Goal: Information Seeking & Learning: Check status

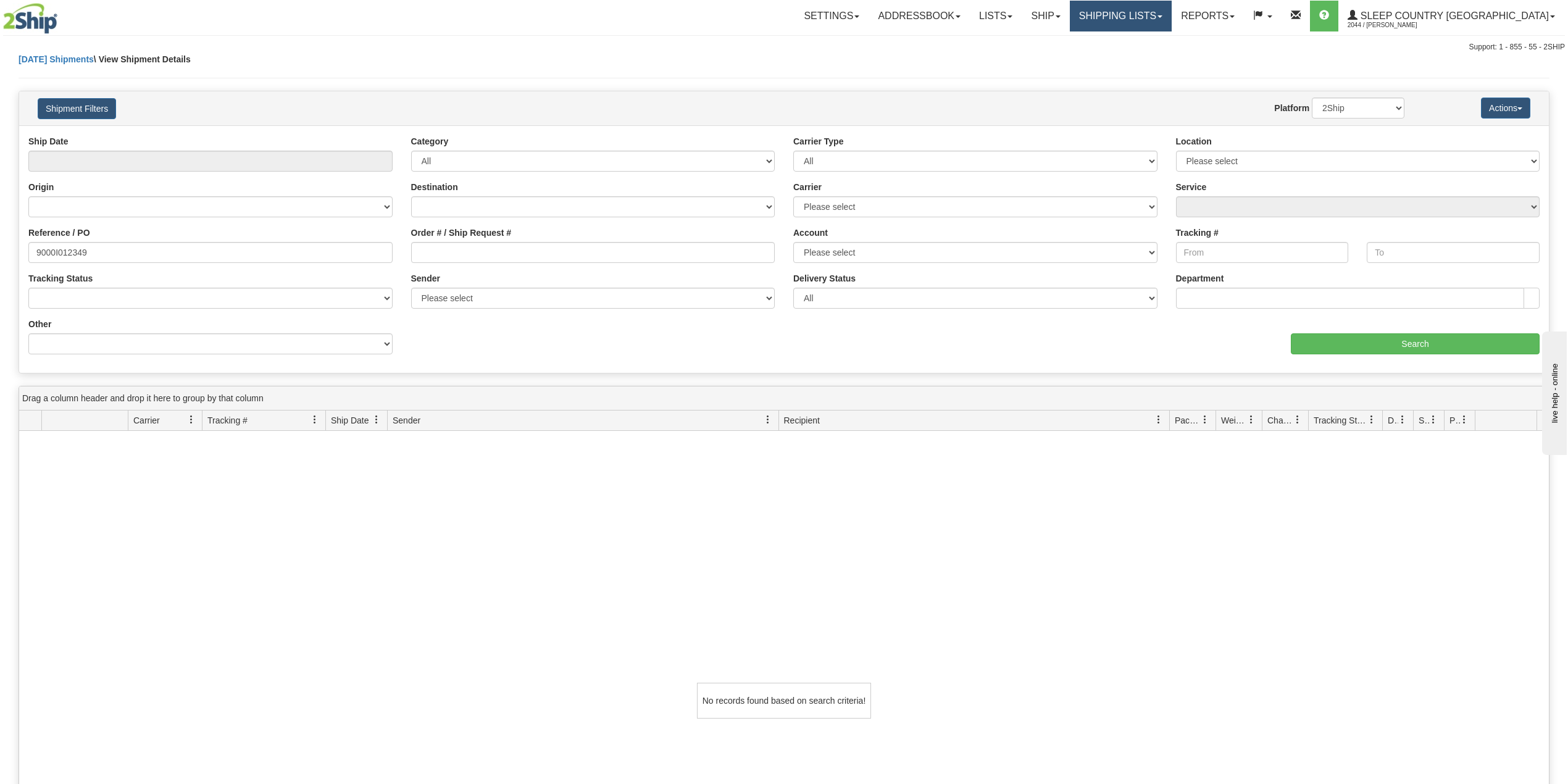
click at [1172, 4] on link "Shipping lists" at bounding box center [1121, 16] width 102 height 31
click at [1153, 60] on span "Search Shipment History" at bounding box center [1111, 59] width 96 height 10
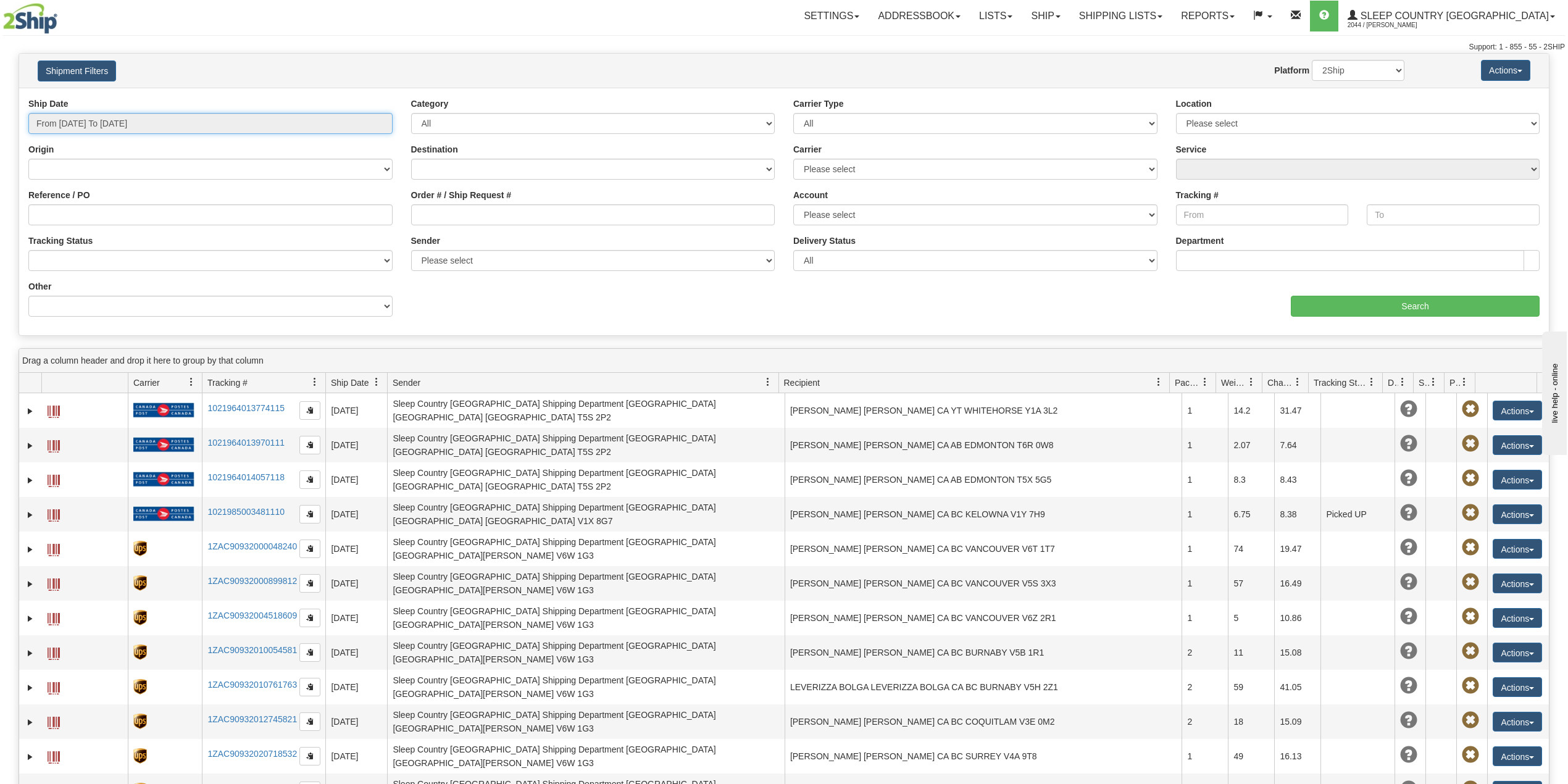
click at [135, 117] on input "From 08/26/2025 To 08/27/2025" at bounding box center [210, 124] width 364 height 21
click at [80, 211] on li "Last 30 Days" at bounding box center [83, 212] width 99 height 16
type input "From 07/29/2025 To 08/27/2025"
click at [80, 211] on input "Reference / PO" at bounding box center [210, 215] width 364 height 21
paste input "Sean Elloway <sean.elloway@sleepcountry.ca>; ECom-Support <Ecom-support@sleepco…"
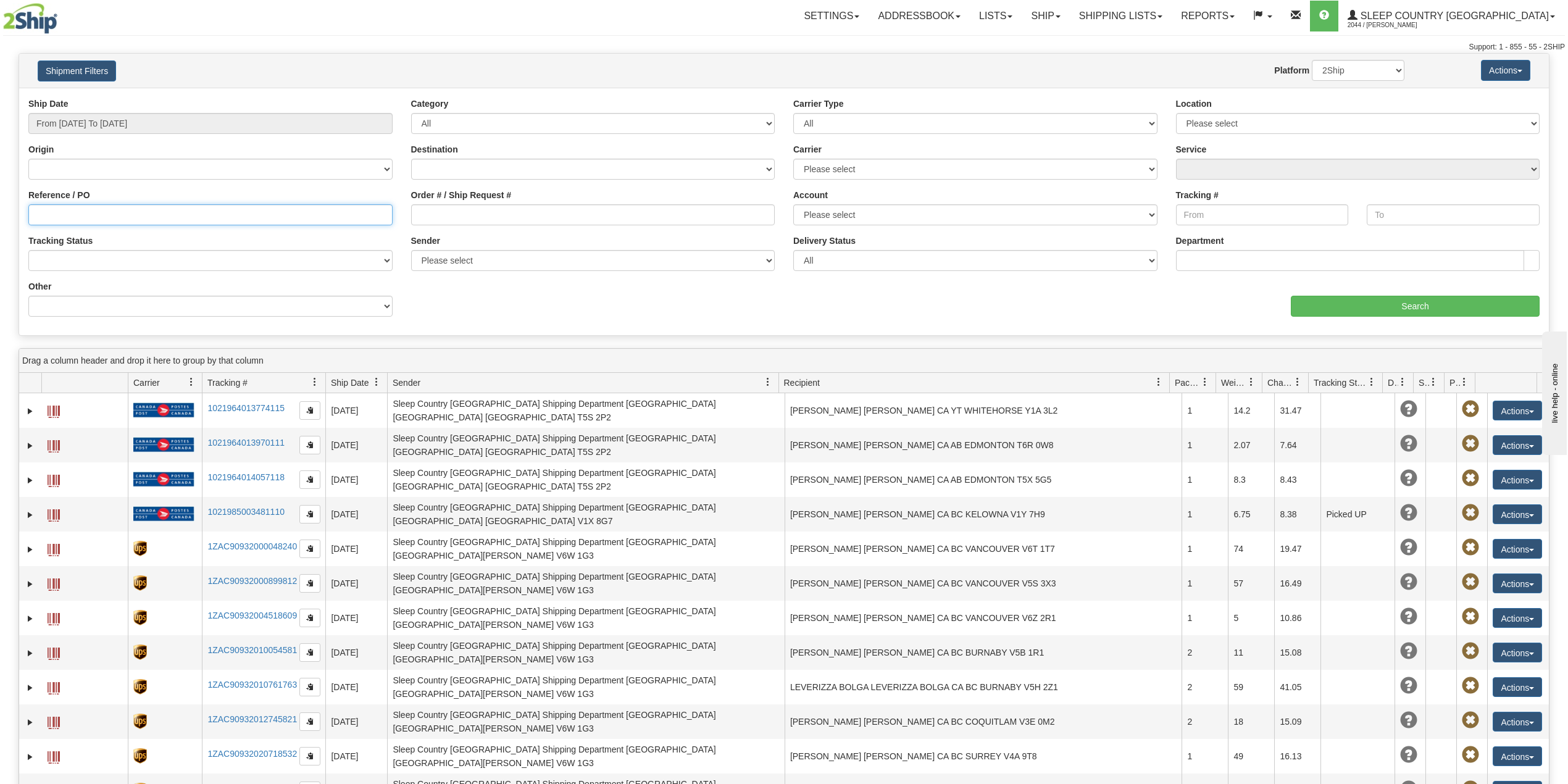
type input "Sean Elloway <sean.elloway@sleepcountry.ca>; ECom-Support <Ecom-support@sleepco…"
click at [121, 215] on input "Reference / PO" at bounding box center [210, 215] width 364 height 21
paste input "9000I024317"
click at [1378, 295] on div "aaa Search" at bounding box center [1166, 298] width 765 height 37
click at [1378, 304] on input "Search" at bounding box center [1415, 306] width 249 height 21
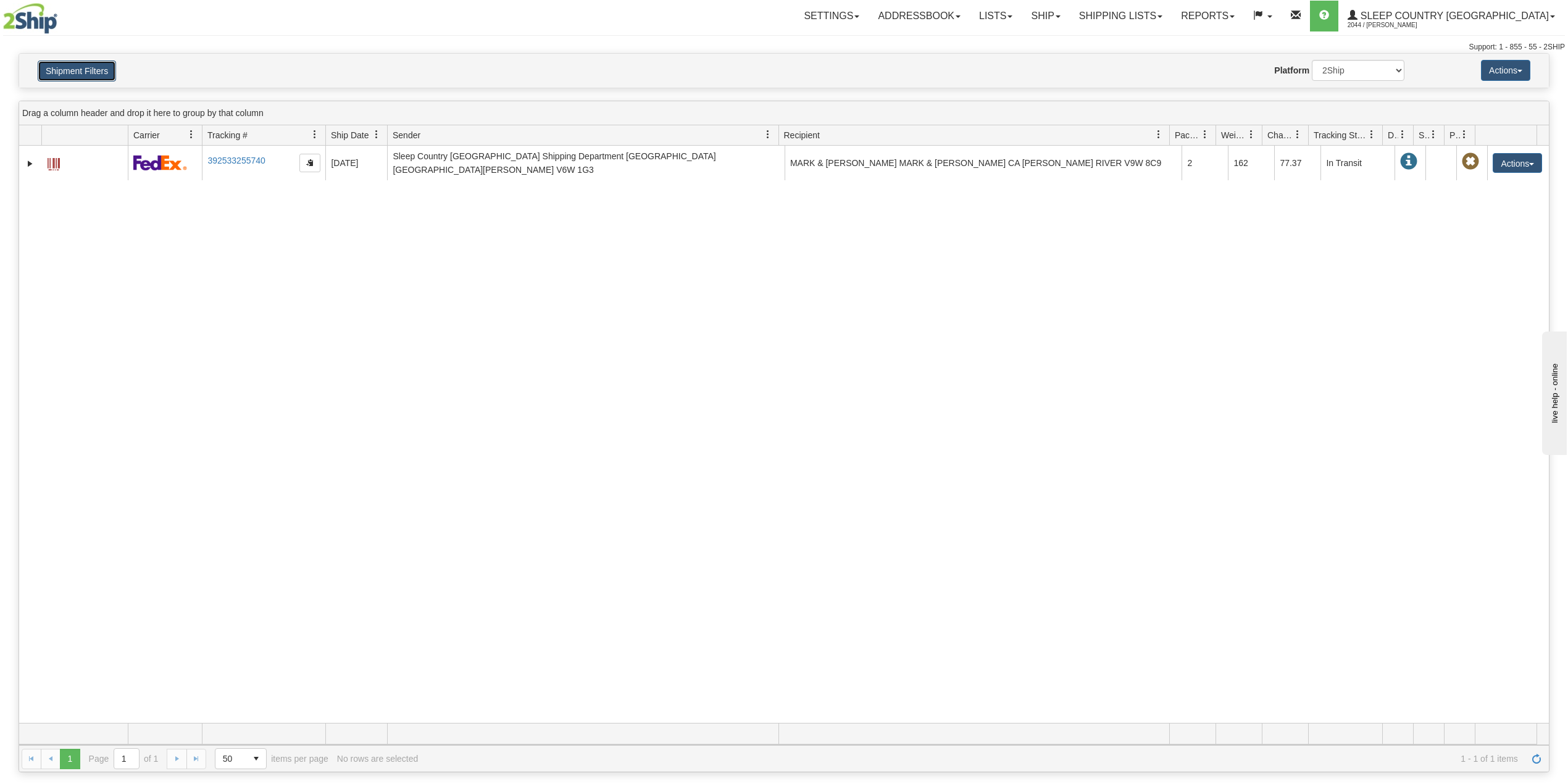
click at [58, 68] on button "Shipment Filters" at bounding box center [77, 71] width 78 height 21
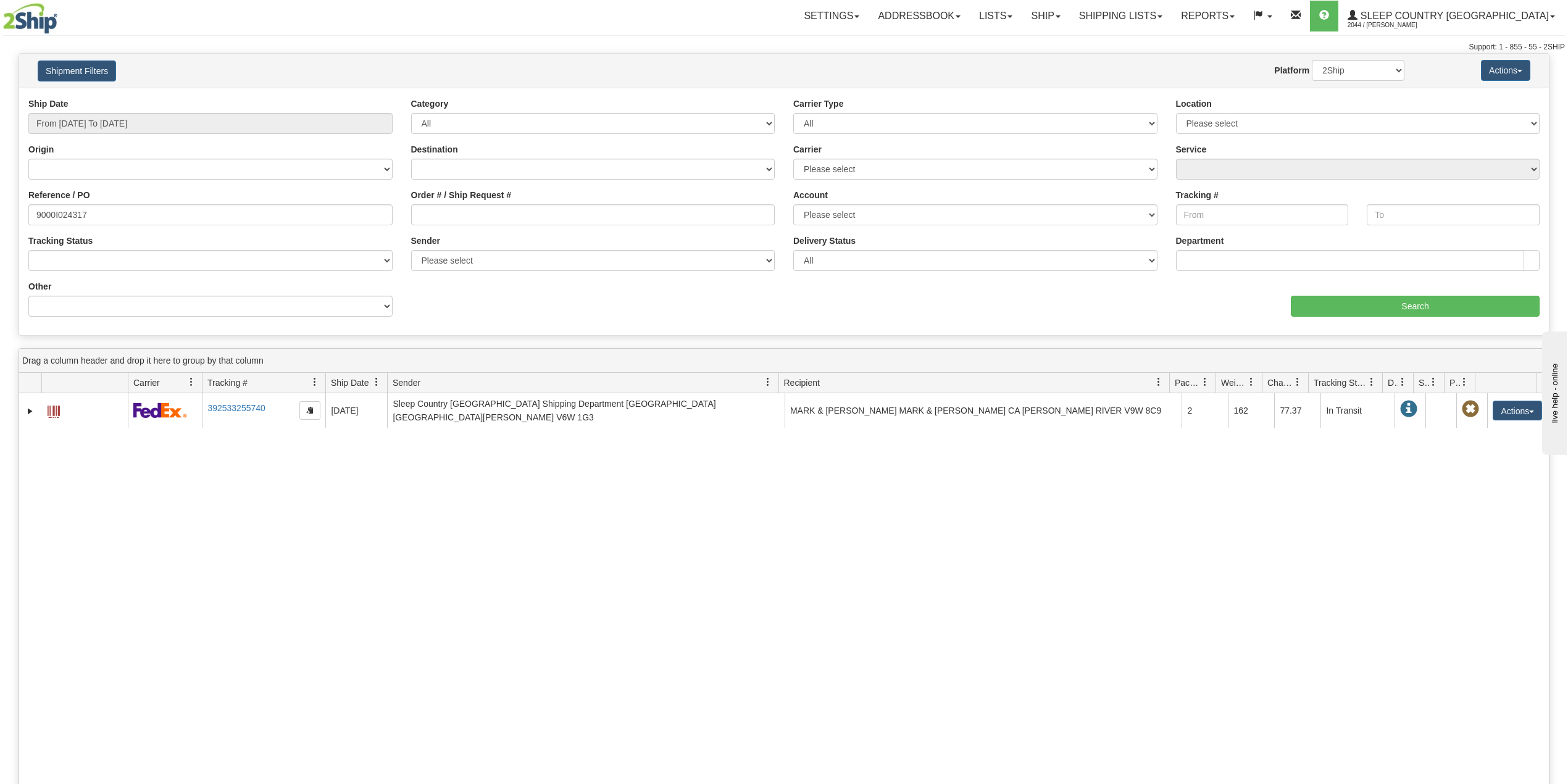
click at [77, 198] on label "Reference / PO" at bounding box center [59, 195] width 61 height 12
click at [77, 204] on input "9000I024317" at bounding box center [210, 215] width 364 height 21
click at [71, 209] on input "9000I024317" at bounding box center [210, 215] width 364 height 21
paste input "H921353"
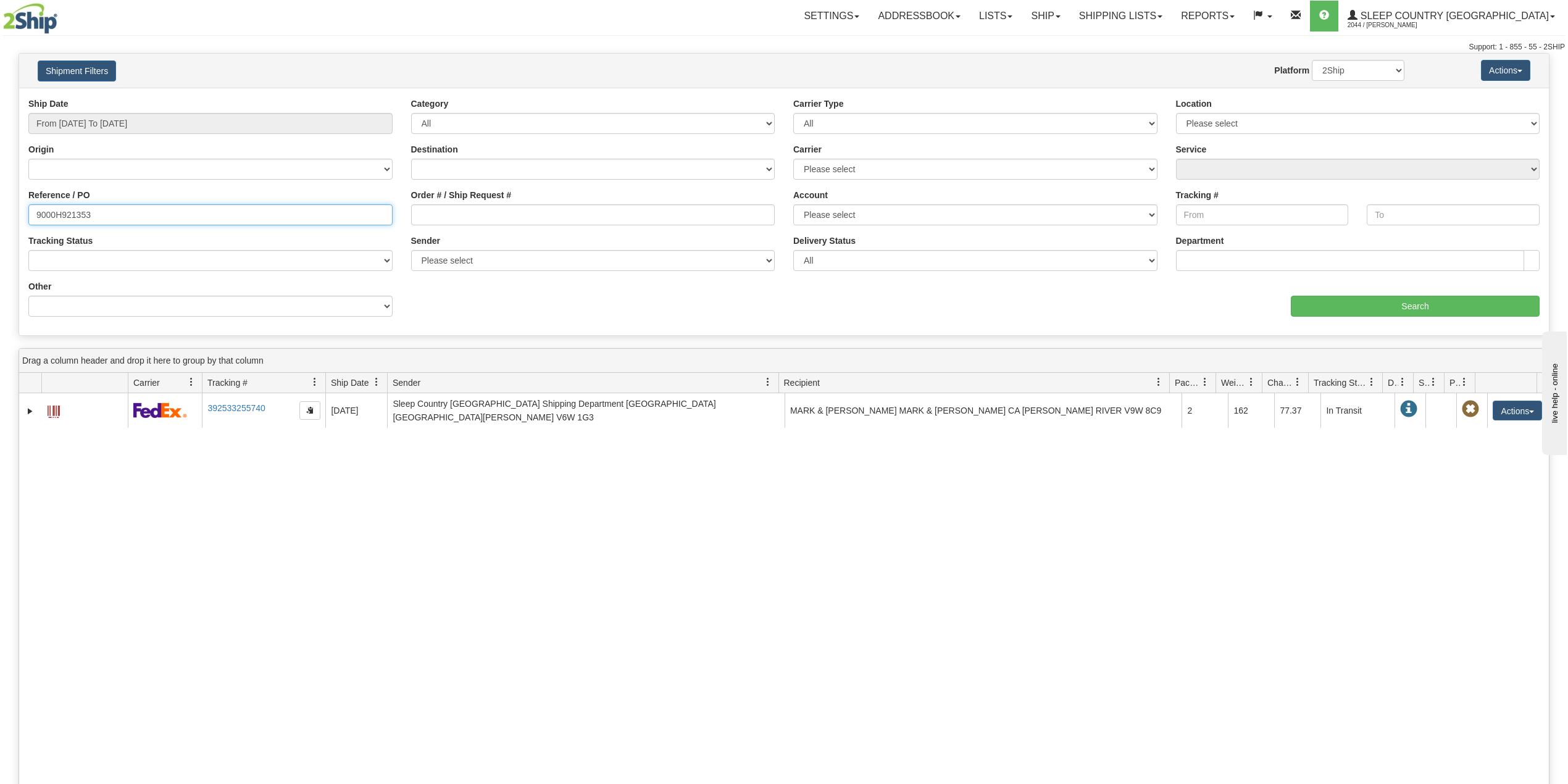
click at [35, 215] on input "9000H921353" at bounding box center [210, 215] width 364 height 21
type input "9000H921353"
drag, startPoint x: 1337, startPoint y: 73, endPoint x: 1341, endPoint y: 80, distance: 8.1
click at [1337, 73] on select "2Ship Imported" at bounding box center [1358, 71] width 93 height 21
click at [983, 64] on div "Website Agent Nothing selected Client User Platform 2Ship Imported" at bounding box center [846, 71] width 1133 height 21
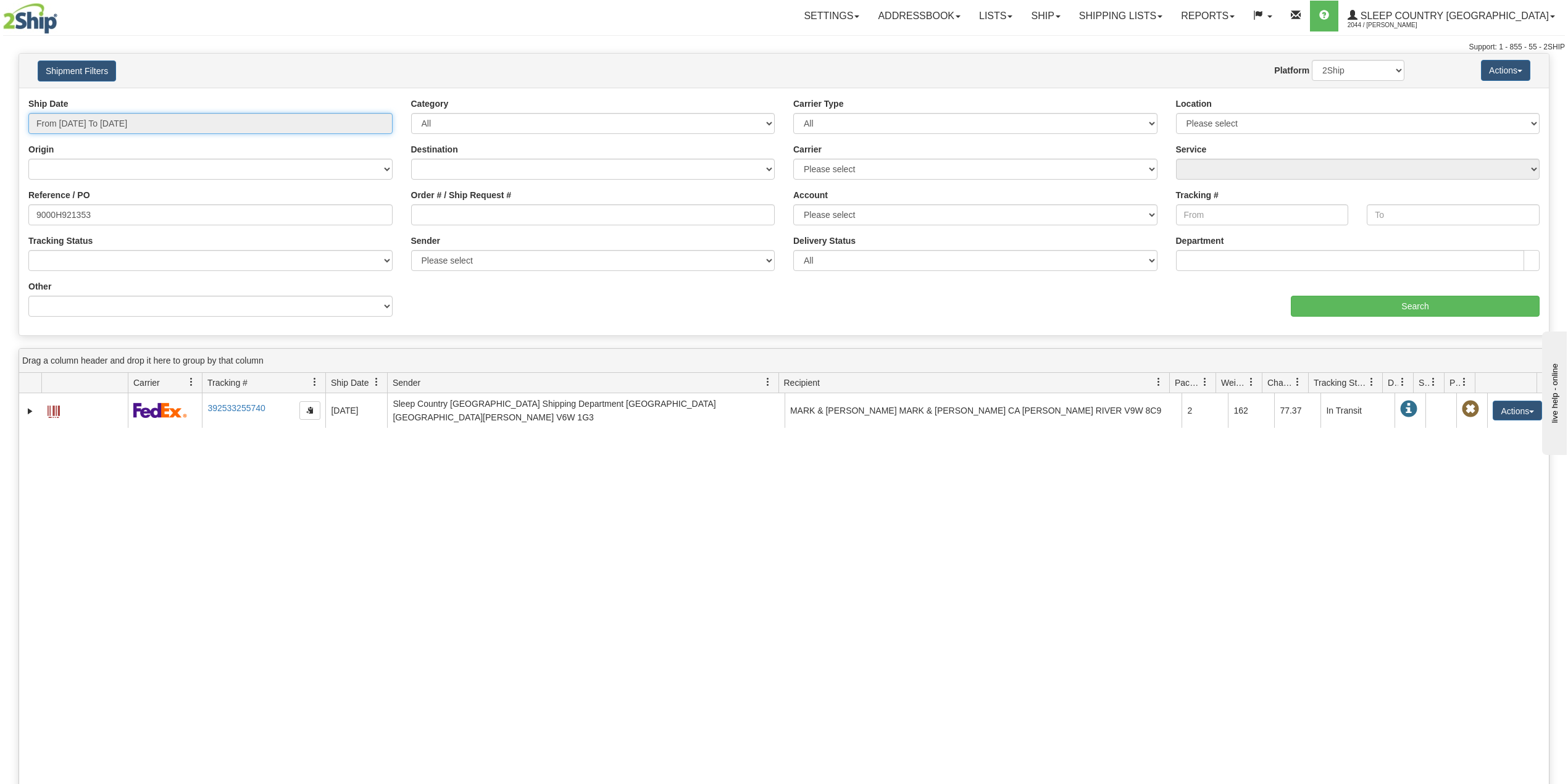
click at [192, 125] on input "From 07/29/2025 To 08/27/2025" at bounding box center [210, 124] width 364 height 21
type input "07/01/2025"
type input "07/31/2025"
type input "07/29/2025"
type input "[DATE]"
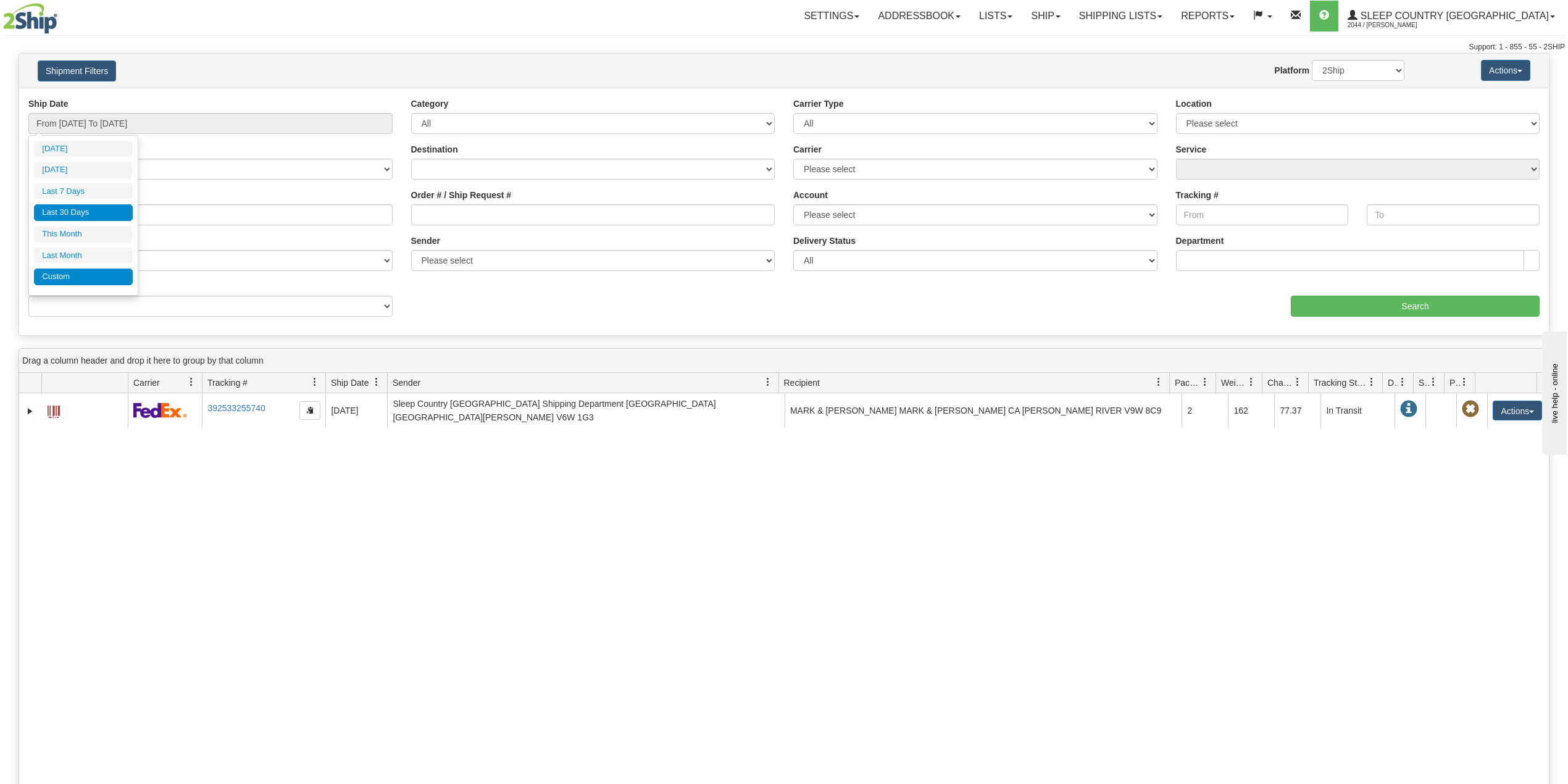
click at [82, 279] on li "Custom" at bounding box center [83, 276] width 99 height 16
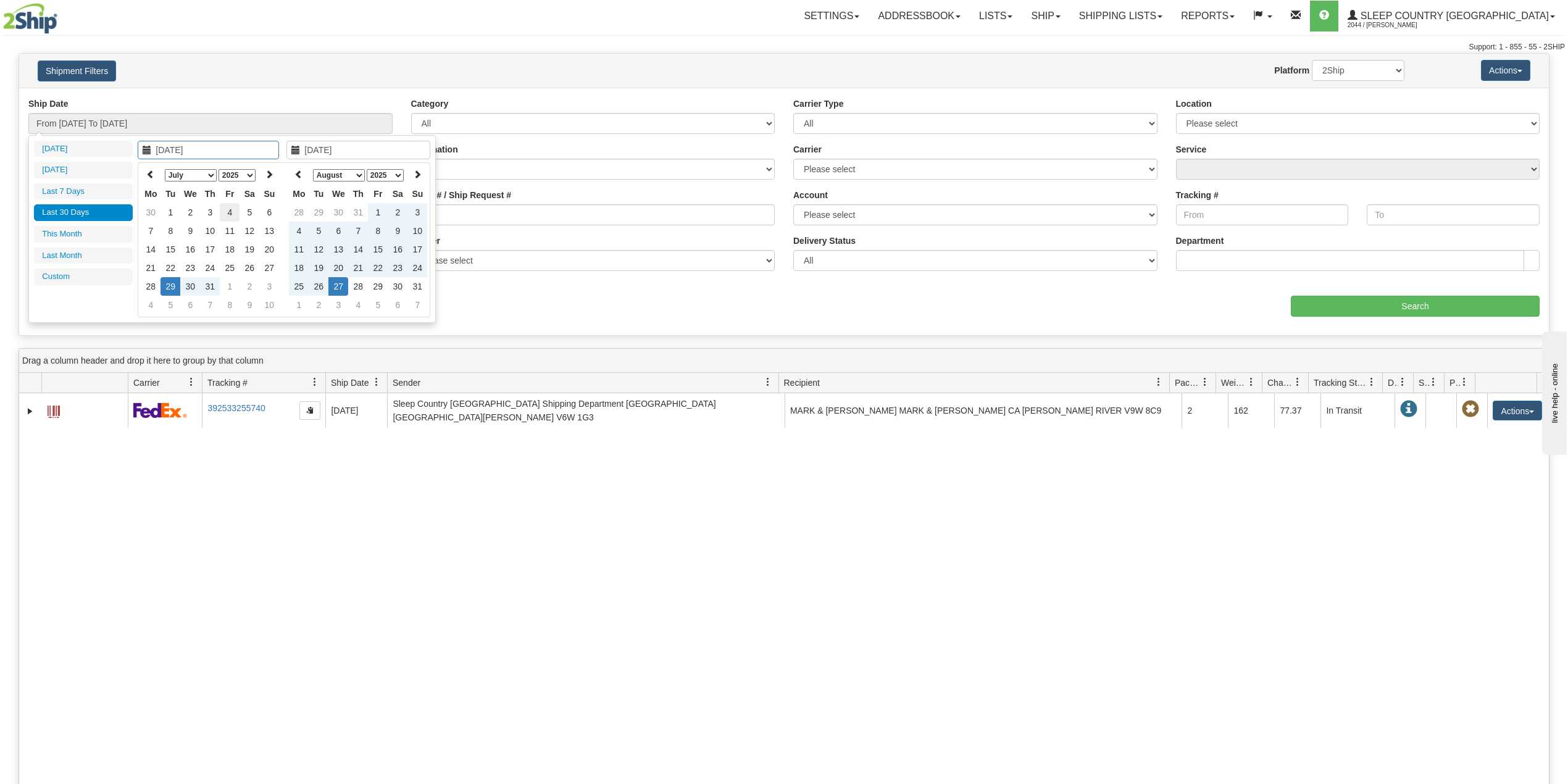
type input "07/01/2025"
type input "07/31/2025"
type input "07/14/2025"
type input "[DATE]"
click at [151, 173] on icon at bounding box center [150, 173] width 9 height 9
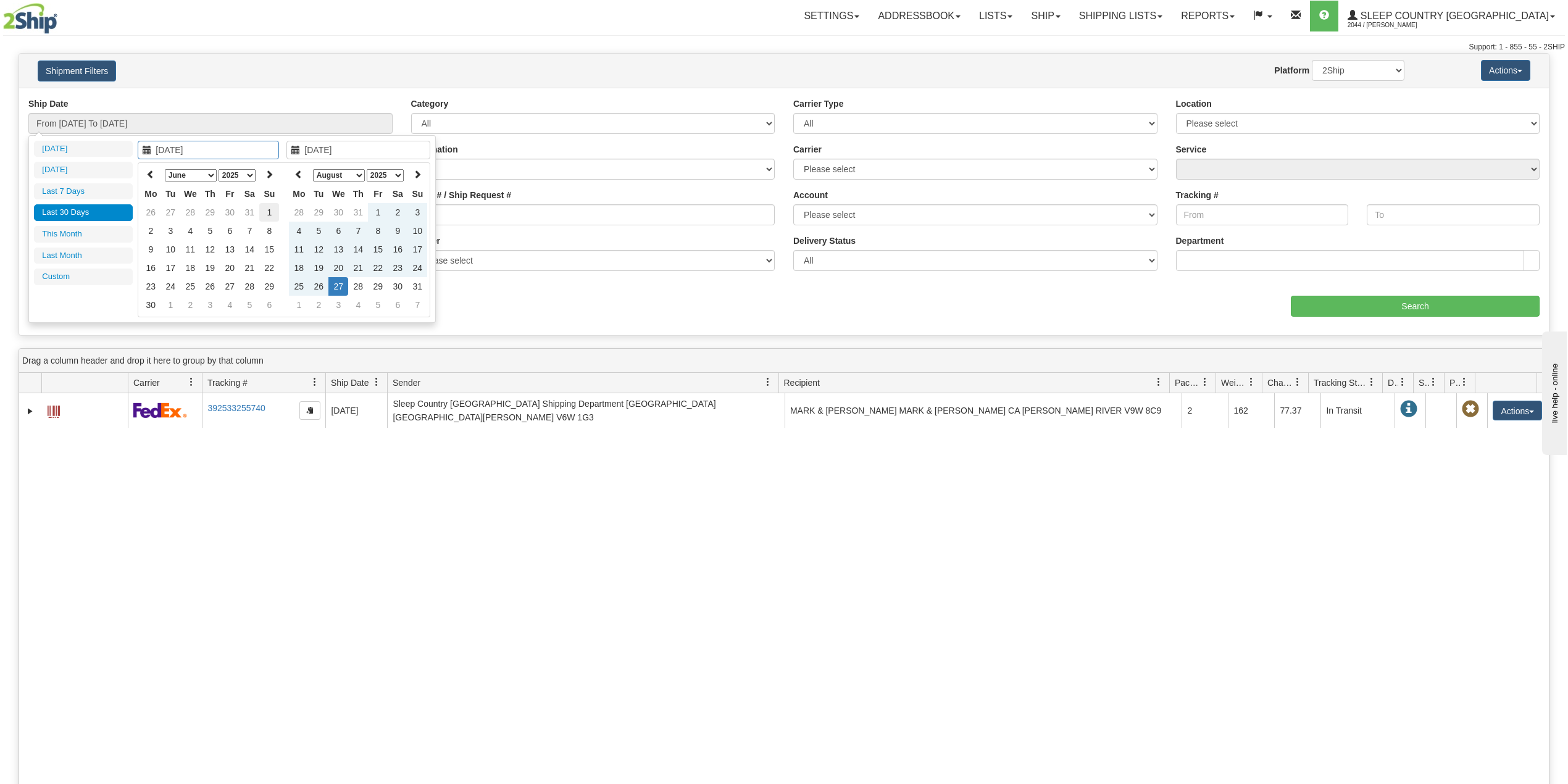
type input "06/01/2025"
click at [270, 206] on td "1" at bounding box center [269, 212] width 20 height 18
type input "[DATE]"
click at [339, 287] on td "27" at bounding box center [338, 287] width 20 height 18
type input "From 06/01/2025 To 08/27/2025"
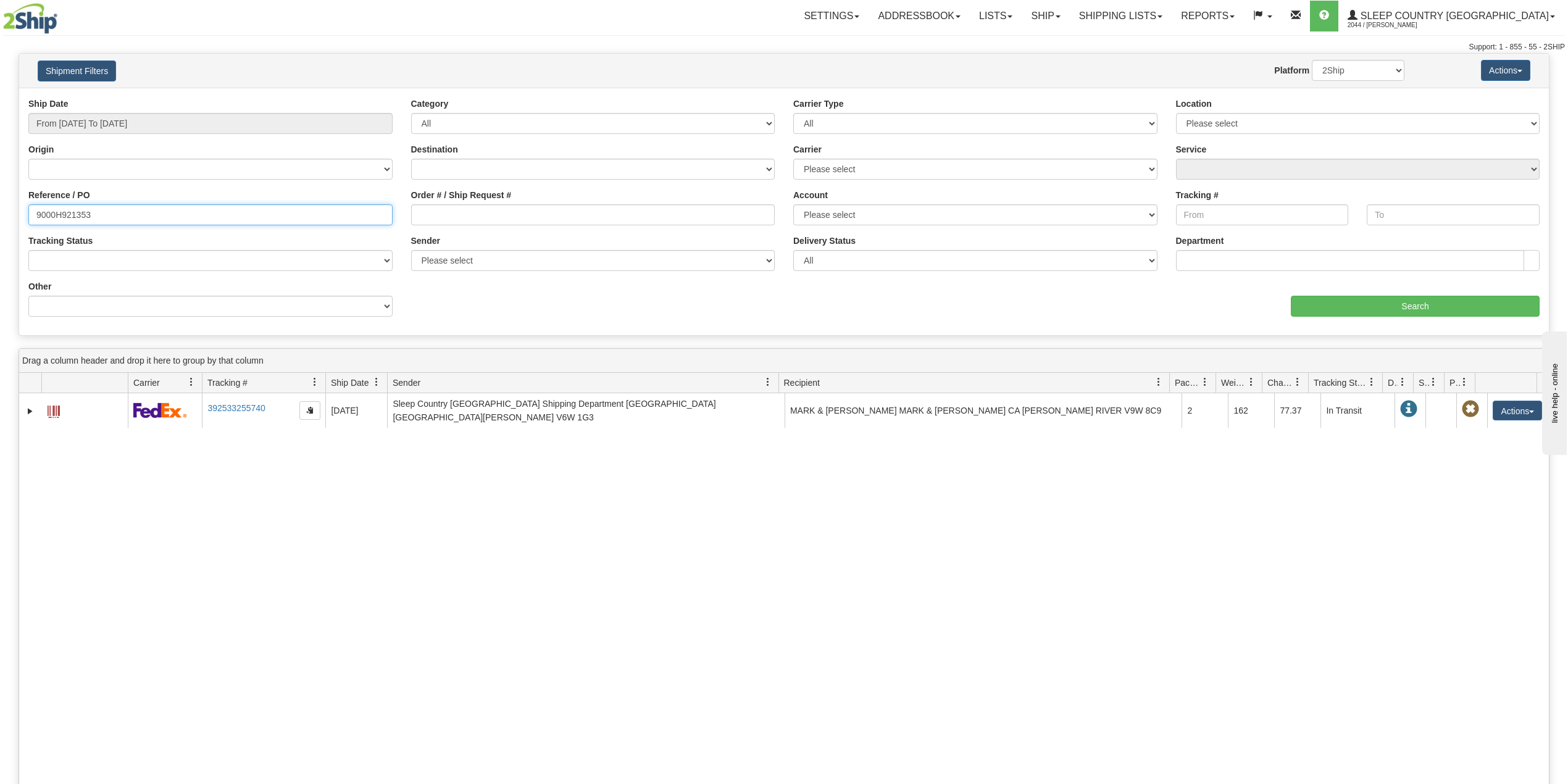
click at [265, 215] on input "9000H921353" at bounding box center [210, 215] width 364 height 21
click at [1401, 305] on input "Search" at bounding box center [1415, 306] width 249 height 21
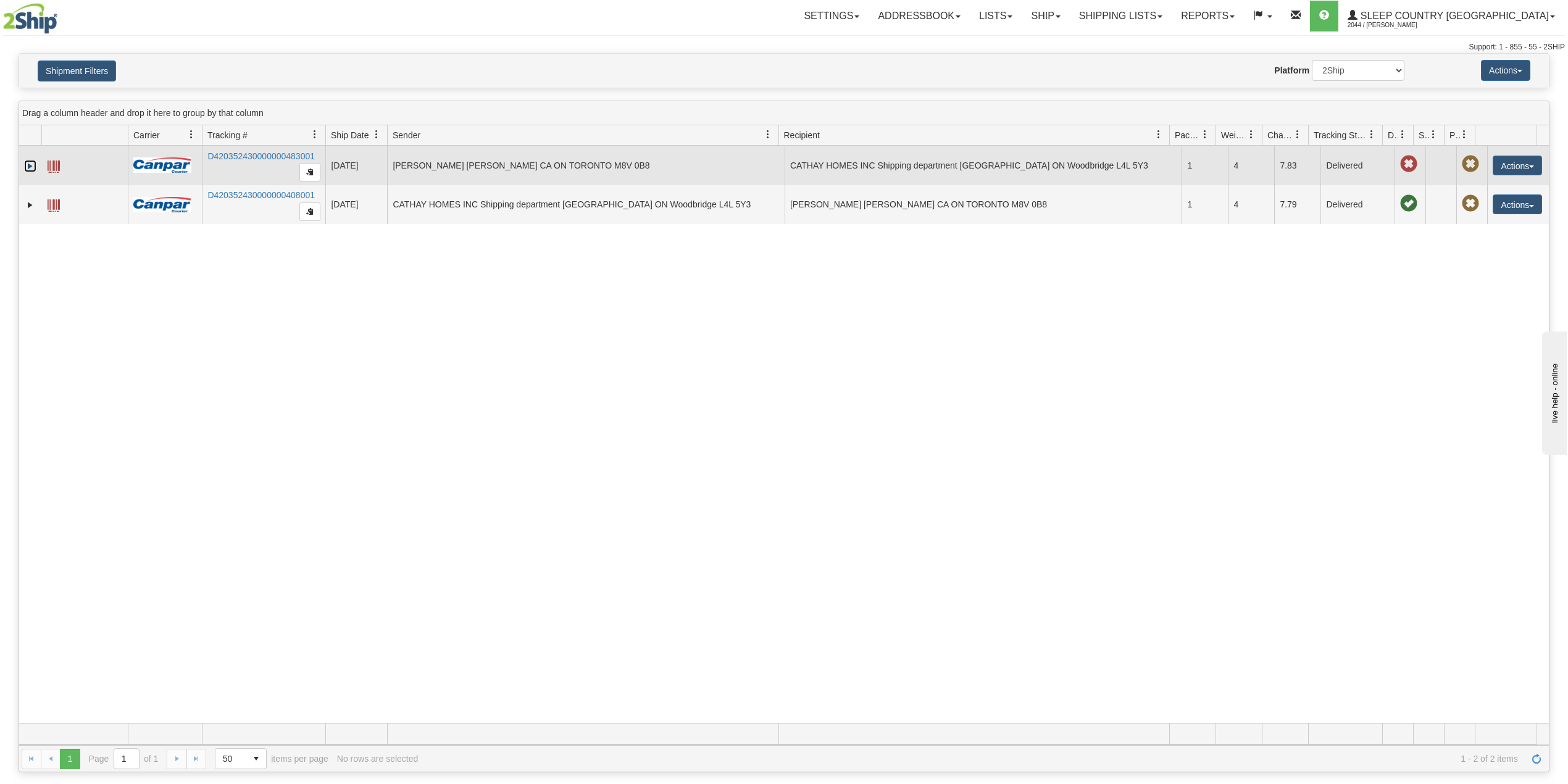
click at [29, 166] on link "Expand" at bounding box center [30, 166] width 12 height 12
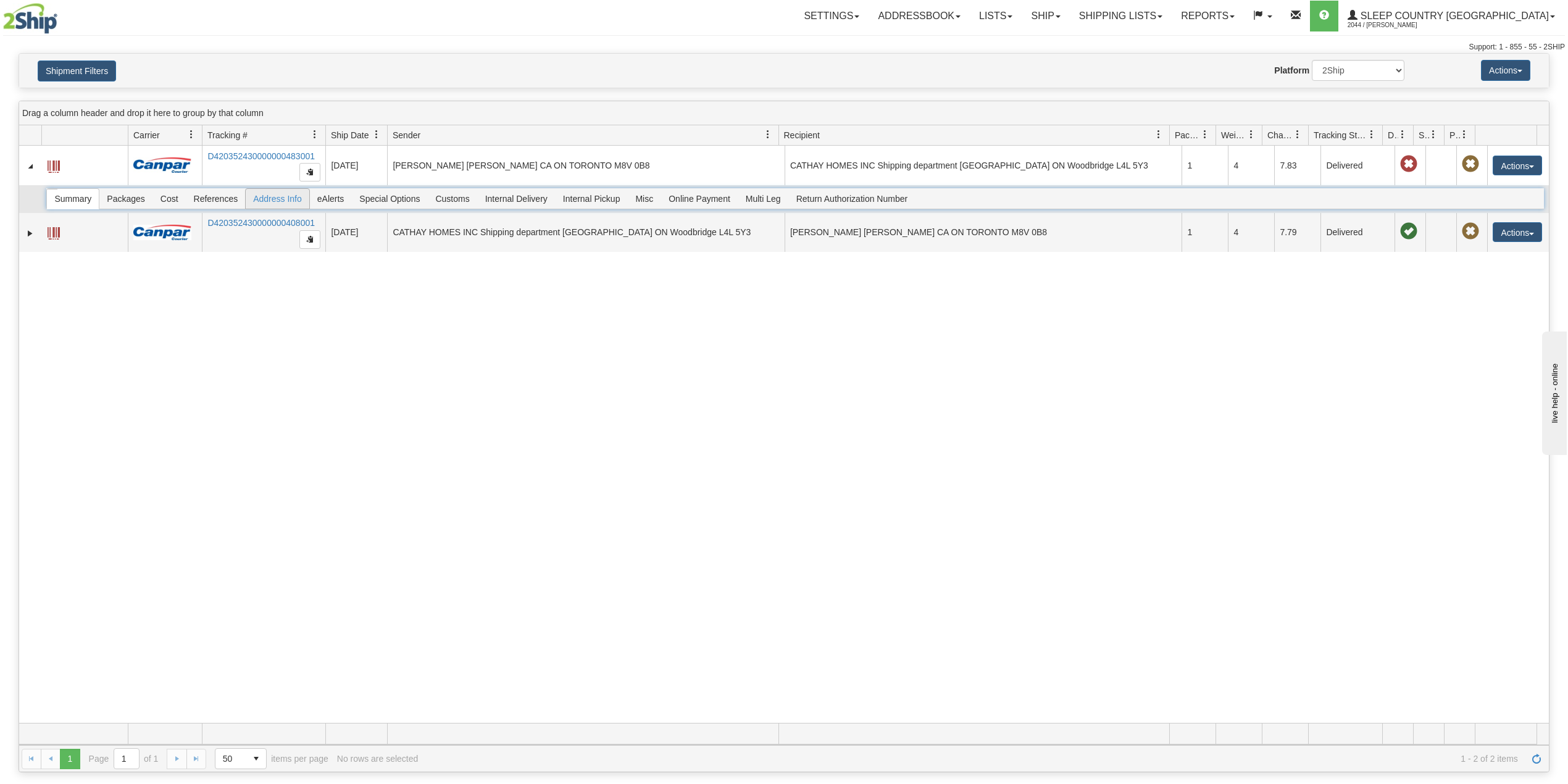
click at [268, 204] on span "Address Info" at bounding box center [277, 199] width 63 height 20
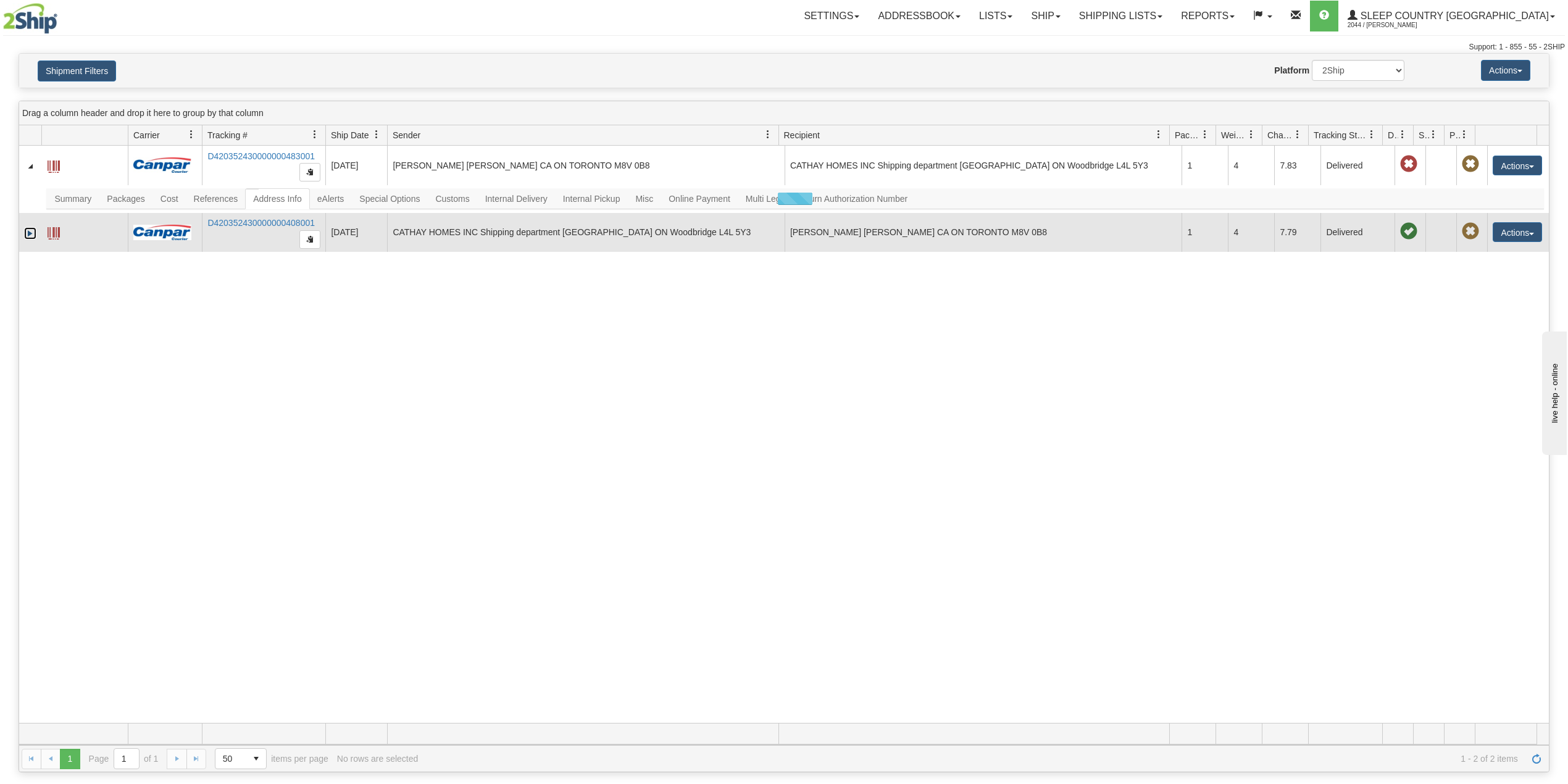
click at [27, 235] on link "Expand" at bounding box center [30, 233] width 12 height 12
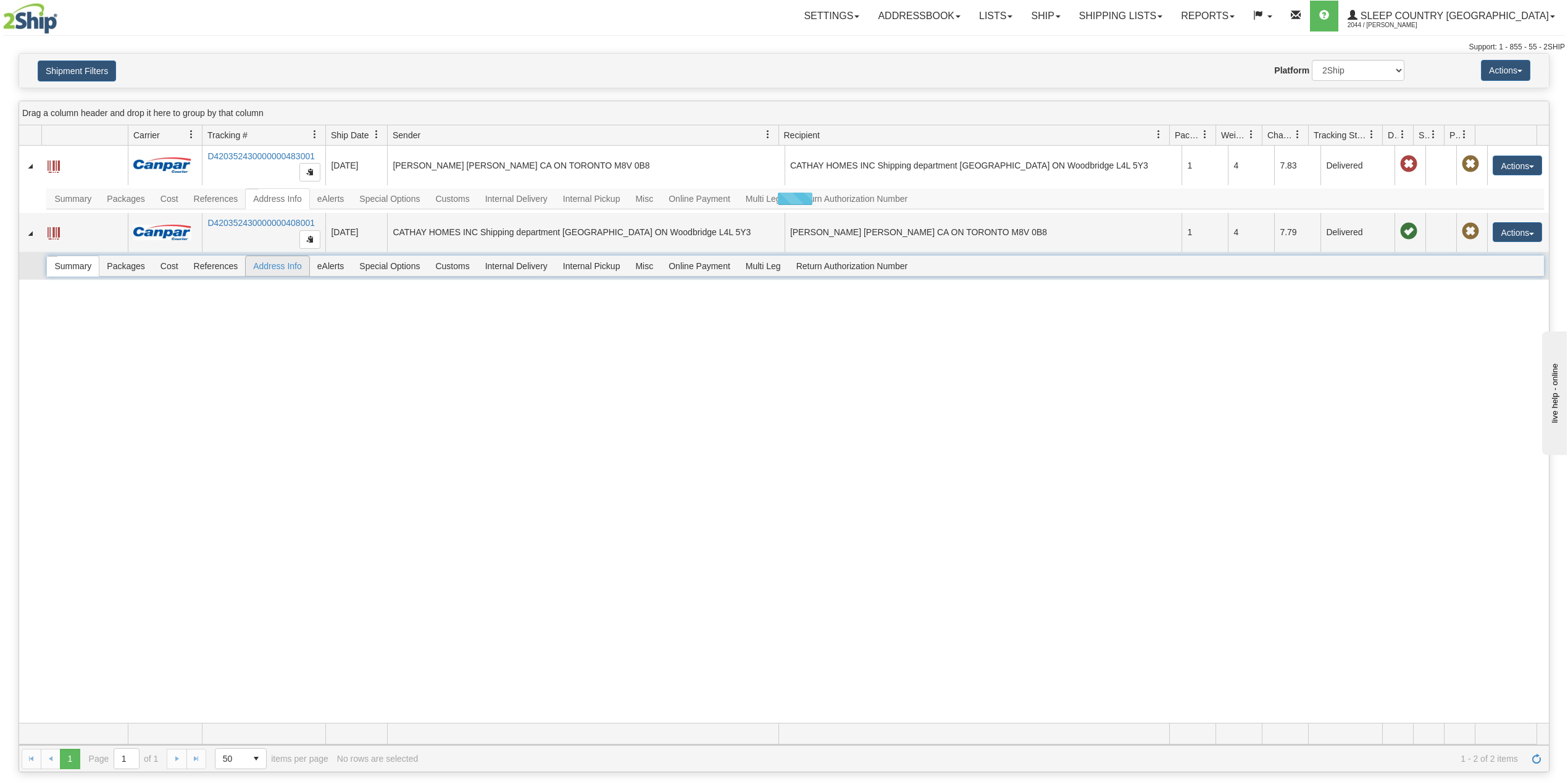
click at [291, 276] on span "Address Info" at bounding box center [277, 266] width 63 height 20
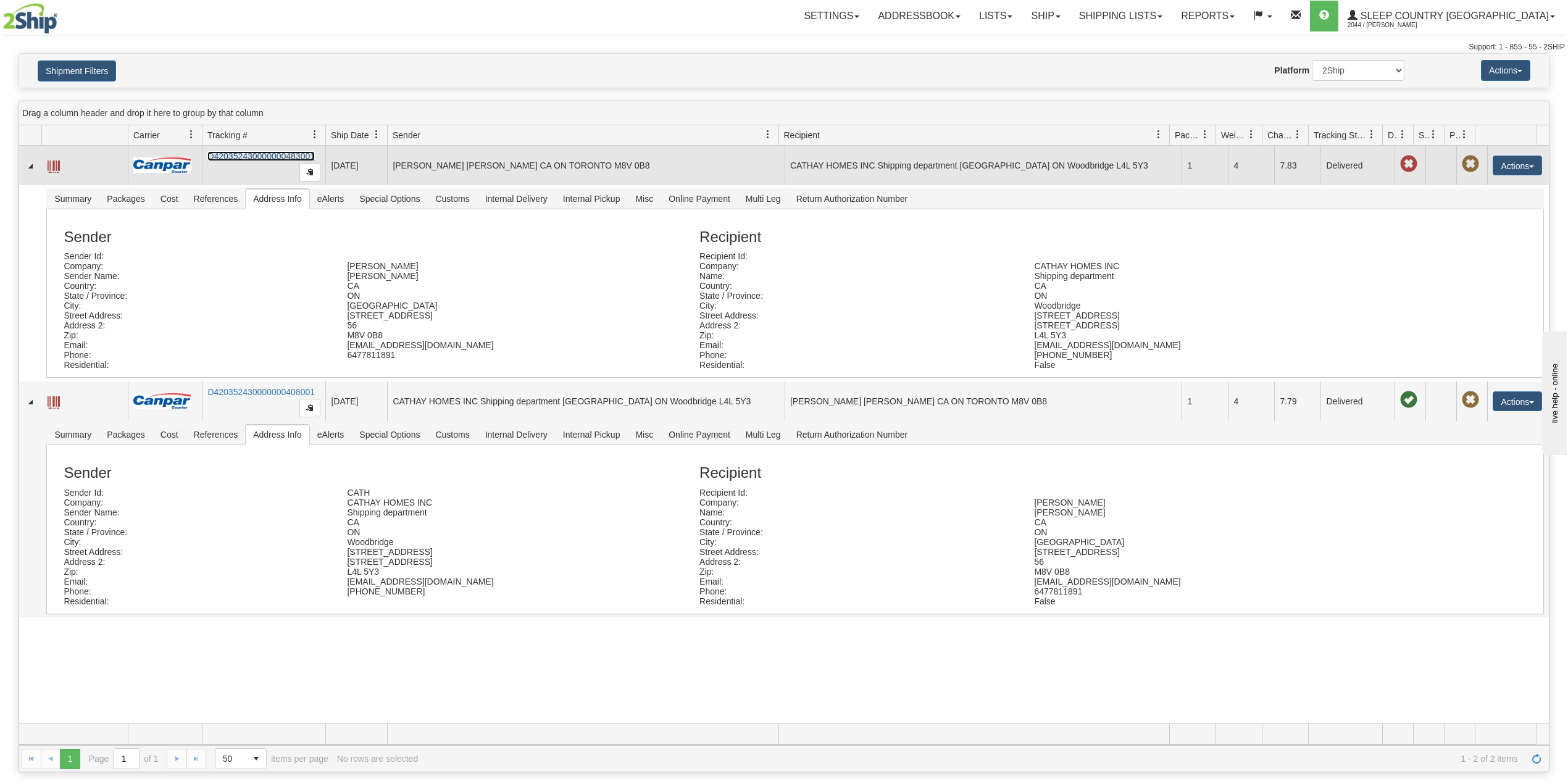
click at [241, 156] on link "D420352430000000483001" at bounding box center [261, 156] width 107 height 10
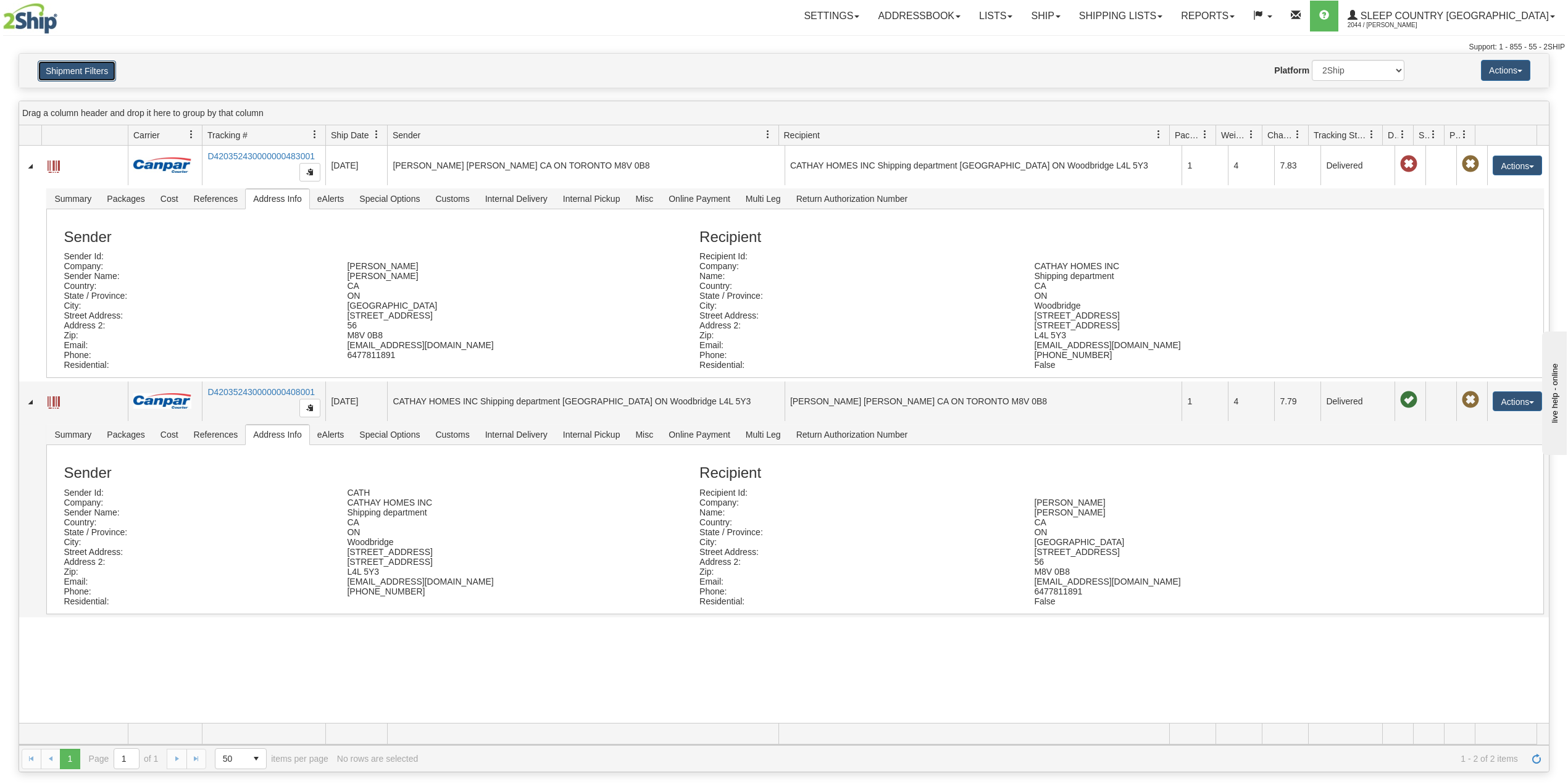
click at [94, 77] on button "Shipment Filters" at bounding box center [77, 71] width 78 height 21
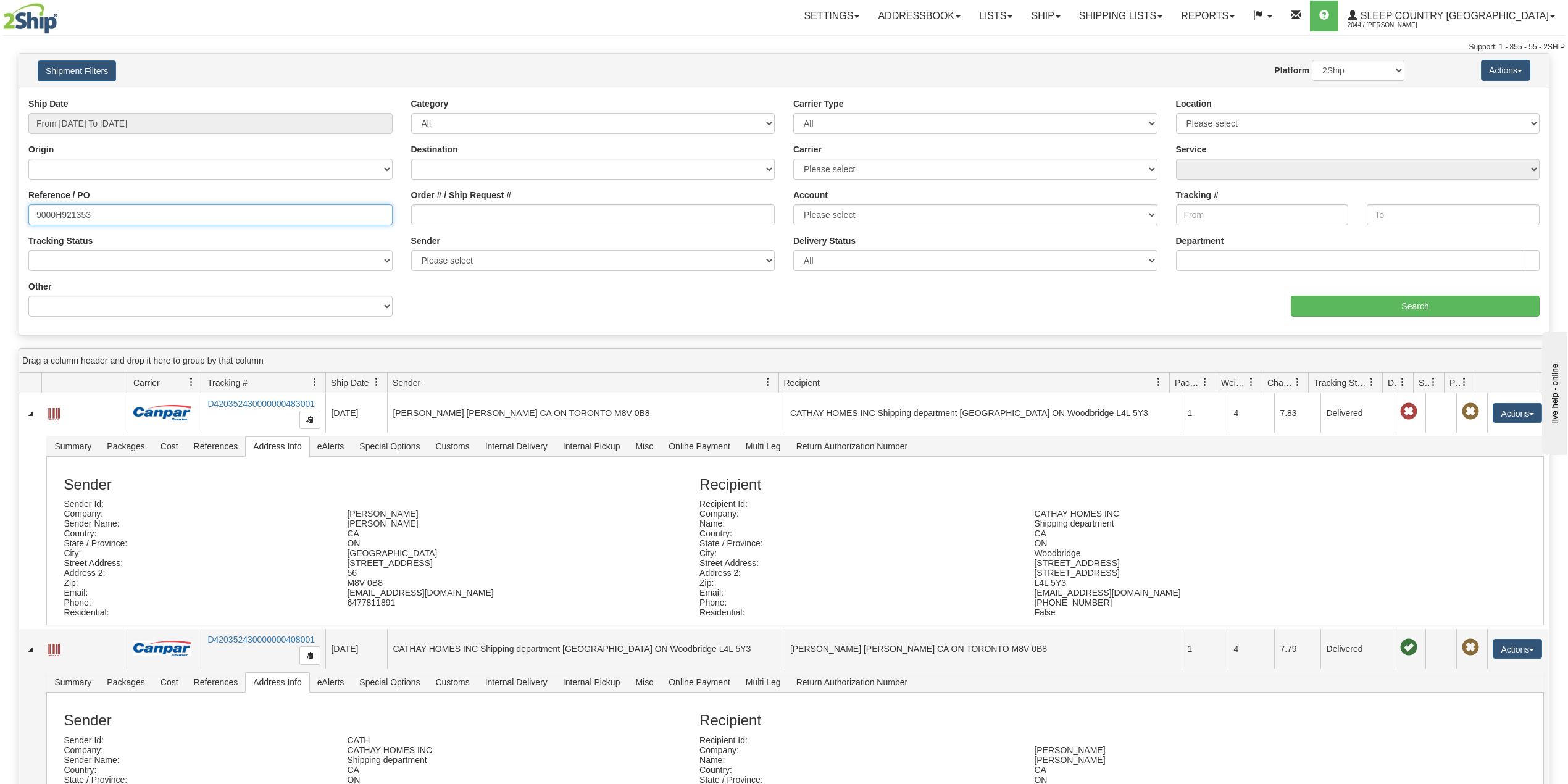
click at [57, 211] on input "9000H921353" at bounding box center [210, 215] width 364 height 21
click at [1346, 71] on select "2Ship Imported" at bounding box center [1358, 71] width 93 height 21
select select "1"
click at [1312, 60] on select "2Ship Imported" at bounding box center [1358, 71] width 93 height 21
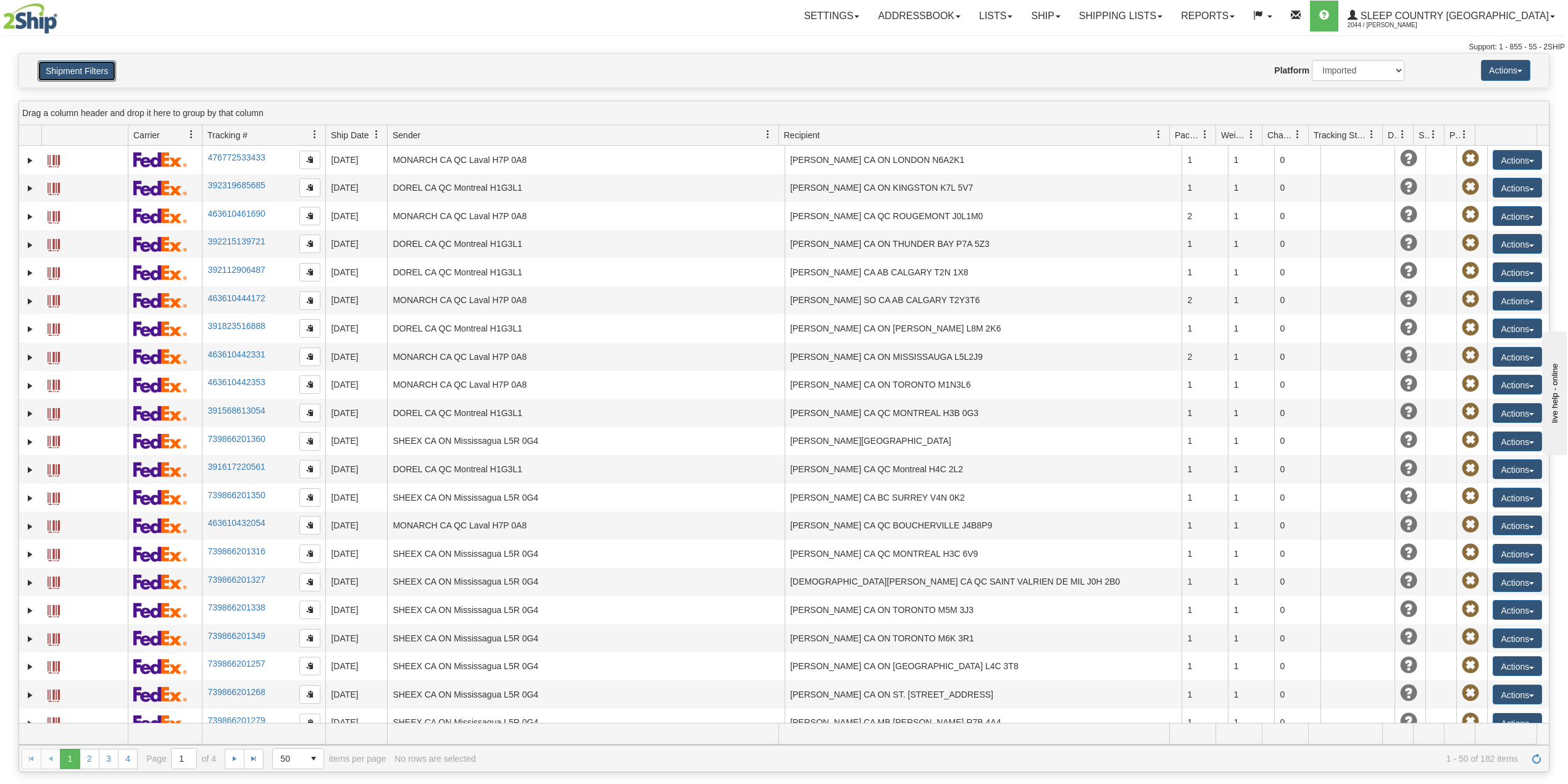
click at [101, 70] on button "Shipment Filters" at bounding box center [77, 71] width 78 height 21
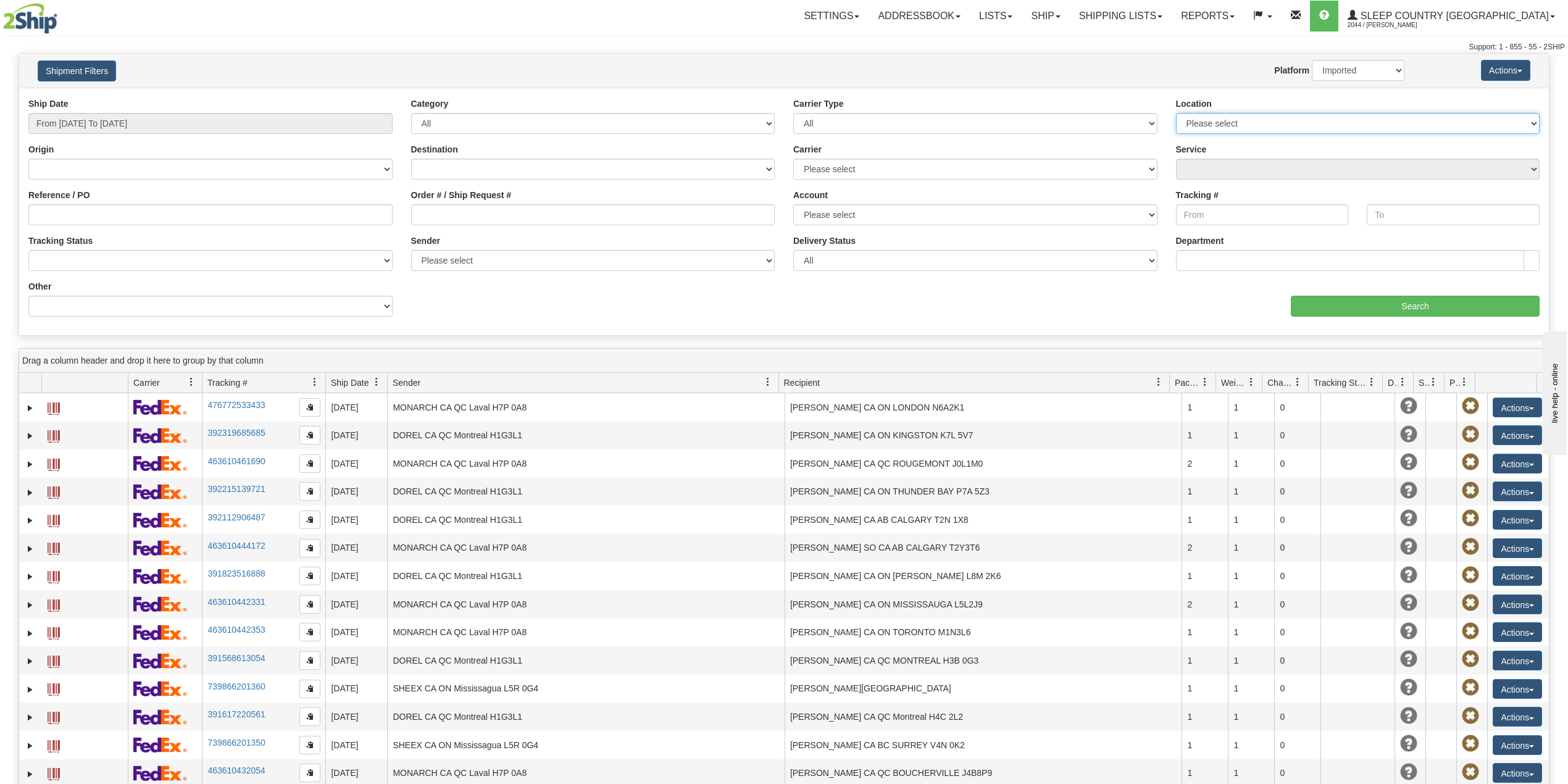
click at [1221, 120] on select "Please select Old Toronto DC 921 922 93 94 97 390 915 916 98 902 95 96 90 91 92…" at bounding box center [1357, 124] width 364 height 21
click at [97, 215] on input "Reference / PO" at bounding box center [210, 215] width 364 height 21
paste input "9000H995140"
click at [1373, 299] on input "Search" at bounding box center [1415, 306] width 249 height 21
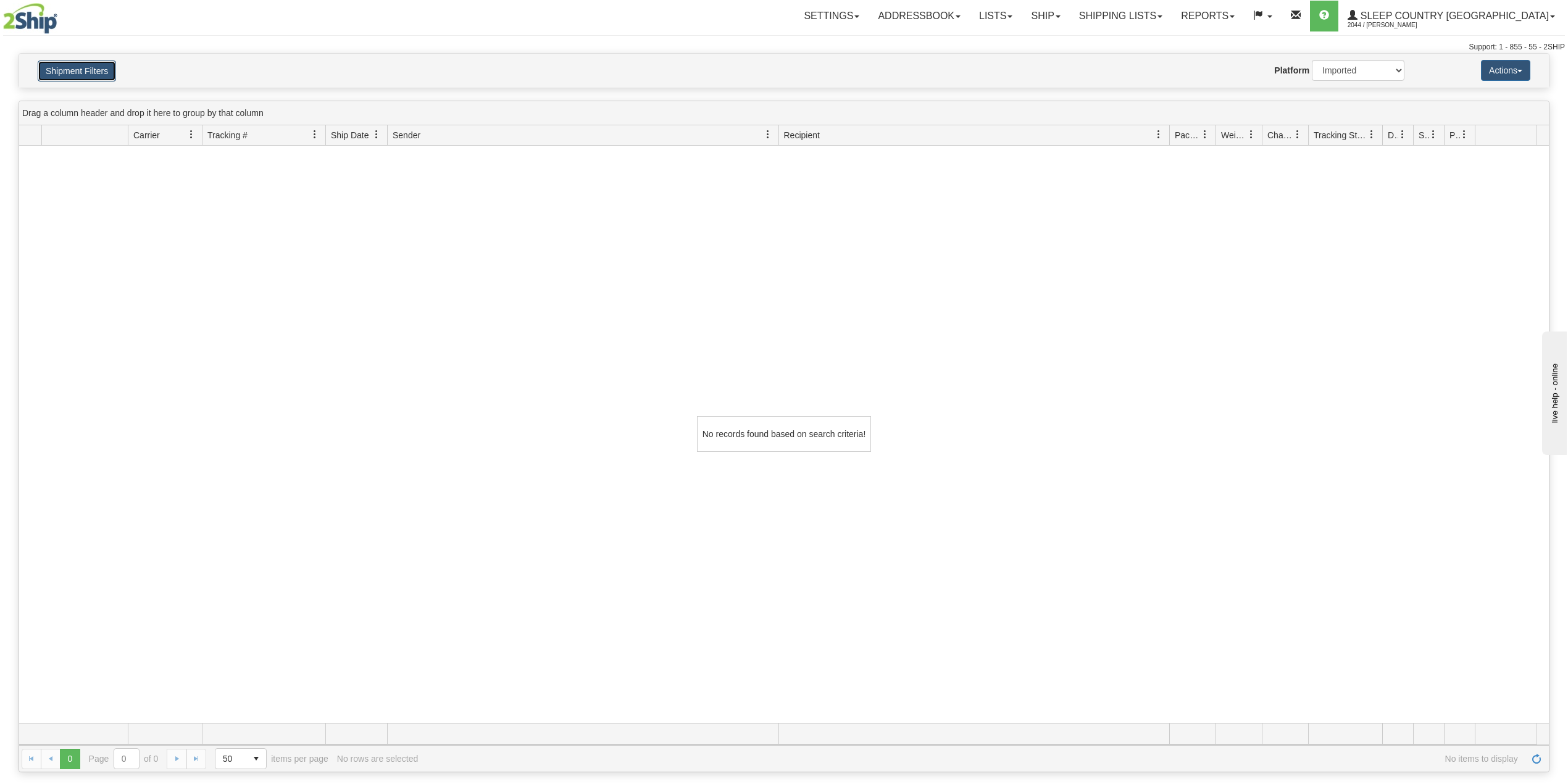
click at [52, 69] on button "Shipment Filters" at bounding box center [77, 71] width 78 height 21
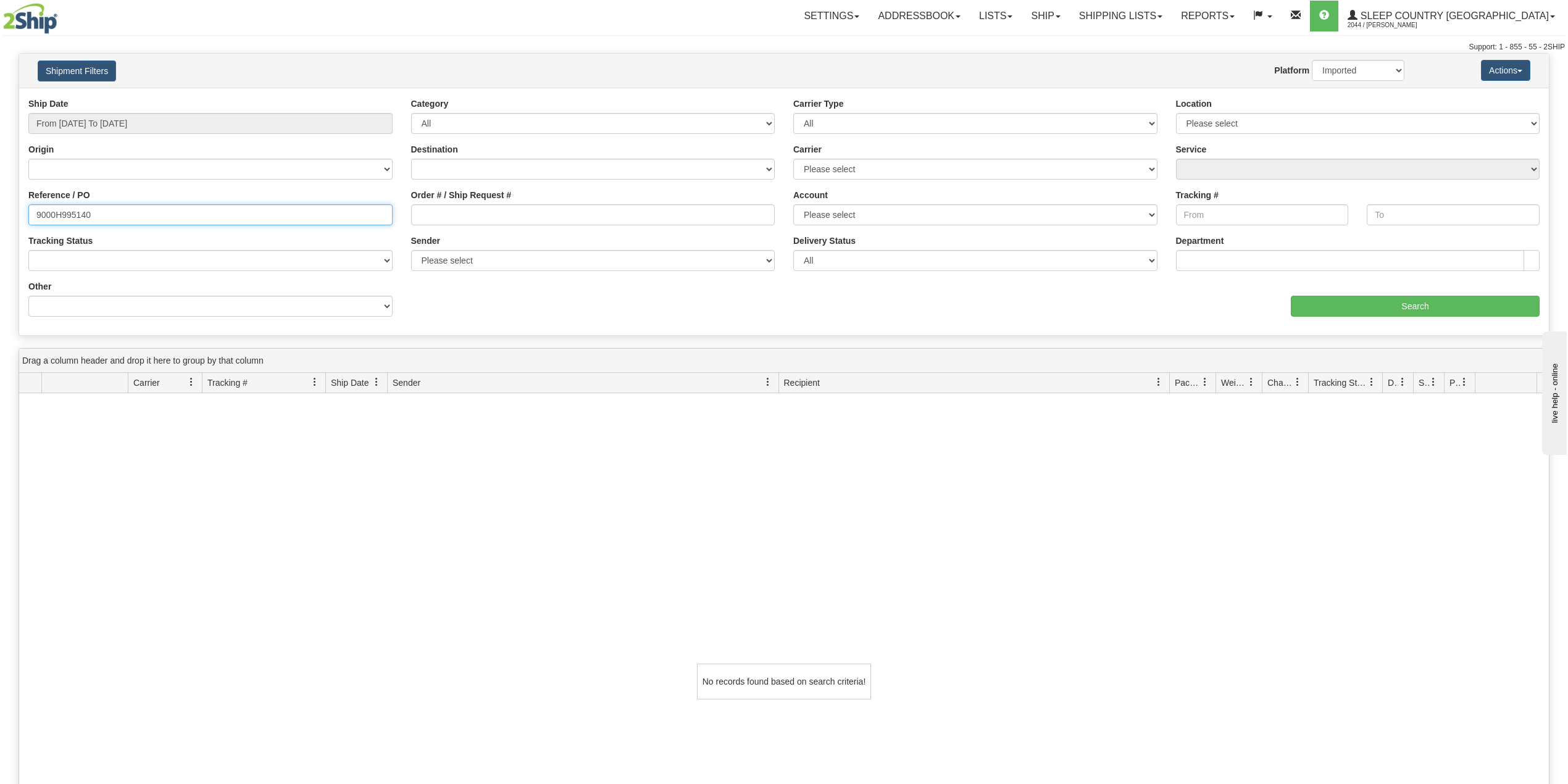
click at [109, 215] on input "9000H995140" at bounding box center [210, 215] width 364 height 21
click at [94, 215] on input "9000H995140" at bounding box center [210, 215] width 364 height 21
click at [476, 50] on div "Support: 1 - 855 - 55 - 2SHIP" at bounding box center [784, 47] width 1561 height 10
click at [107, 226] on div "Reference / PO 9000H995140" at bounding box center [210, 212] width 383 height 46
click at [119, 219] on input "9000H995140" at bounding box center [210, 215] width 364 height 21
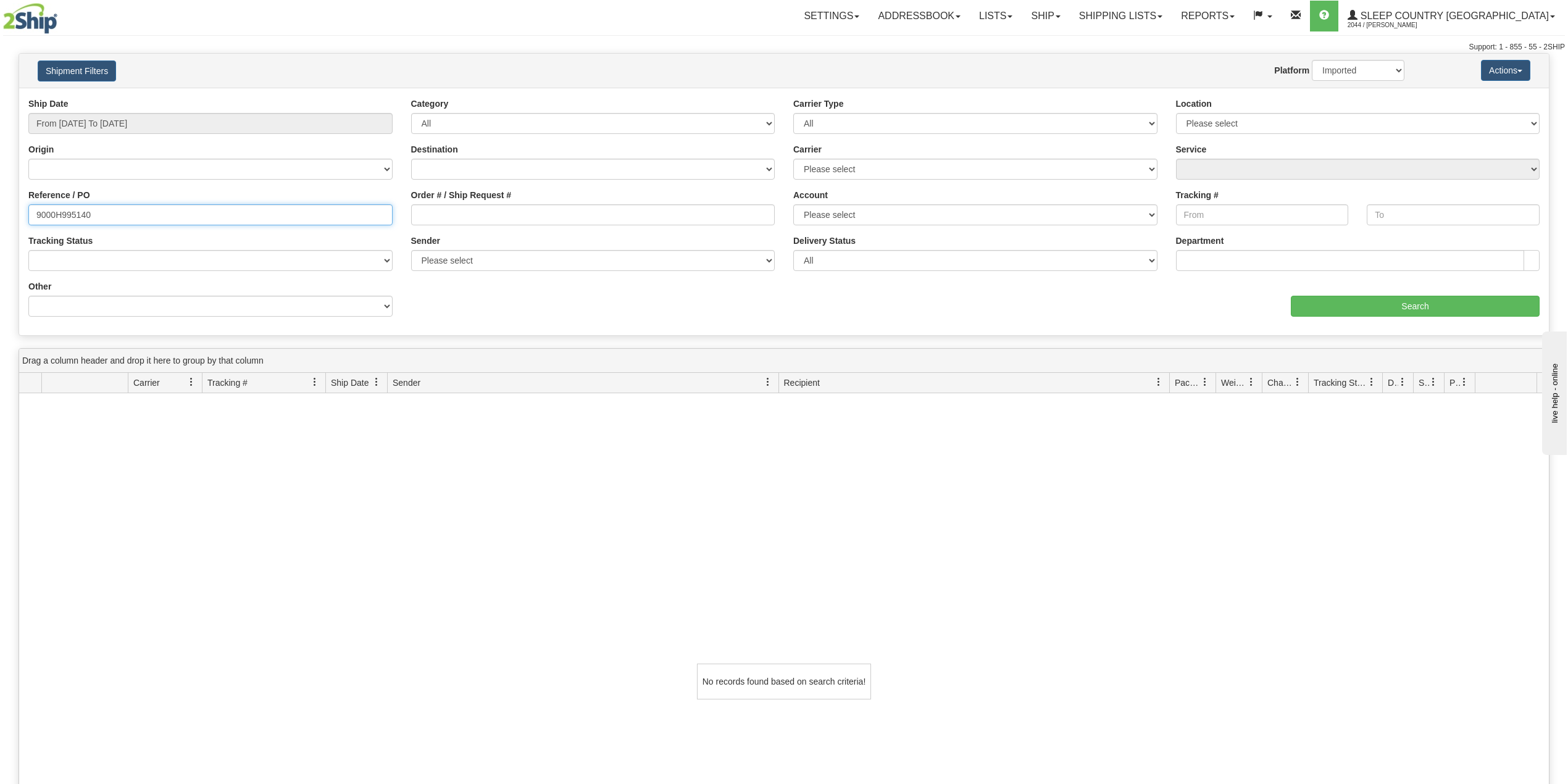
click at [75, 213] on input "9000H995140" at bounding box center [210, 215] width 364 height 21
click at [78, 213] on input "9000H995140" at bounding box center [210, 215] width 364 height 21
paste input "I012349"
type input "9000I012349"
click at [1351, 69] on select "2Ship Imported" at bounding box center [1358, 71] width 93 height 21
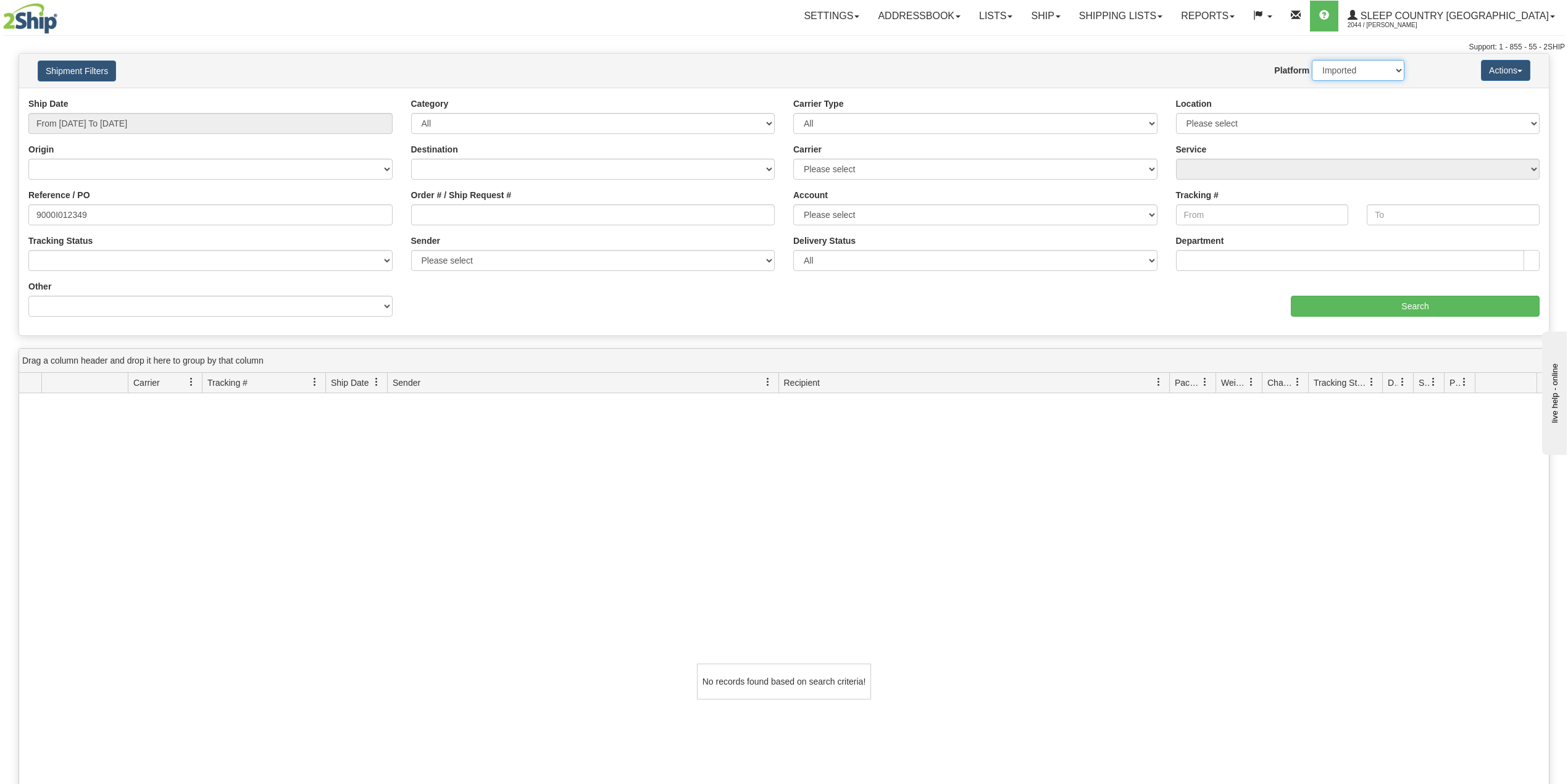
select select "0"
click at [1312, 60] on select "2Ship Imported" at bounding box center [1358, 71] width 93 height 21
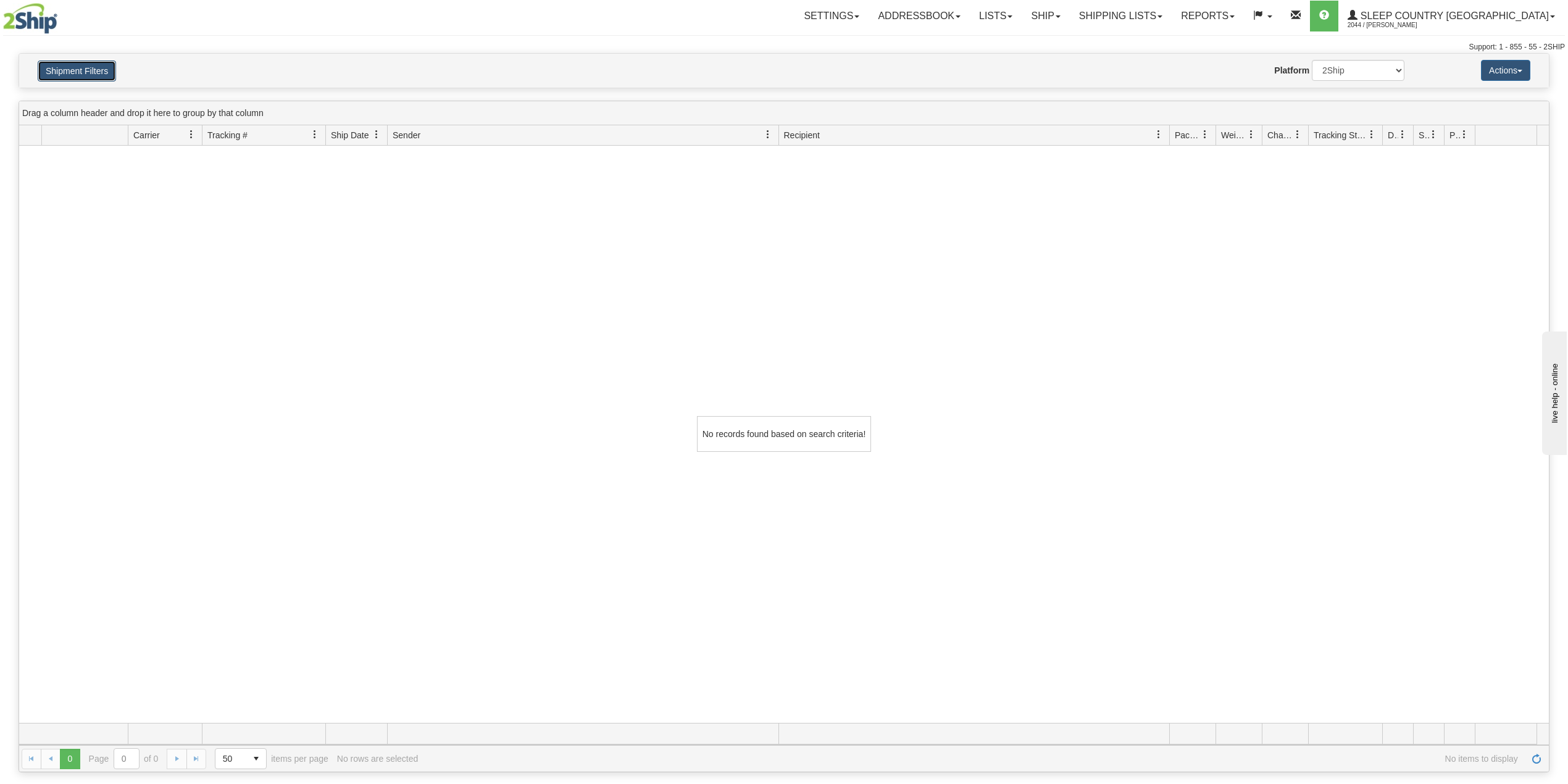
click at [90, 62] on button "Shipment Filters" at bounding box center [77, 71] width 78 height 21
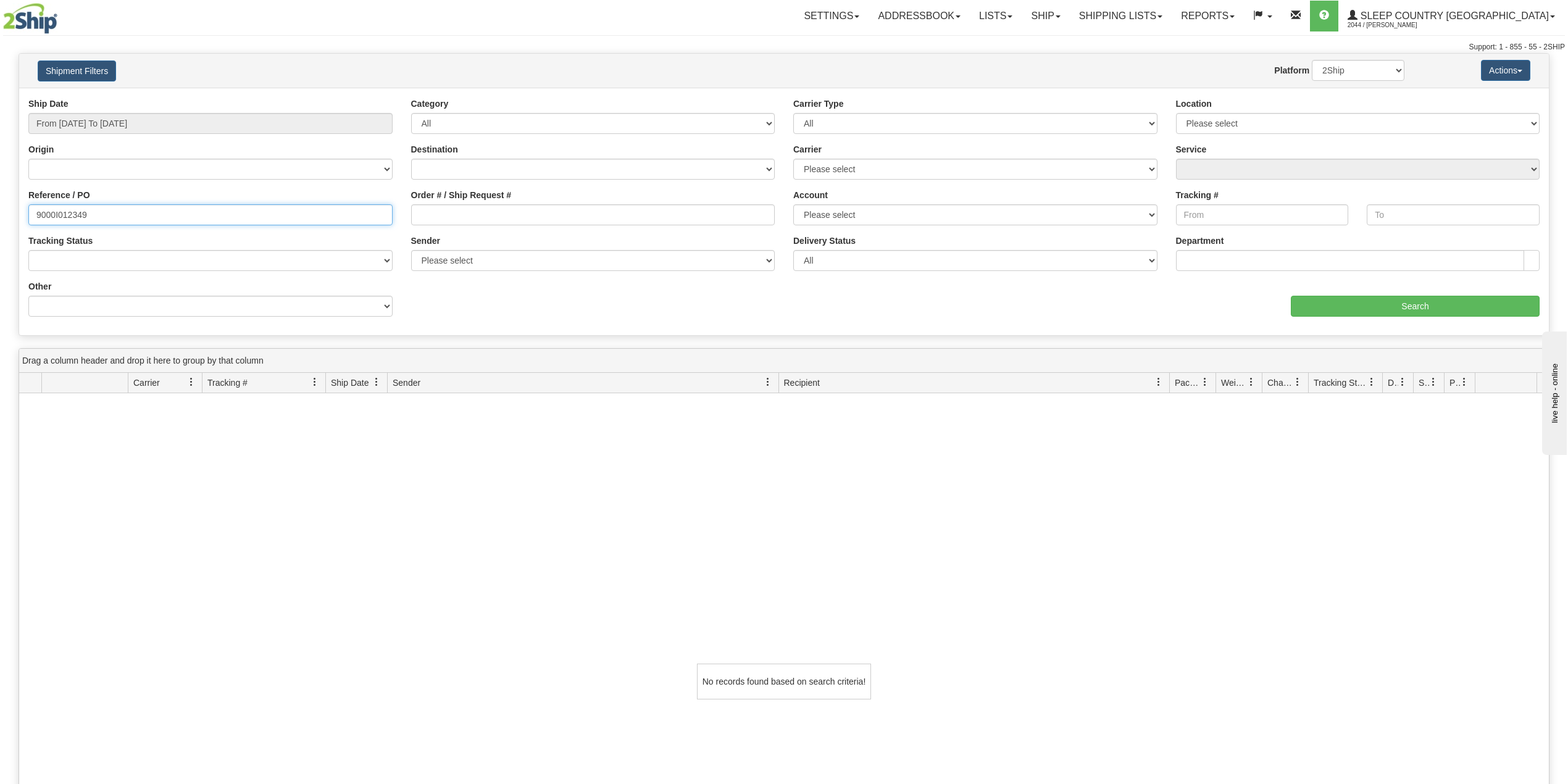
click at [122, 213] on input "9000I012349" at bounding box center [210, 215] width 364 height 21
click at [1361, 304] on input "Search" at bounding box center [1415, 306] width 249 height 21
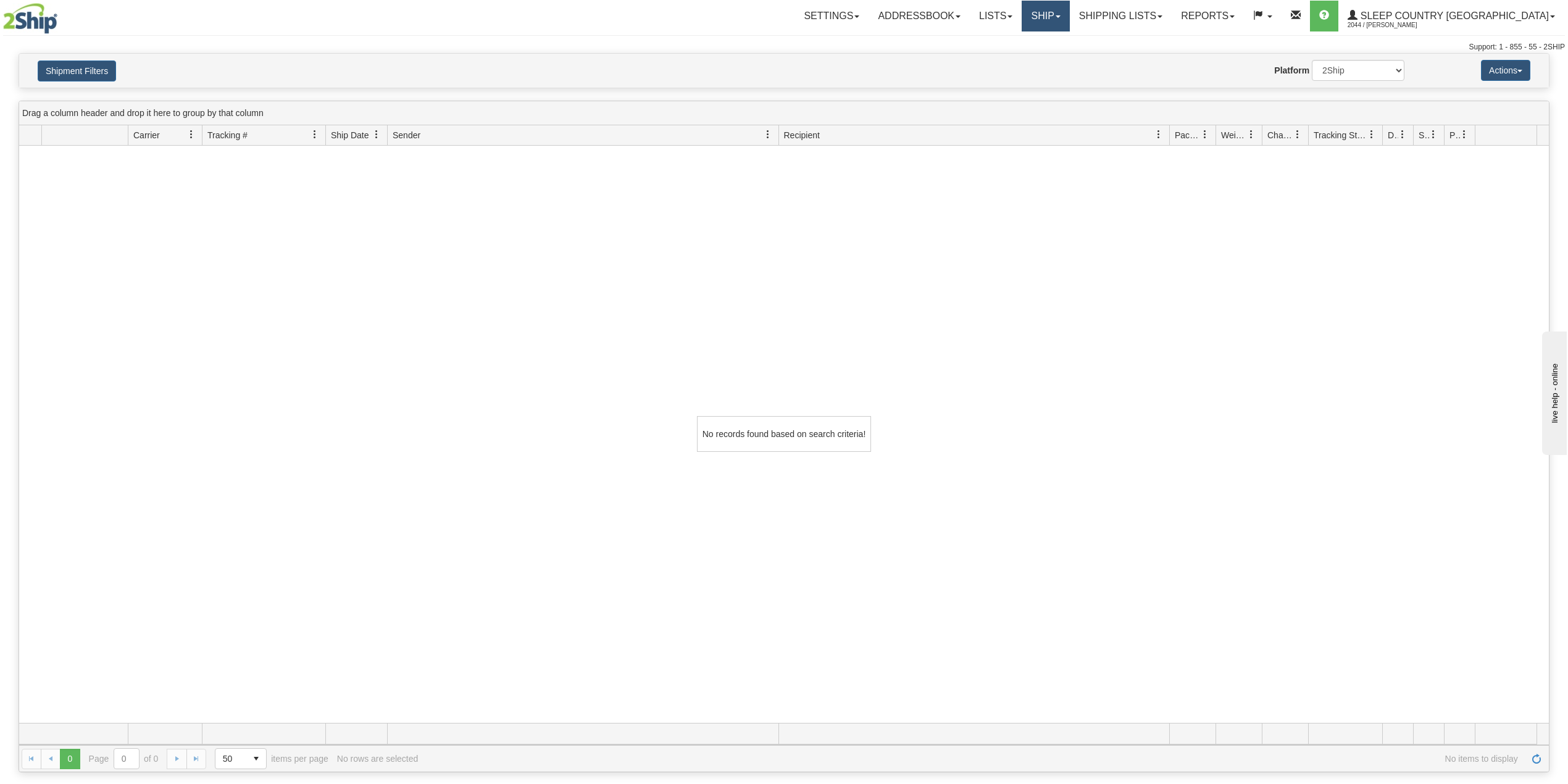
click at [1069, 18] on link "Ship" at bounding box center [1045, 16] width 48 height 31
click at [1056, 58] on span "OnHold / Order Queue" at bounding box center [1013, 59] width 87 height 10
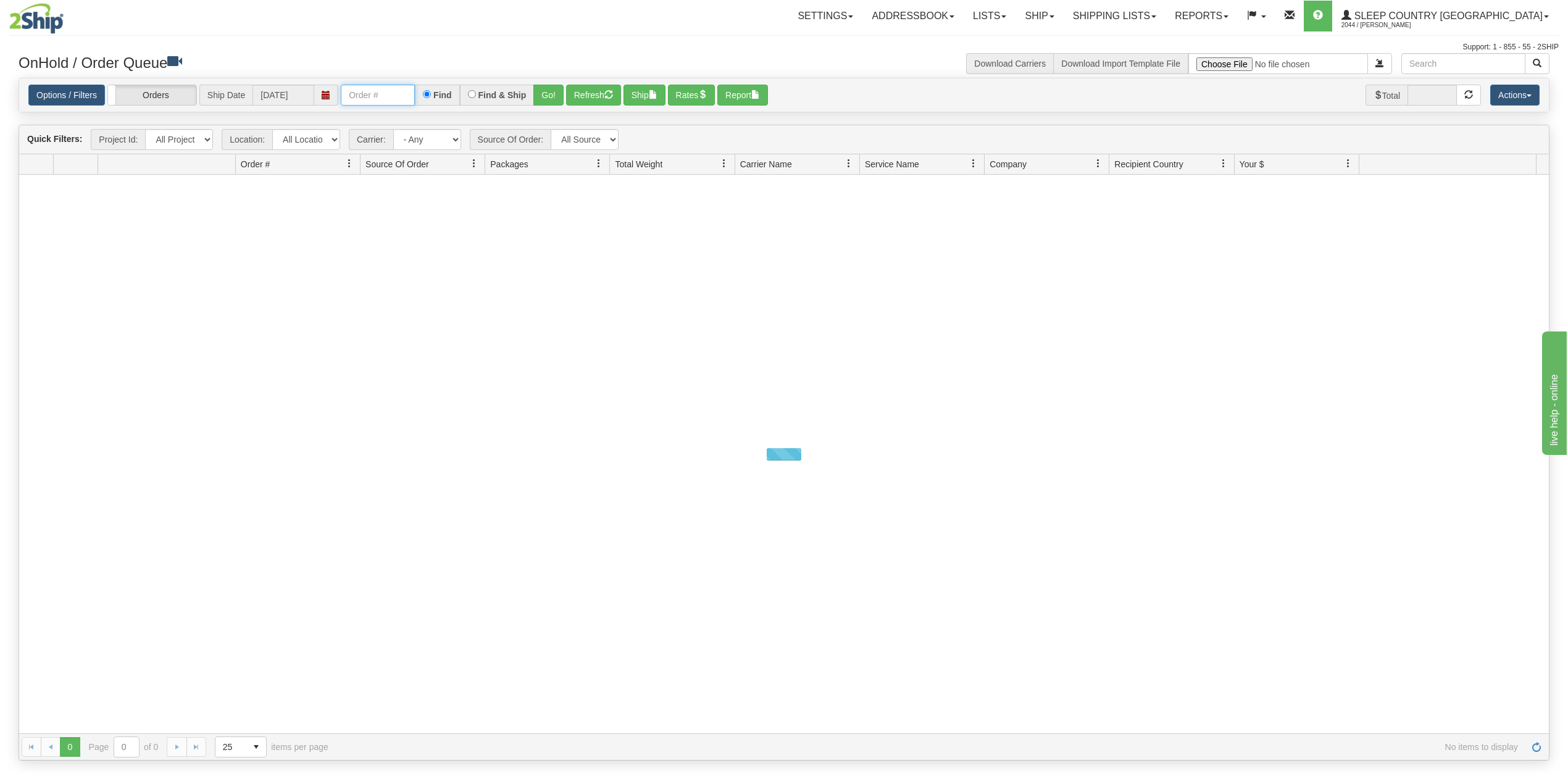
drag, startPoint x: 379, startPoint y: 92, endPoint x: 391, endPoint y: 99, distance: 13.9
click at [379, 92] on input "text" at bounding box center [377, 95] width 74 height 21
paste input "9000I012349"
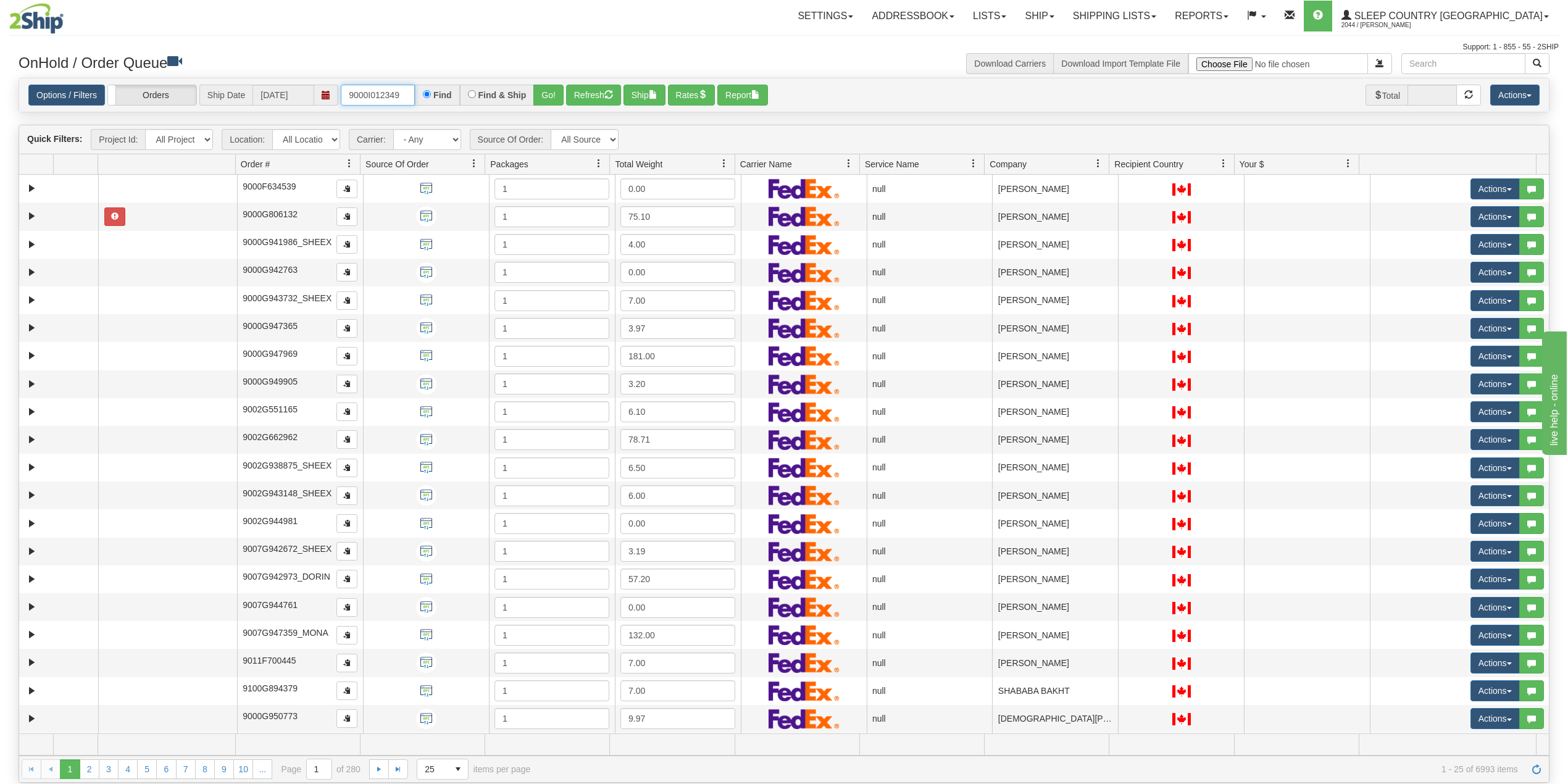
click at [348, 96] on input "9000I012349" at bounding box center [377, 95] width 74 height 21
type input "9000I012349"
click at [547, 98] on button "Go!" at bounding box center [548, 95] width 30 height 21
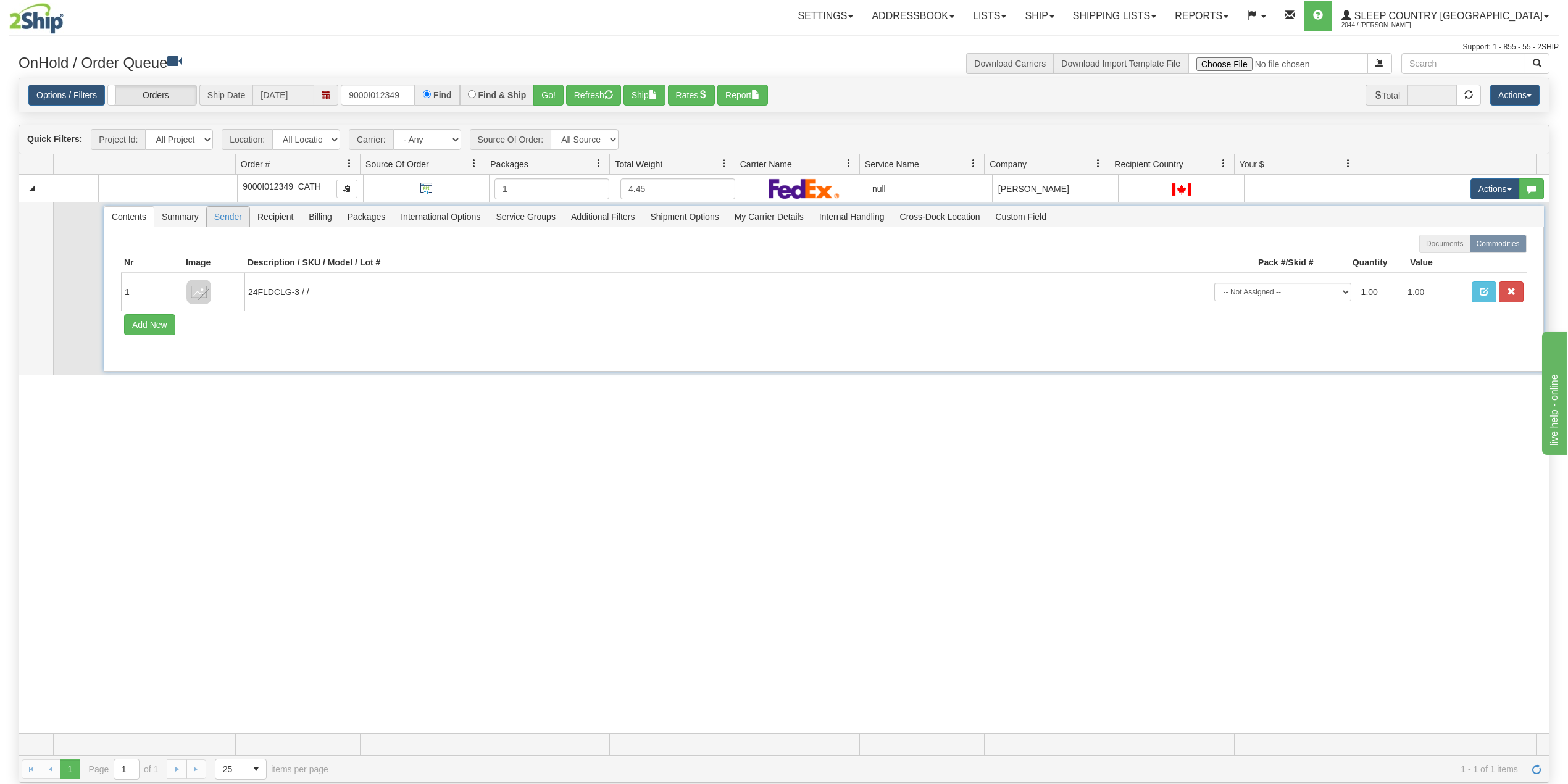
click at [226, 220] on span "Sender" at bounding box center [228, 217] width 43 height 20
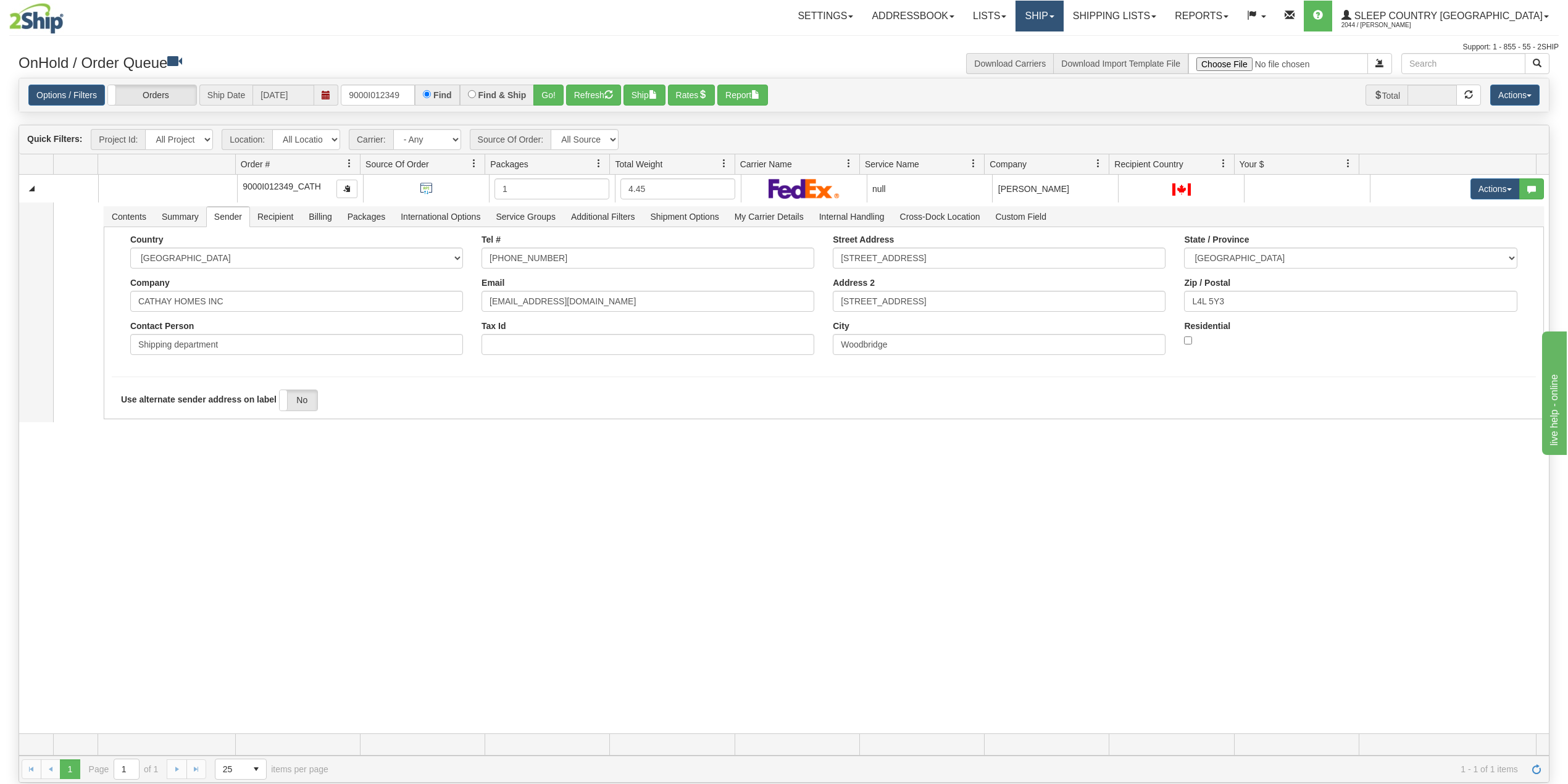
click at [1063, 16] on link "Ship" at bounding box center [1039, 16] width 48 height 31
click at [1142, 15] on link "Shipping lists" at bounding box center [1115, 16] width 102 height 31
click at [1129, 40] on span "Current Shipments" at bounding box center [1092, 43] width 72 height 10
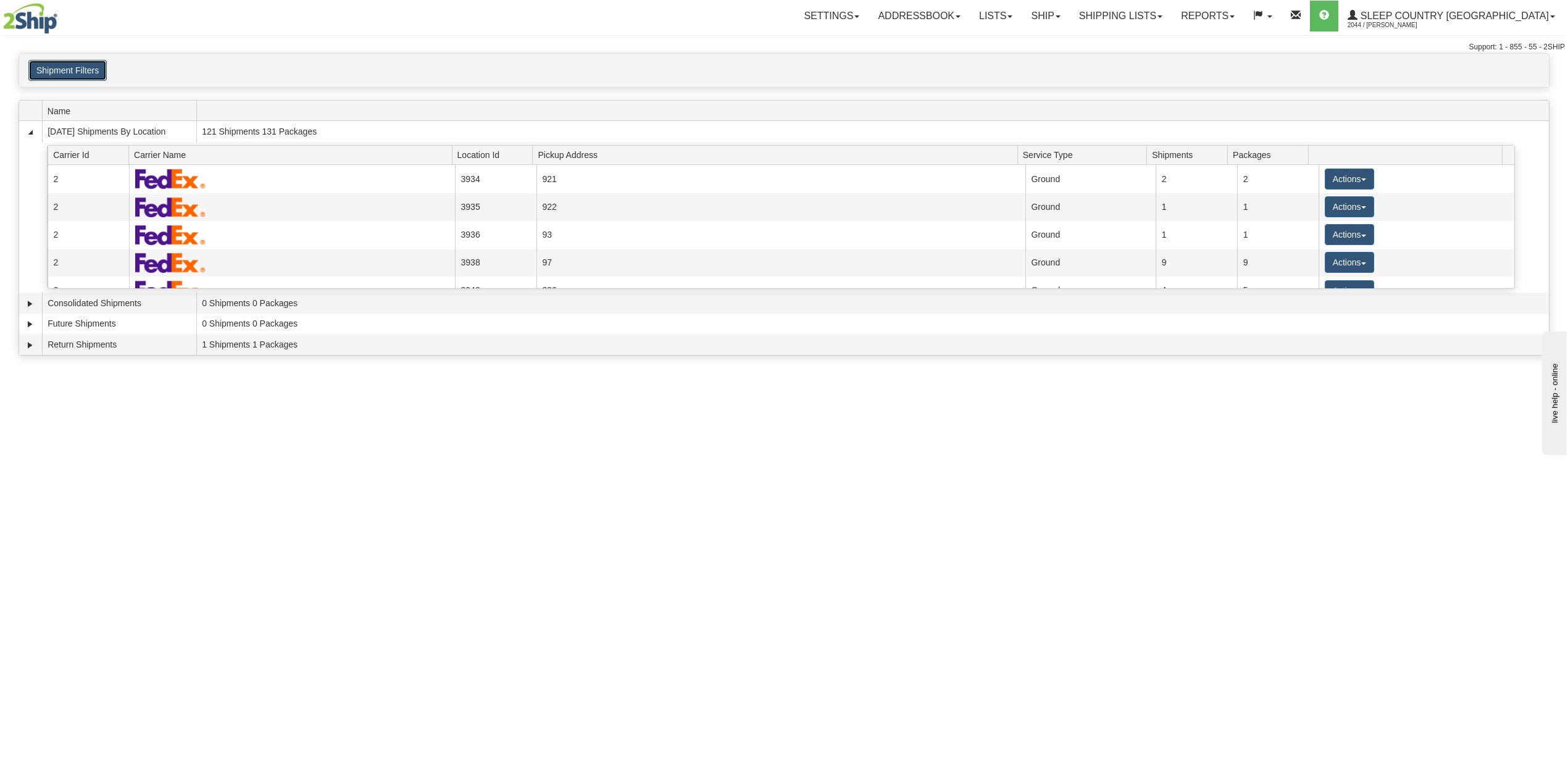
click at [82, 65] on button "Shipment Filters" at bounding box center [67, 71] width 78 height 21
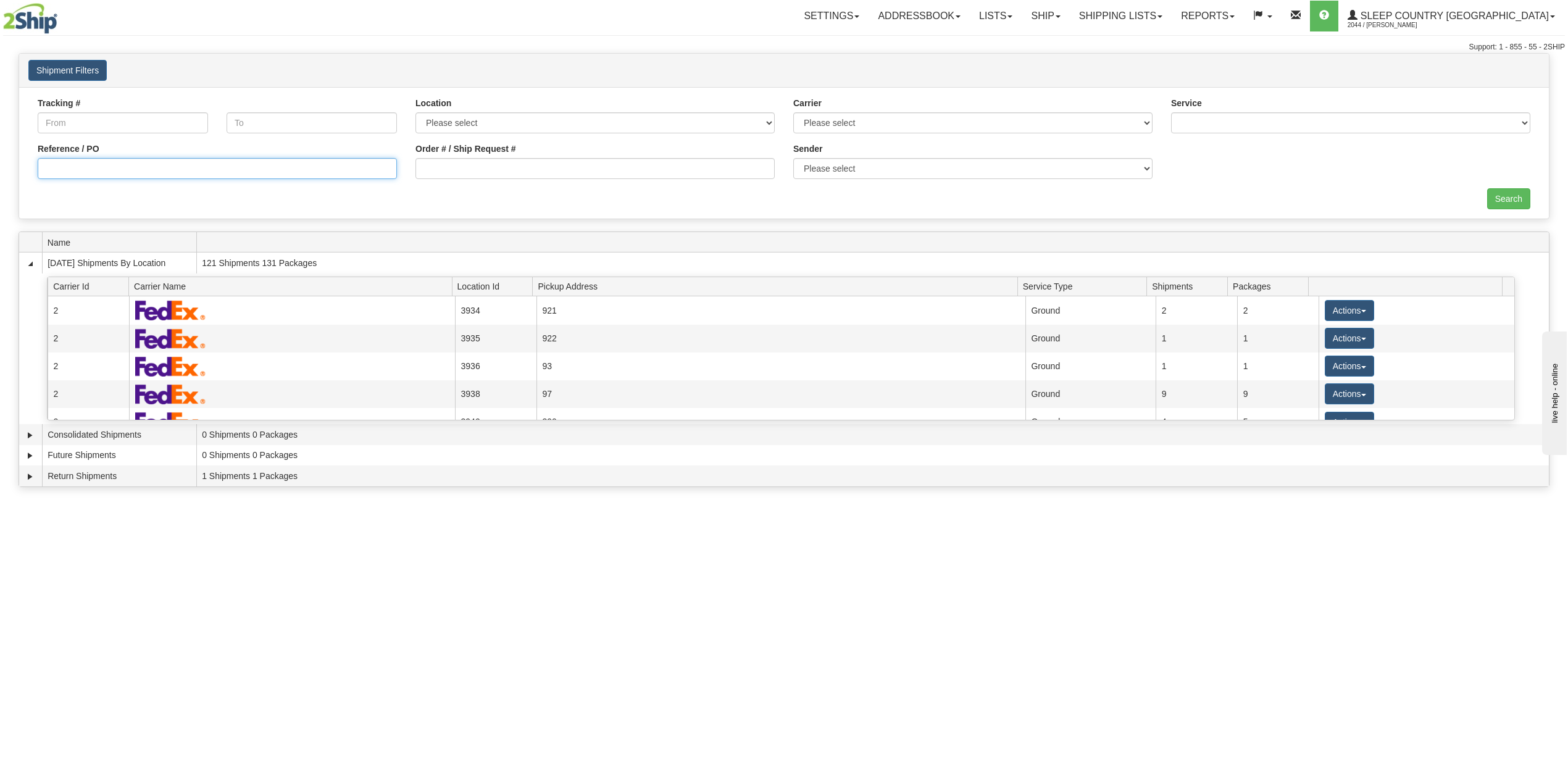
click at [100, 169] on input "Reference / PO" at bounding box center [217, 169] width 359 height 21
paste input "9000I012349"
type input "9000I012349"
click at [1507, 192] on input "Search" at bounding box center [1508, 199] width 43 height 21
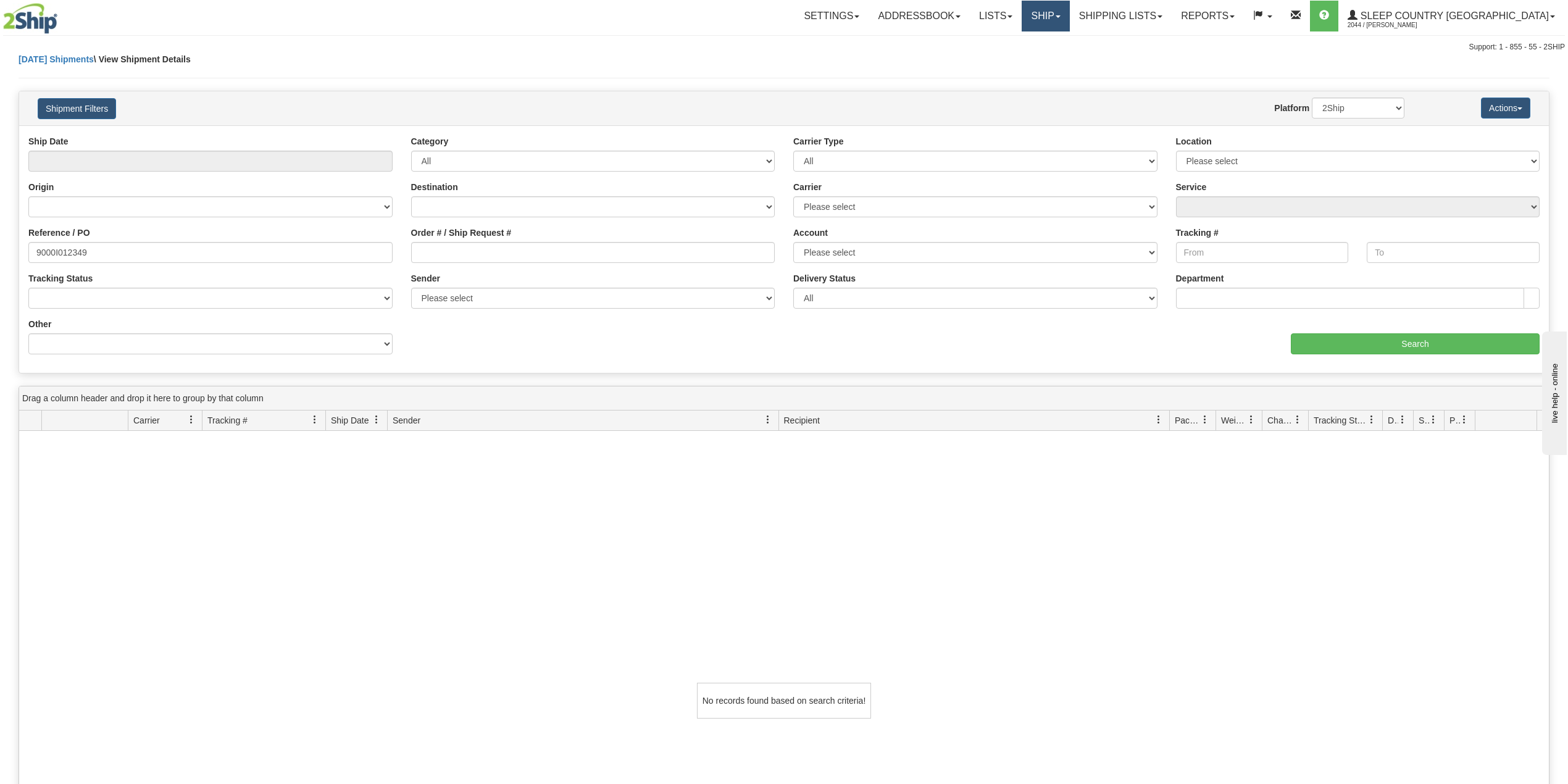
click at [1069, 12] on link "Ship" at bounding box center [1045, 16] width 48 height 31
click at [1056, 60] on span "OnHold / Order Queue" at bounding box center [1013, 59] width 87 height 10
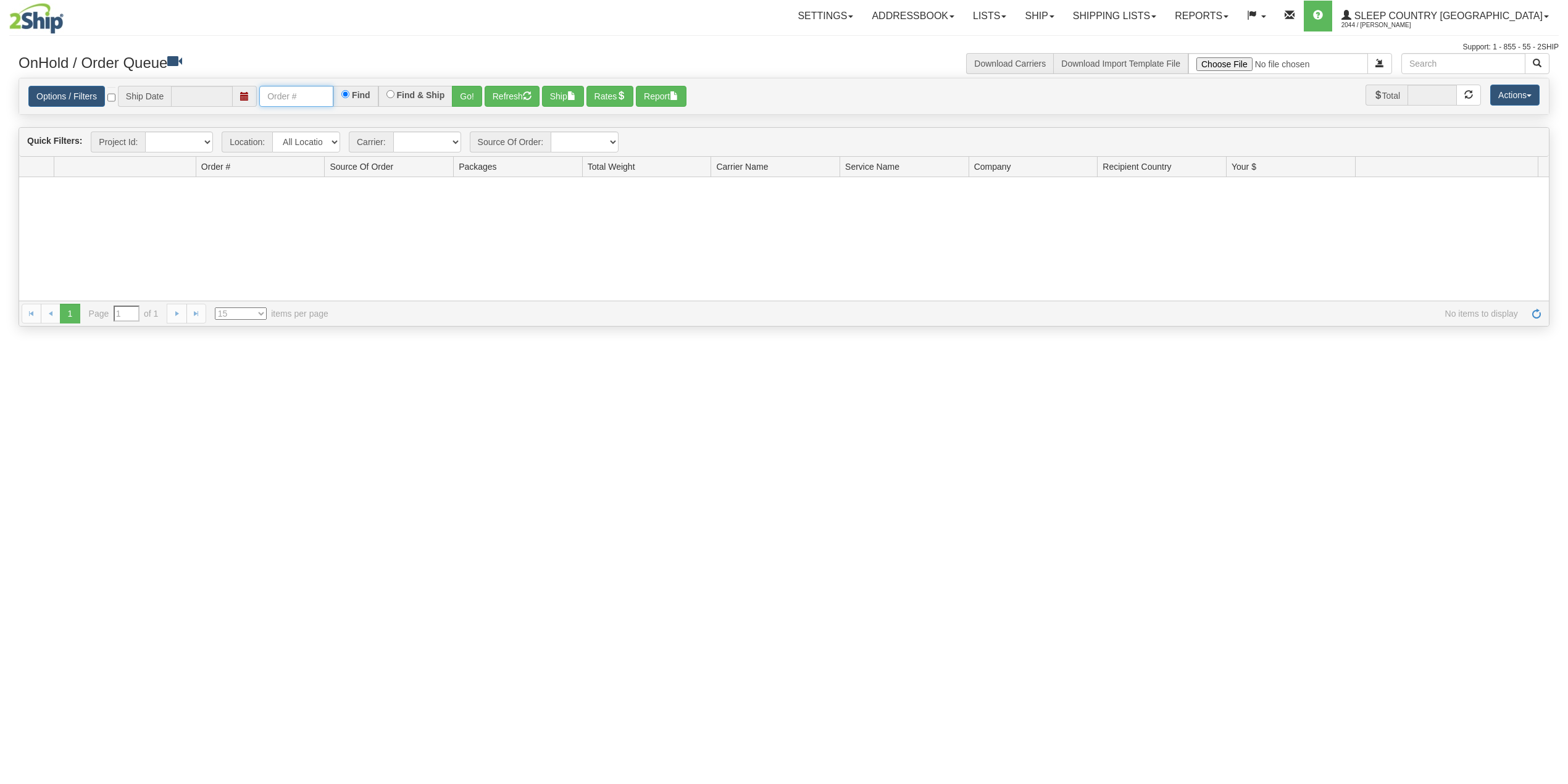
click at [317, 94] on input "text" at bounding box center [296, 96] width 74 height 21
paste input "9000I012349"
type input "9000I012349"
type input "[DATE]"
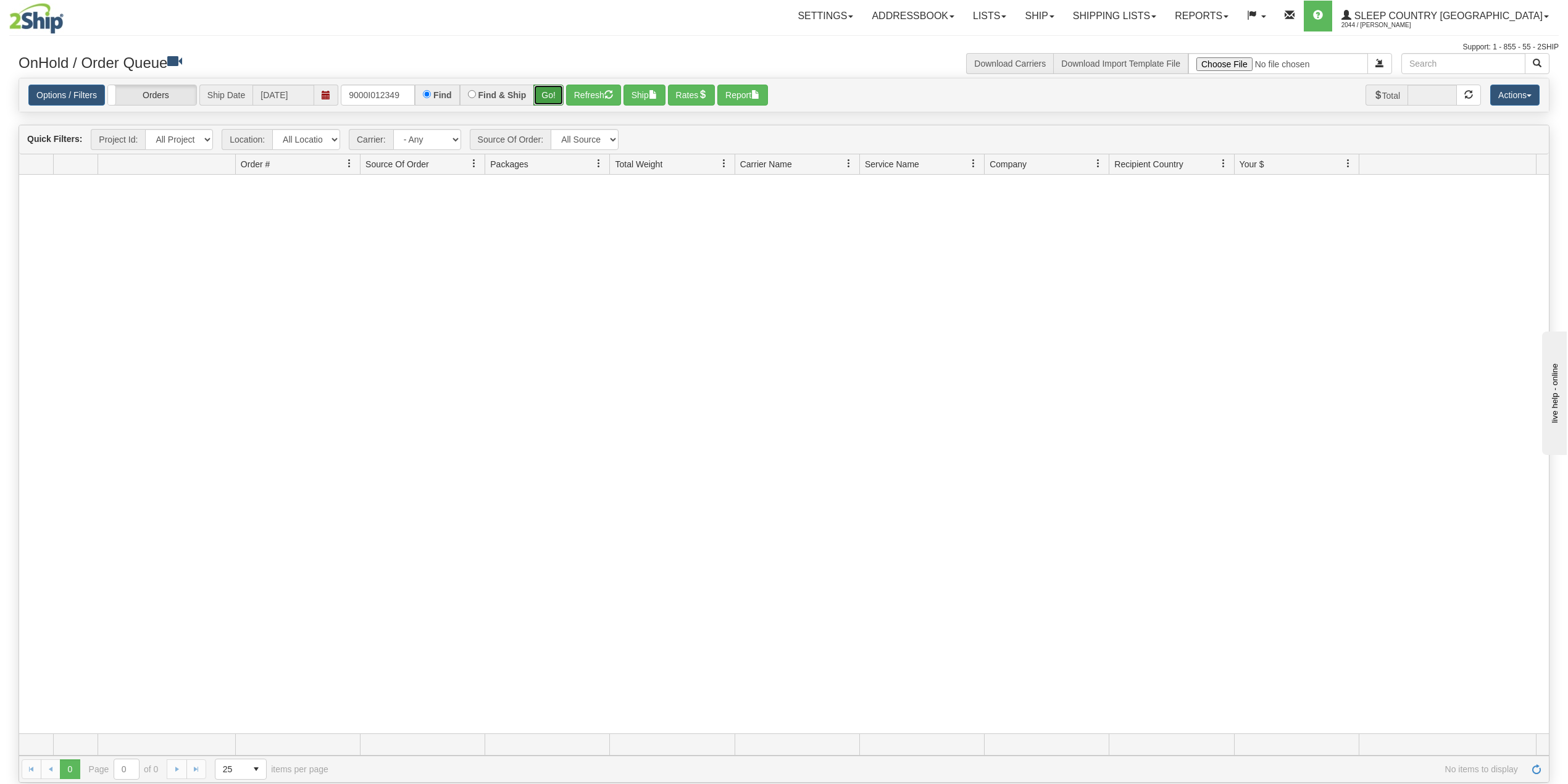
click at [546, 90] on button "Go!" at bounding box center [548, 95] width 30 height 21
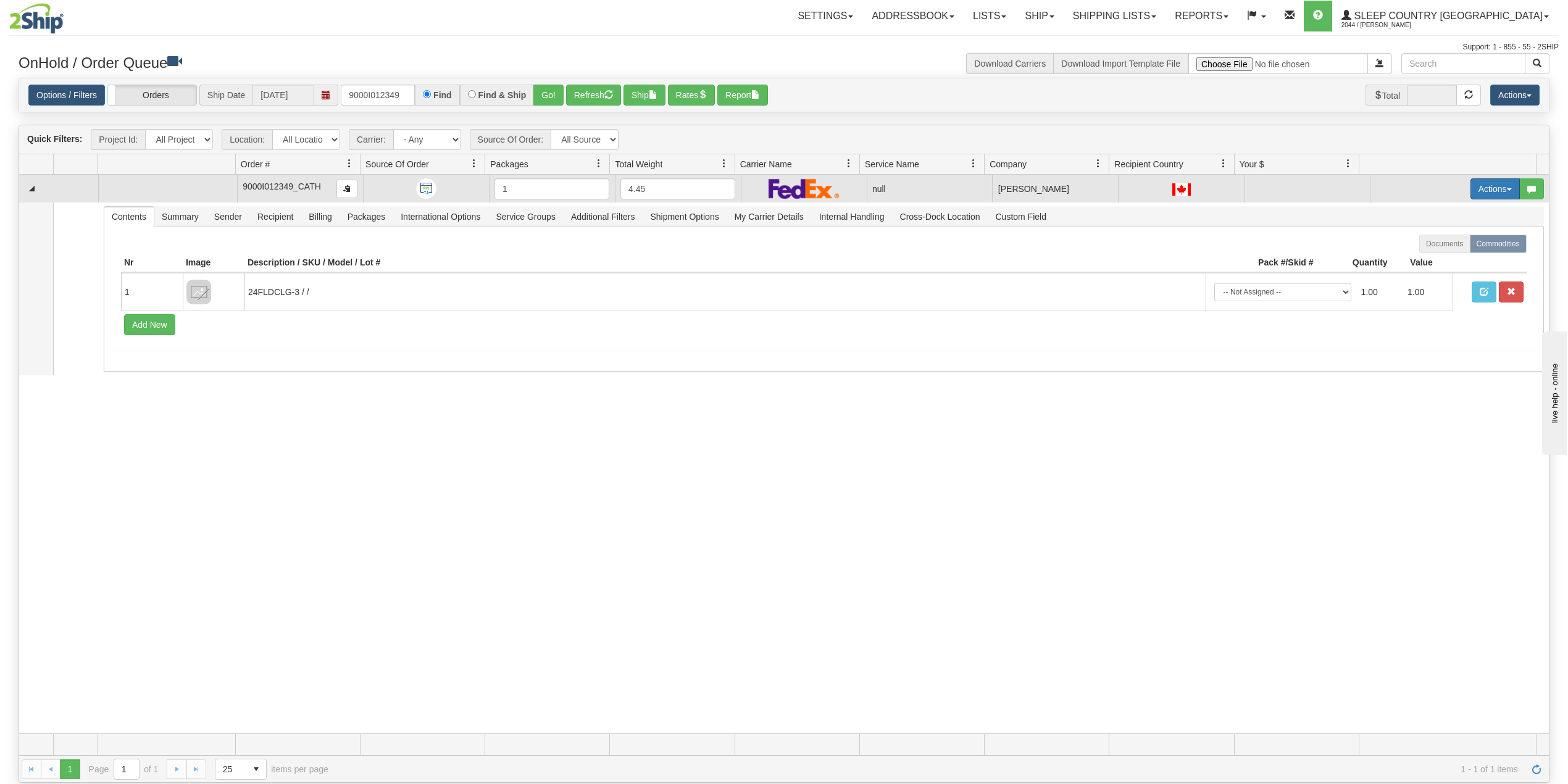
click at [1484, 188] on button "Actions" at bounding box center [1495, 189] width 49 height 21
click at [1433, 277] on span "Delete" at bounding box center [1441, 276] width 33 height 10
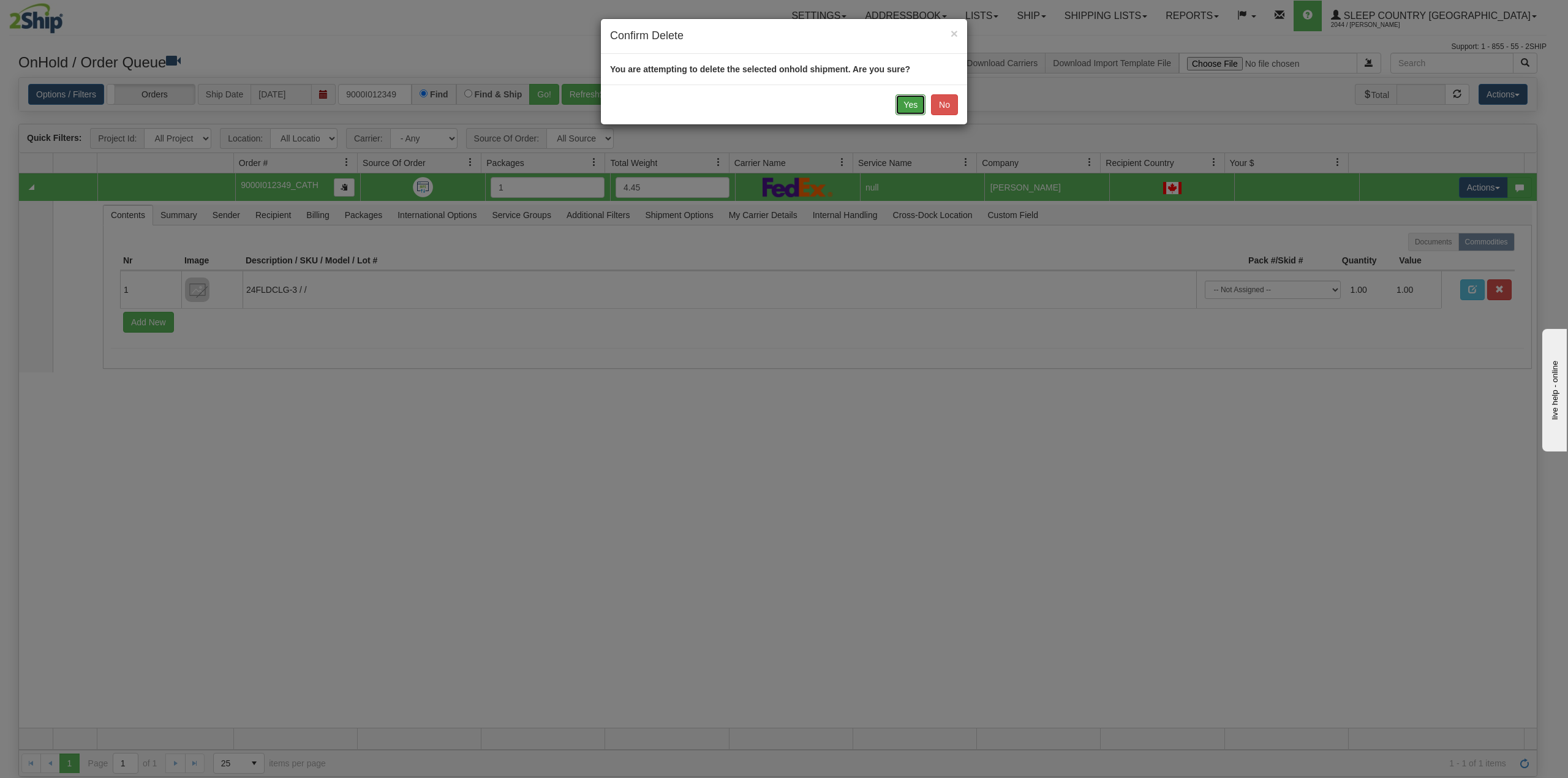
click at [908, 106] on button "Yes" at bounding box center [910, 105] width 30 height 21
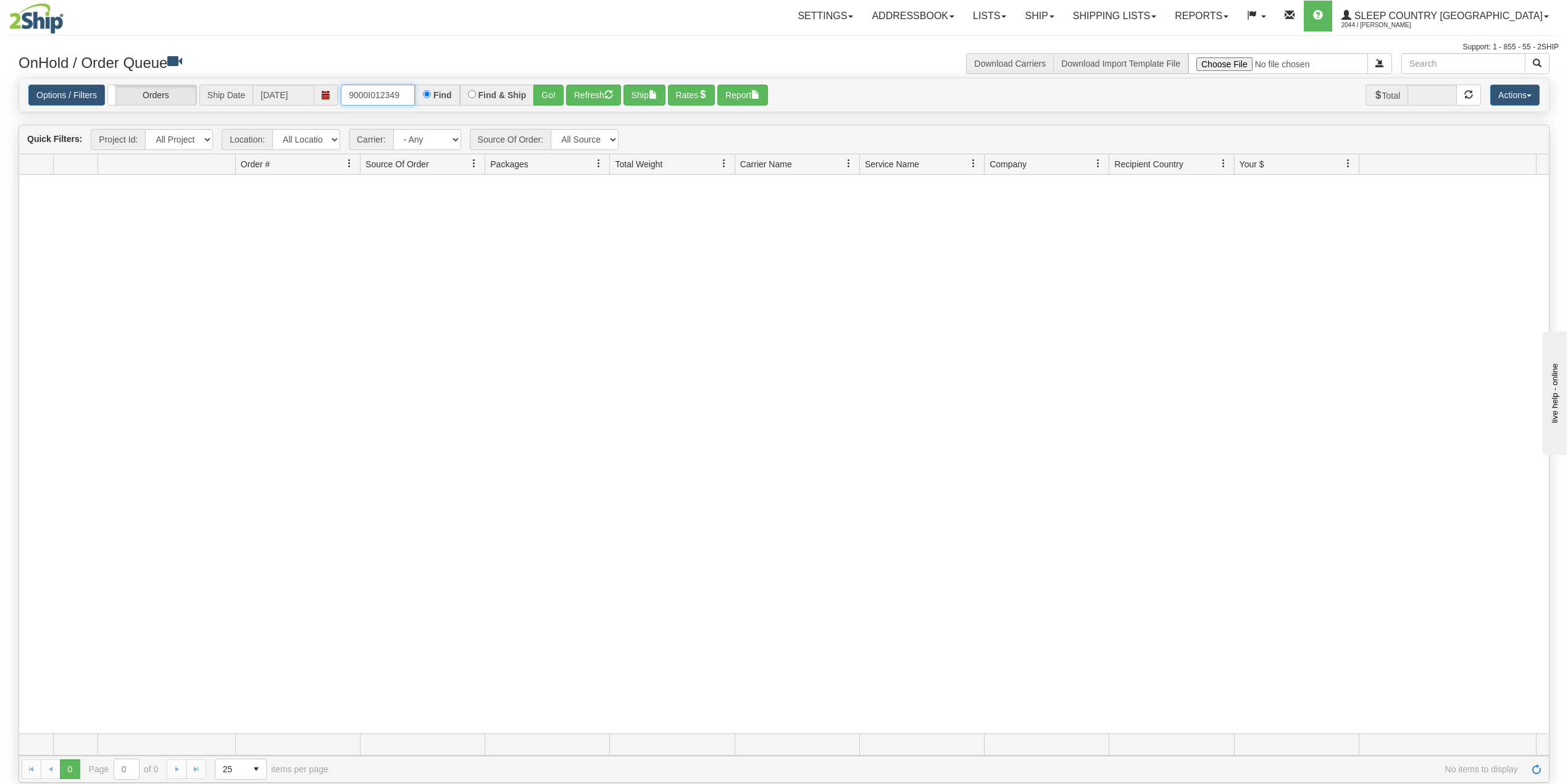
click at [381, 99] on input "9000I012349" at bounding box center [377, 95] width 74 height 21
click at [387, 101] on input "9000I012349" at bounding box center [377, 95] width 74 height 21
paste input "1051999"
type input "1051999"
click at [548, 94] on button "Go!" at bounding box center [548, 95] width 30 height 21
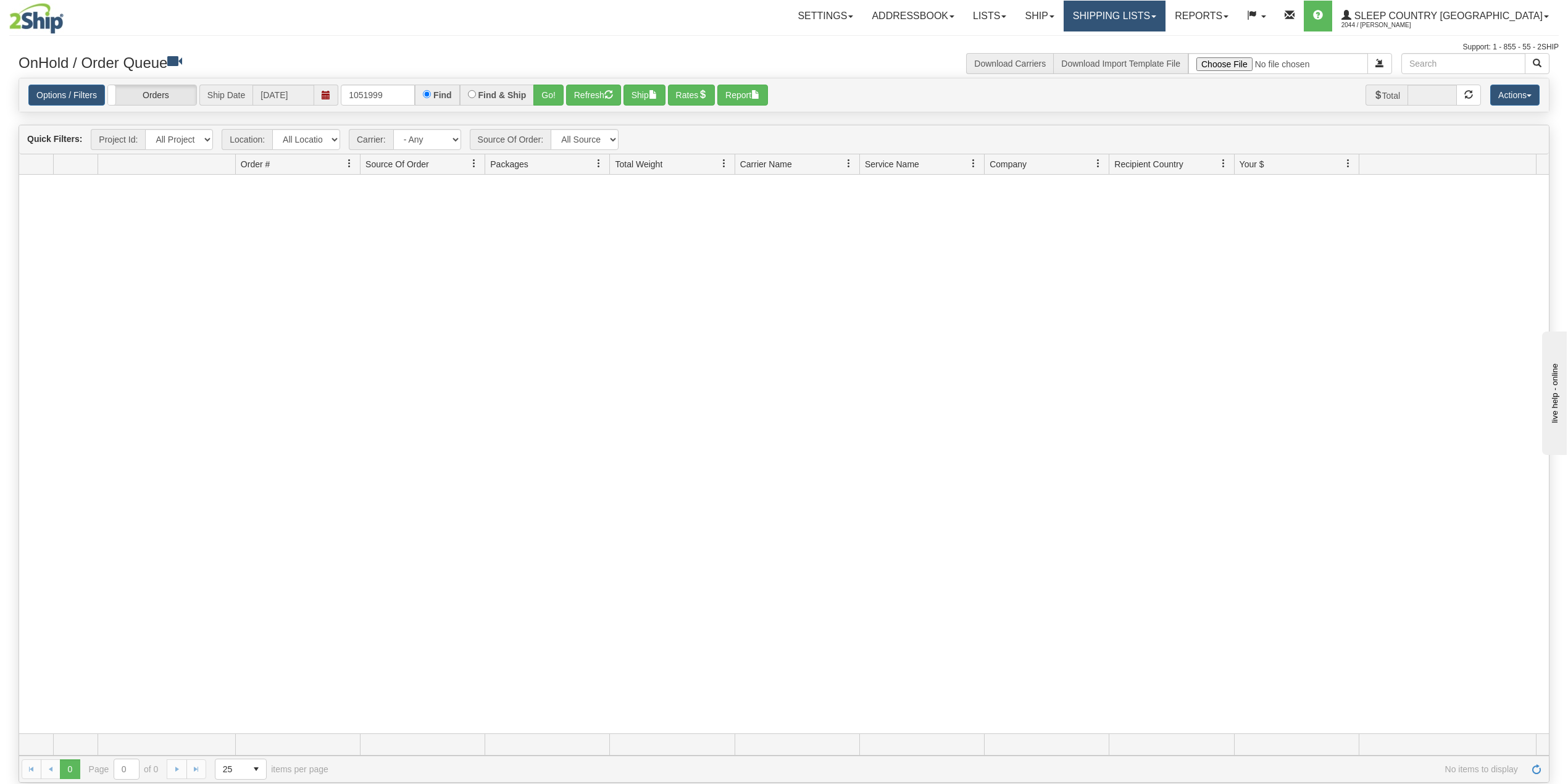
click at [1165, 7] on link "Shipping lists" at bounding box center [1115, 16] width 102 height 31
click at [1164, 53] on link "Search Shipment History" at bounding box center [1104, 59] width 120 height 16
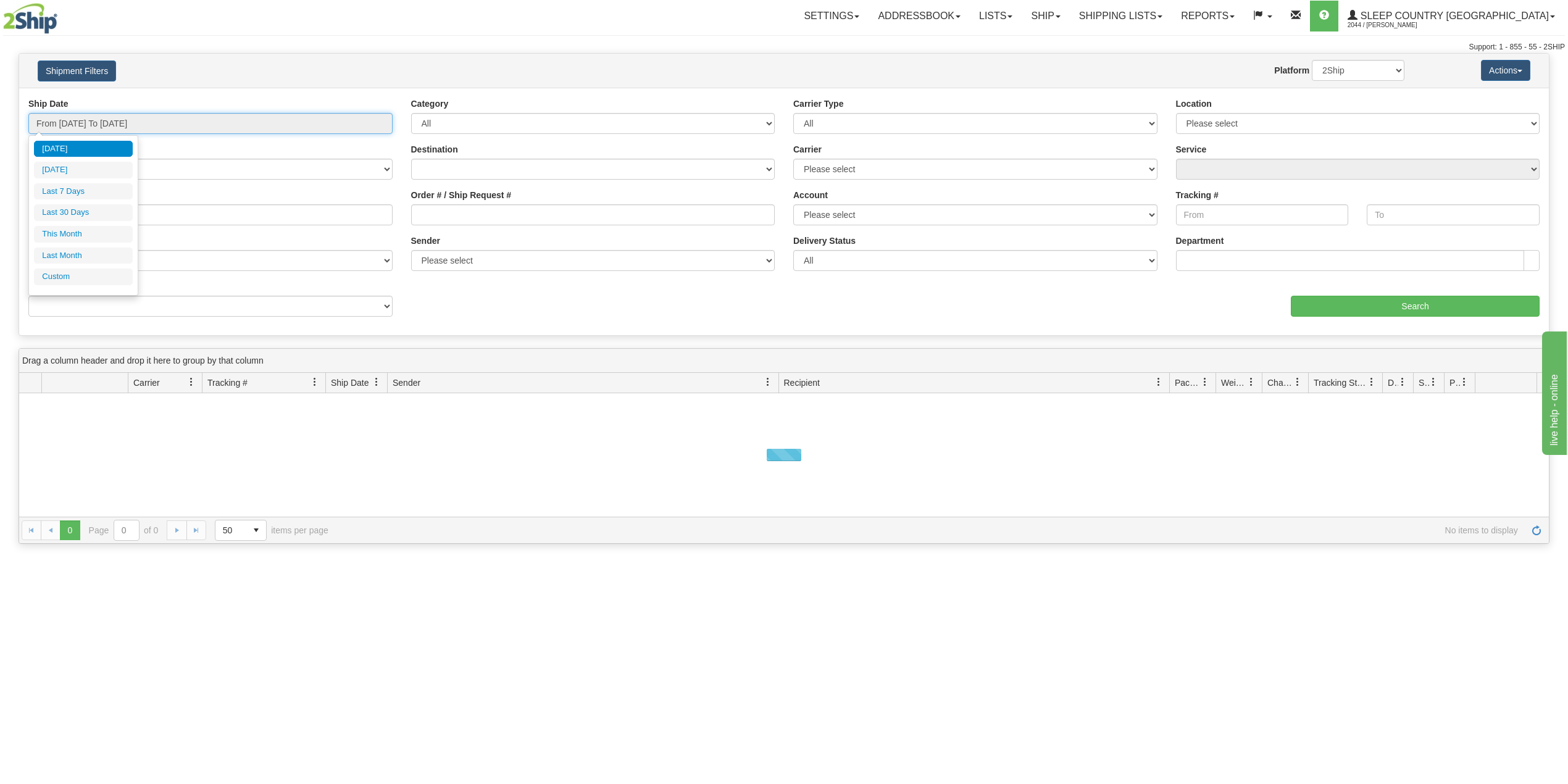
click at [120, 119] on input "From [DATE] To [DATE]" at bounding box center [210, 124] width 364 height 21
click at [69, 213] on li "Last 30 Days" at bounding box center [83, 212] width 99 height 16
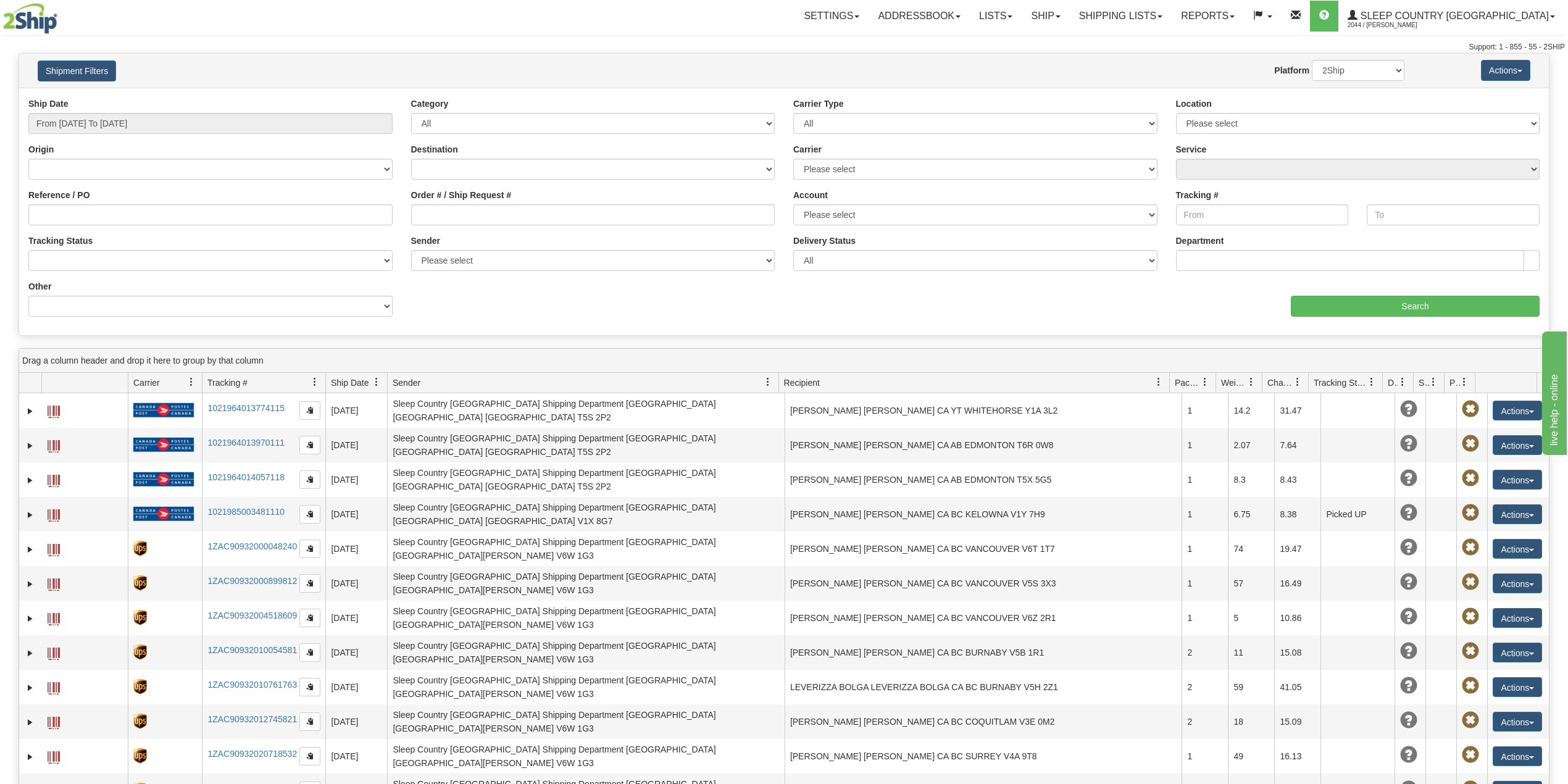
type input "From [DATE] To [DATE]"
click at [71, 213] on input "Reference / PO" at bounding box center [210, 215] width 364 height 21
paste input "1051999"
click at [1393, 299] on input "Search" at bounding box center [1415, 306] width 249 height 21
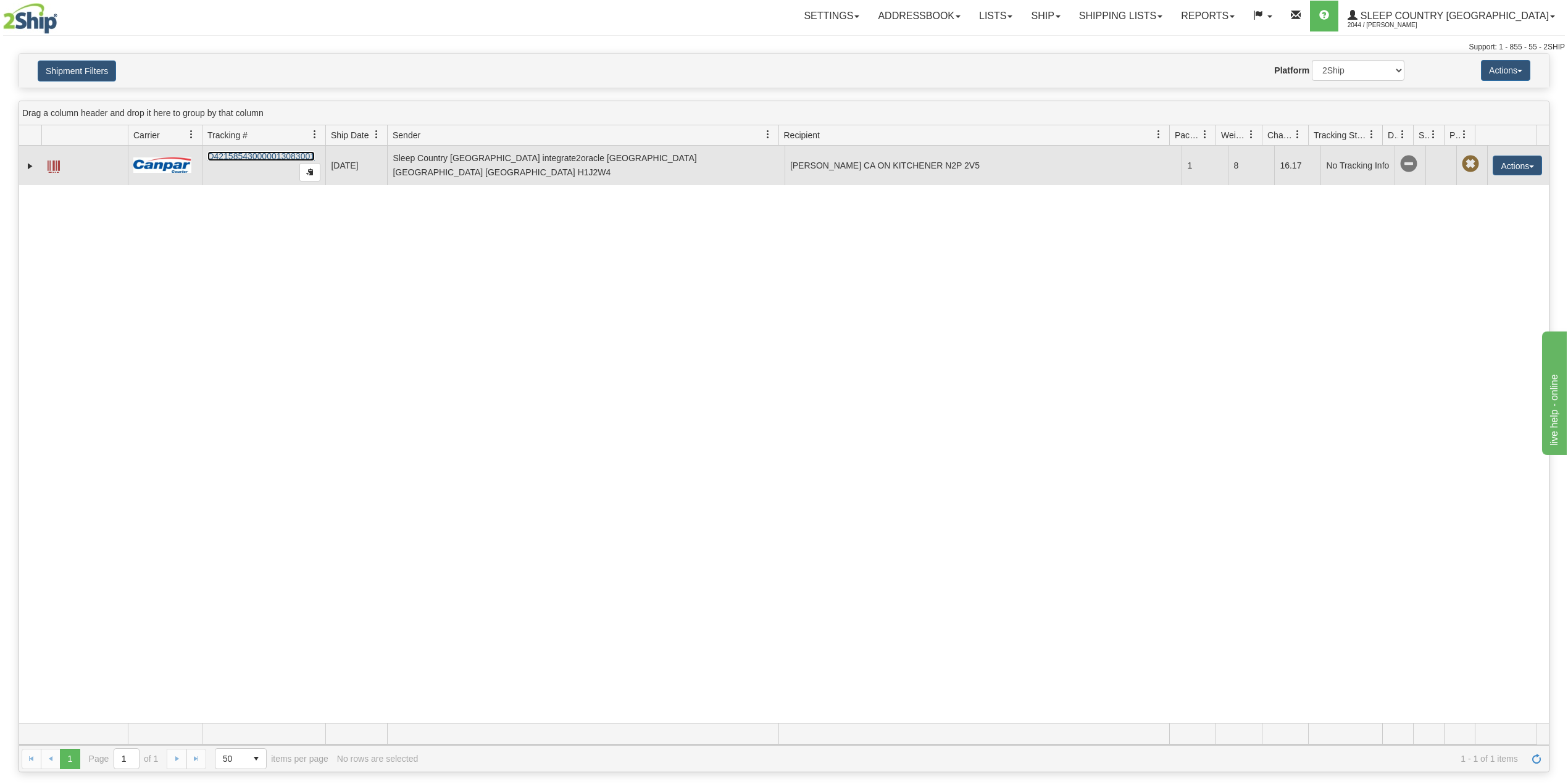
click at [262, 157] on link "D421585430000013083001" at bounding box center [261, 156] width 107 height 10
click at [28, 169] on link "Expand" at bounding box center [30, 166] width 12 height 12
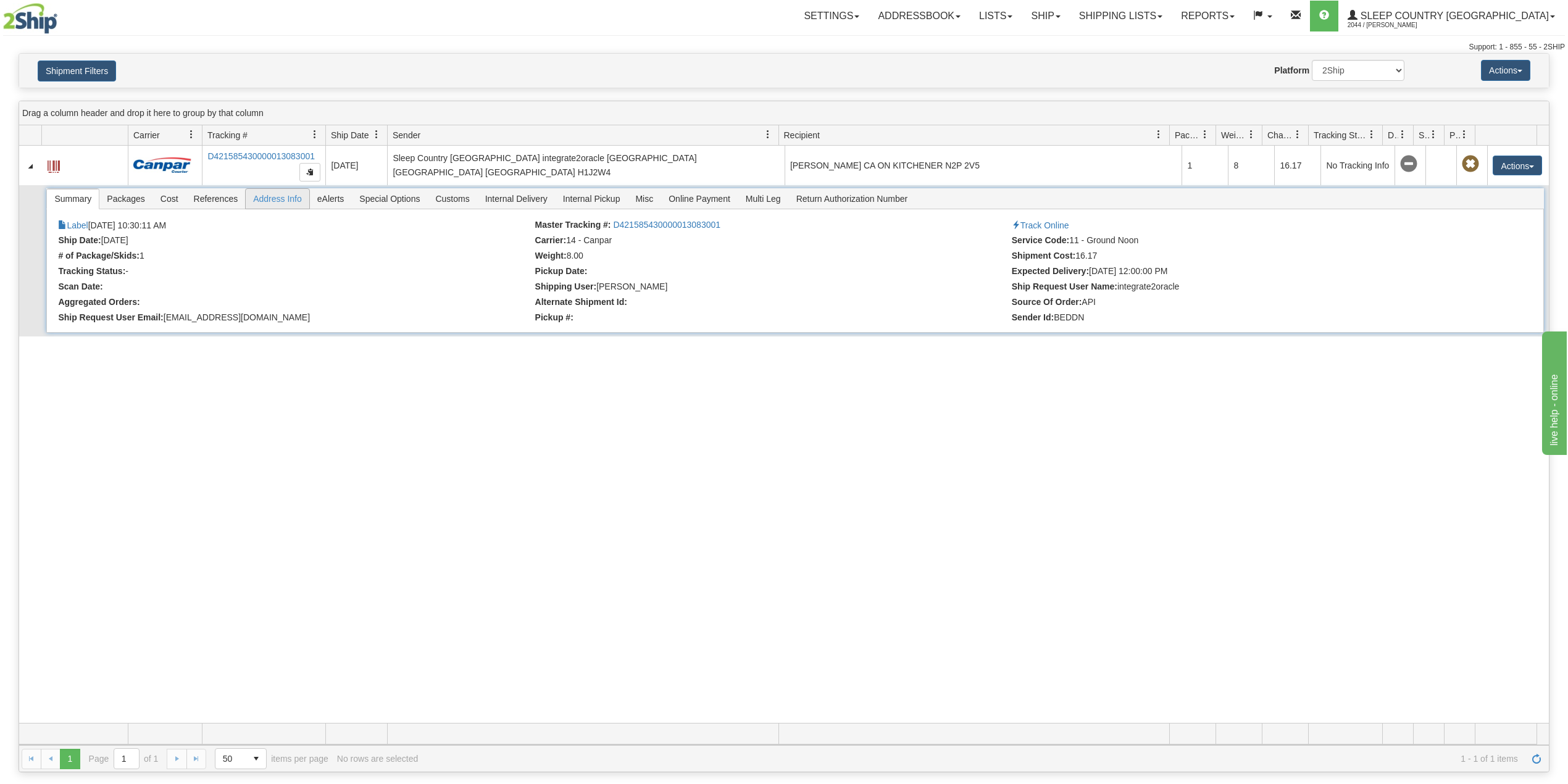
click at [282, 202] on span "Address Info" at bounding box center [277, 199] width 63 height 20
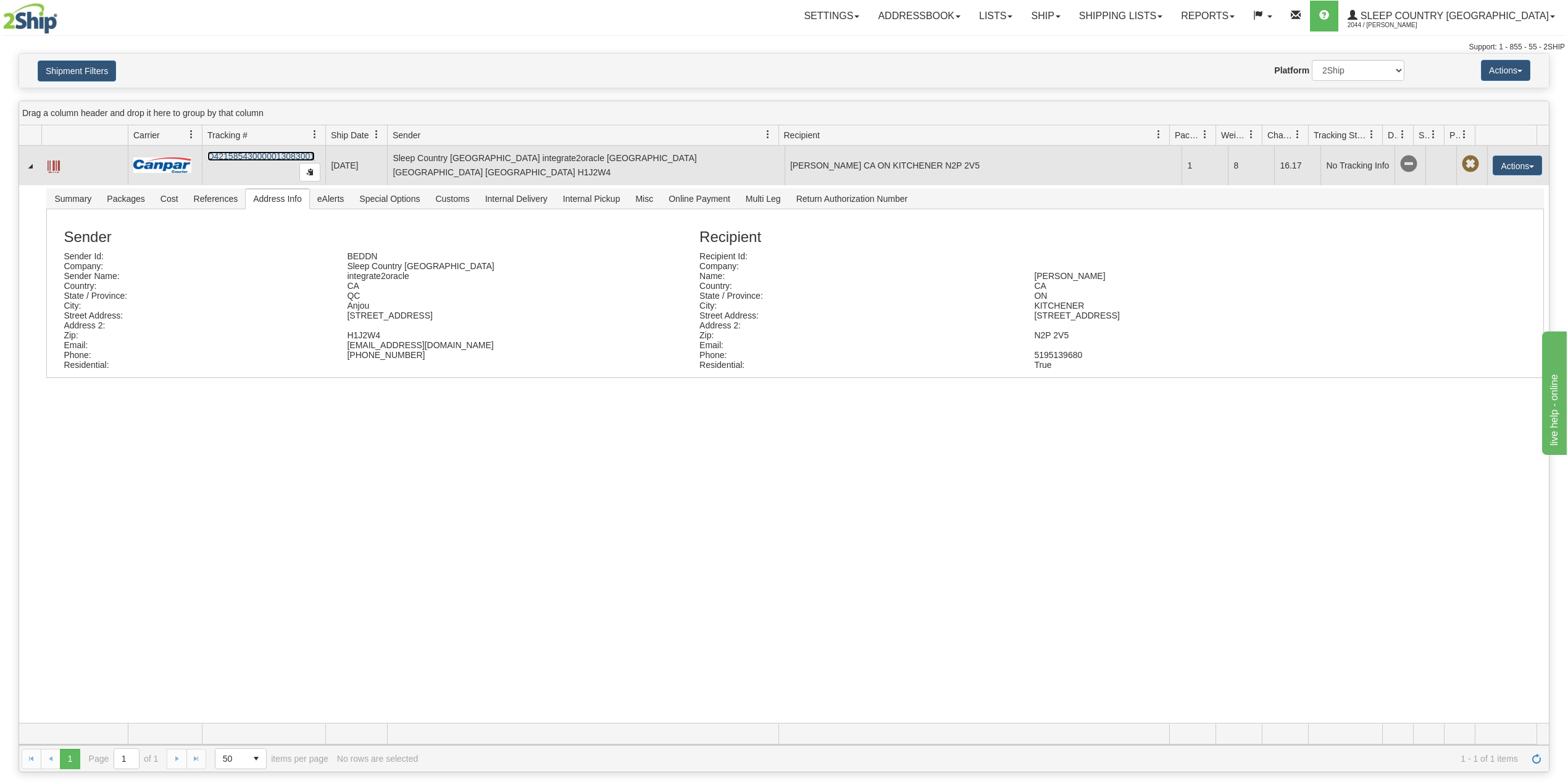
click at [259, 151] on link "D421585430000013083001" at bounding box center [261, 156] width 107 height 10
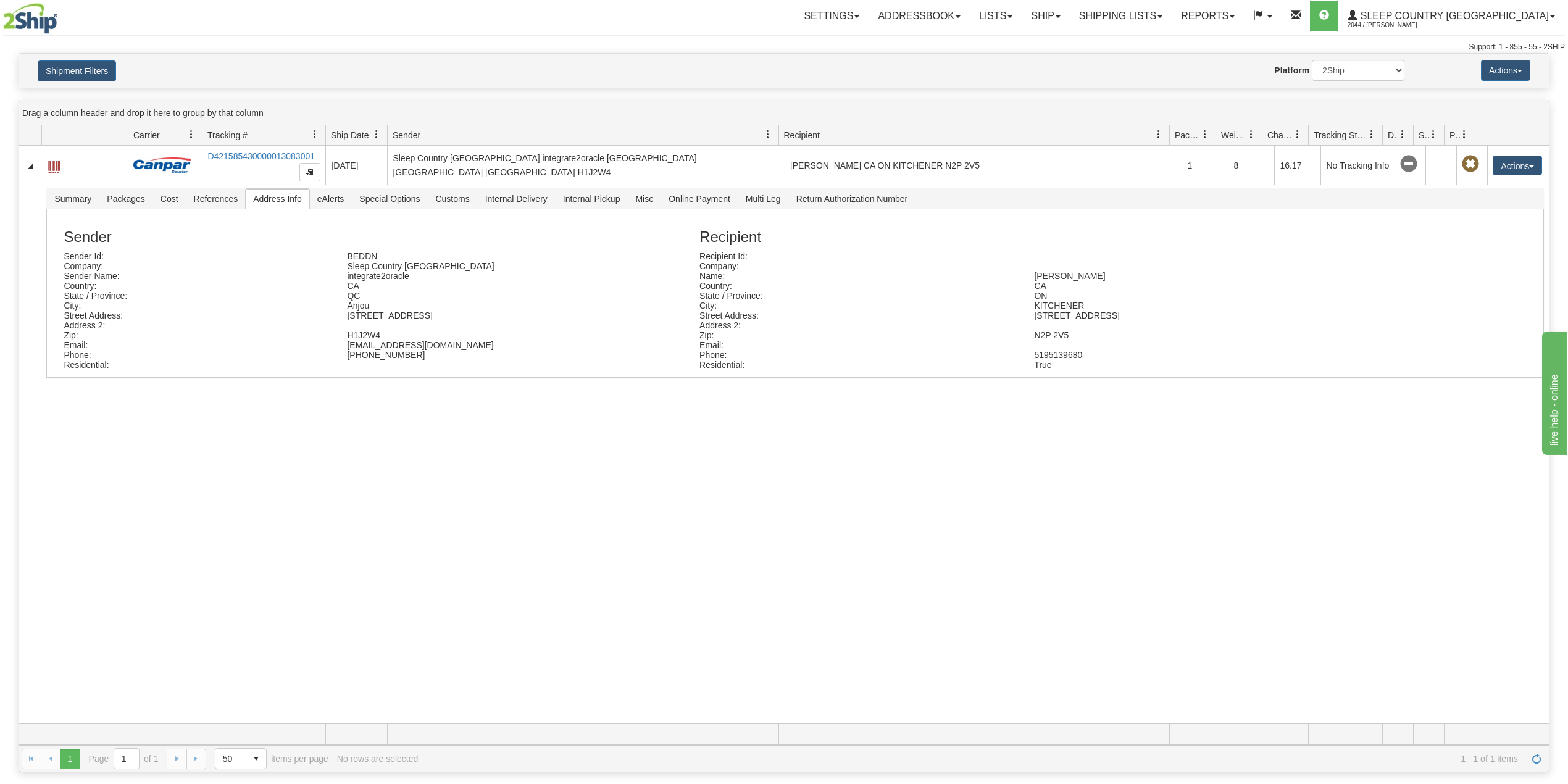
click at [78, 84] on div "Shipment Filters Website Agent Nothing selected Client User Platform 2Ship Impo…" at bounding box center [784, 71] width 1529 height 34
click at [90, 68] on button "Shipment Filters" at bounding box center [77, 71] width 78 height 21
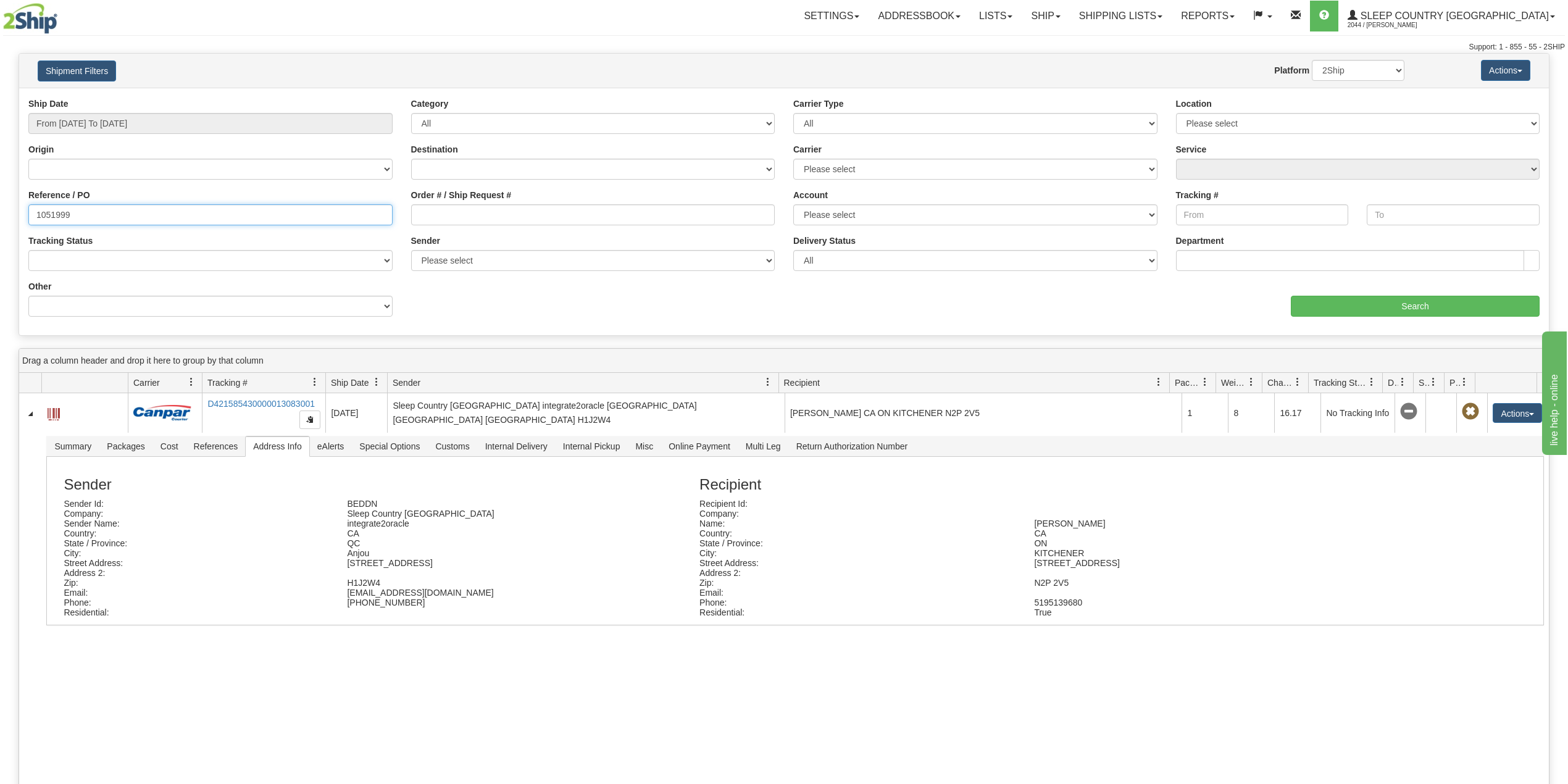
click at [56, 205] on input "1051999" at bounding box center [210, 215] width 364 height 21
click at [105, 125] on input "From [DATE] To [DATE]" at bounding box center [210, 124] width 364 height 21
click at [99, 208] on li "Last 30 Days" at bounding box center [83, 212] width 99 height 16
click at [57, 213] on input "1051999" at bounding box center [210, 215] width 364 height 21
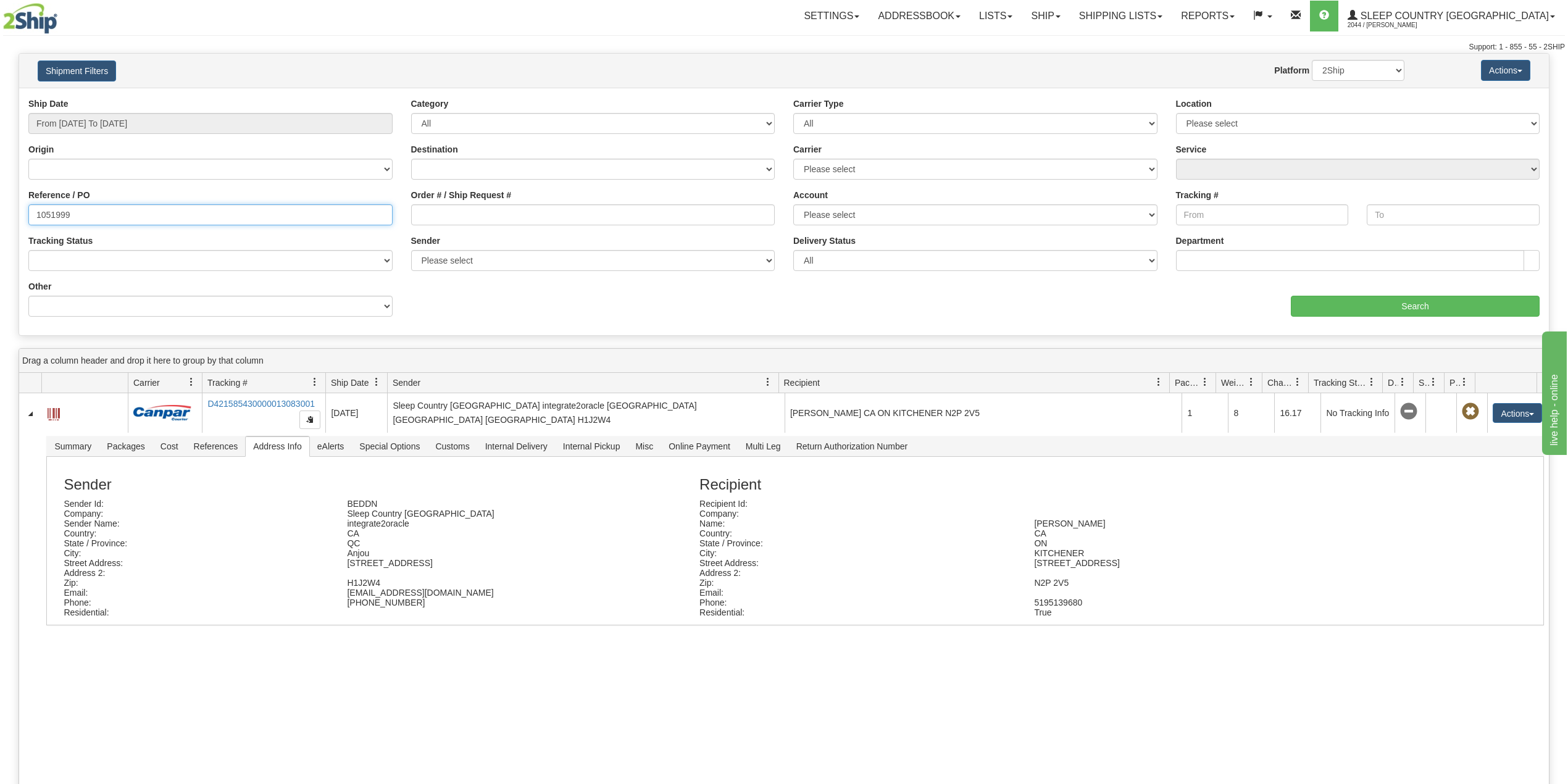
click at [58, 211] on input "1051999" at bounding box center [210, 215] width 364 height 21
paste input "9000I012563"
type input "9000I012563"
click at [1337, 302] on input "Search" at bounding box center [1415, 306] width 249 height 21
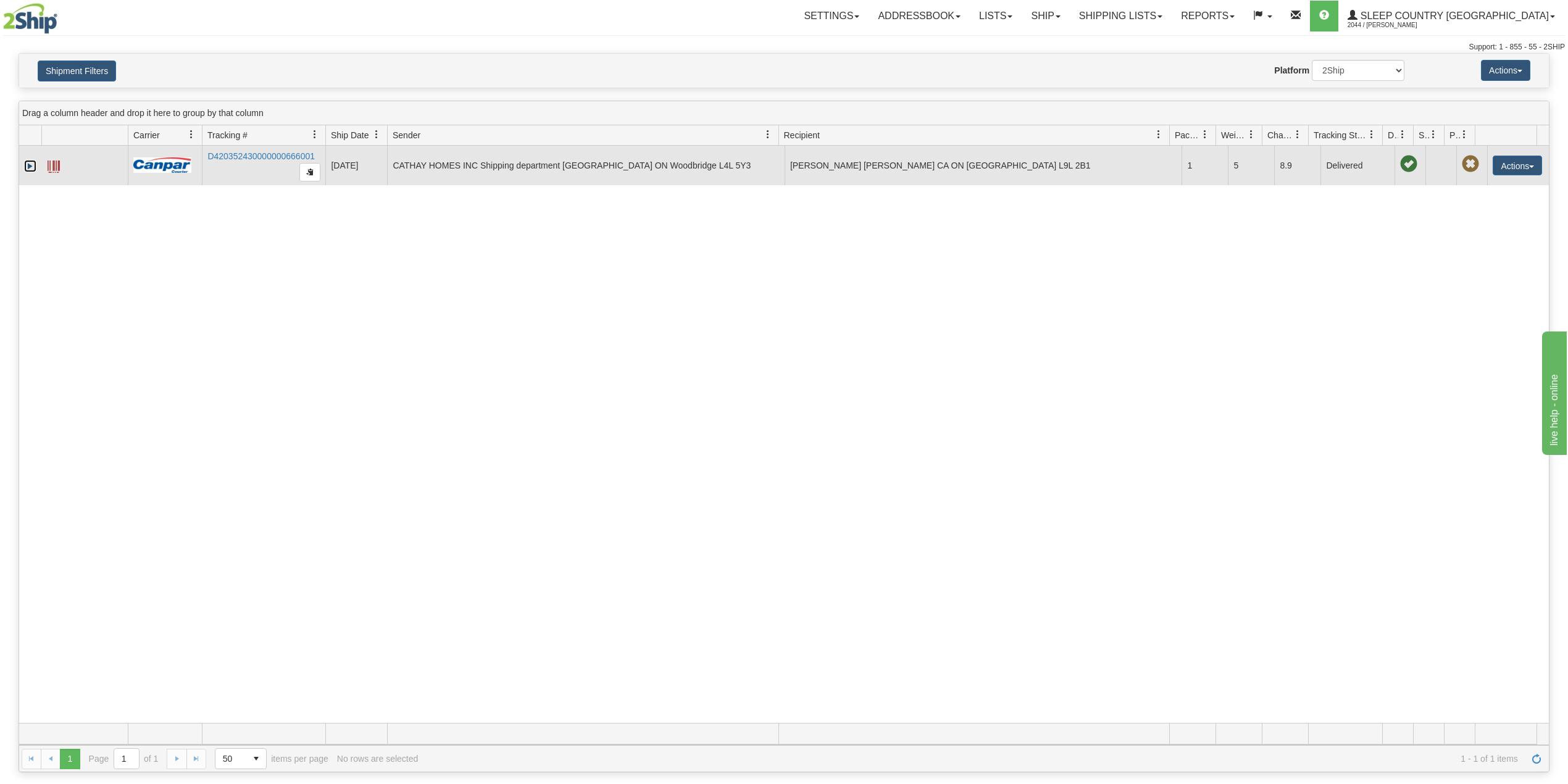
click at [26, 166] on link "Expand" at bounding box center [30, 166] width 12 height 12
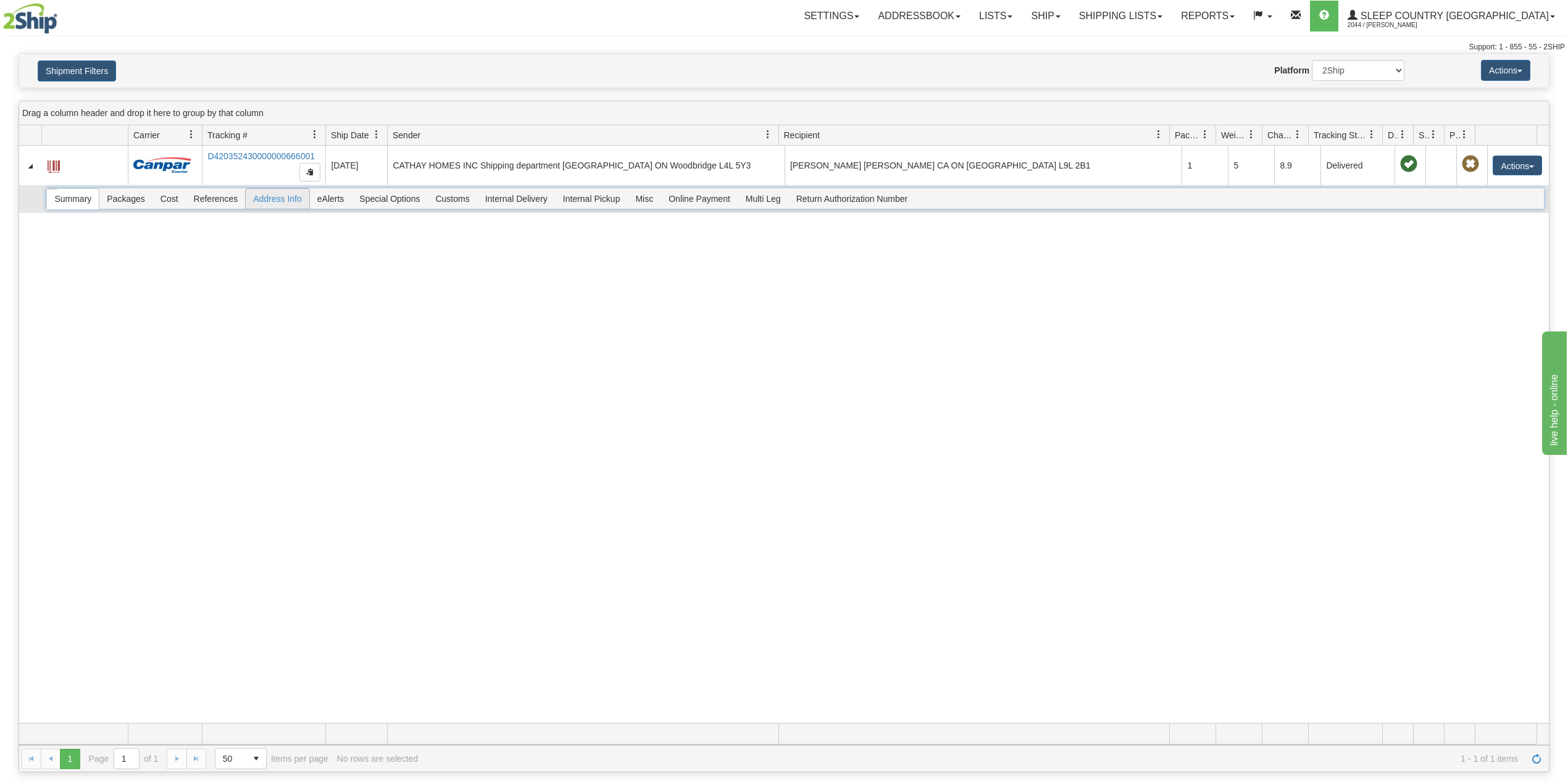
click at [269, 208] on span "Address Info" at bounding box center [277, 199] width 63 height 20
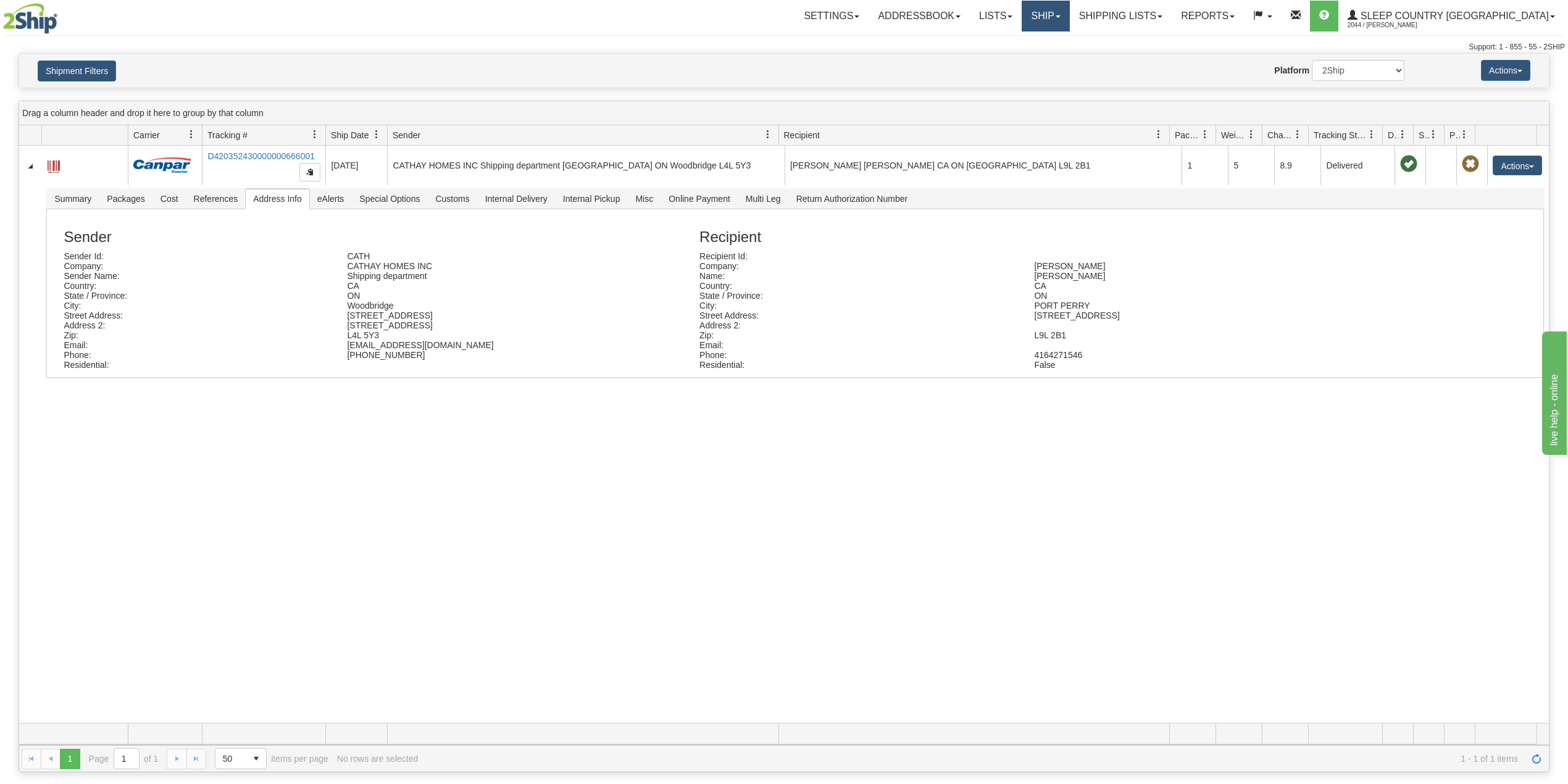
click at [1069, 23] on link "Ship" at bounding box center [1045, 16] width 48 height 31
click at [1056, 60] on span "OnHold / Order Queue" at bounding box center [1013, 59] width 87 height 10
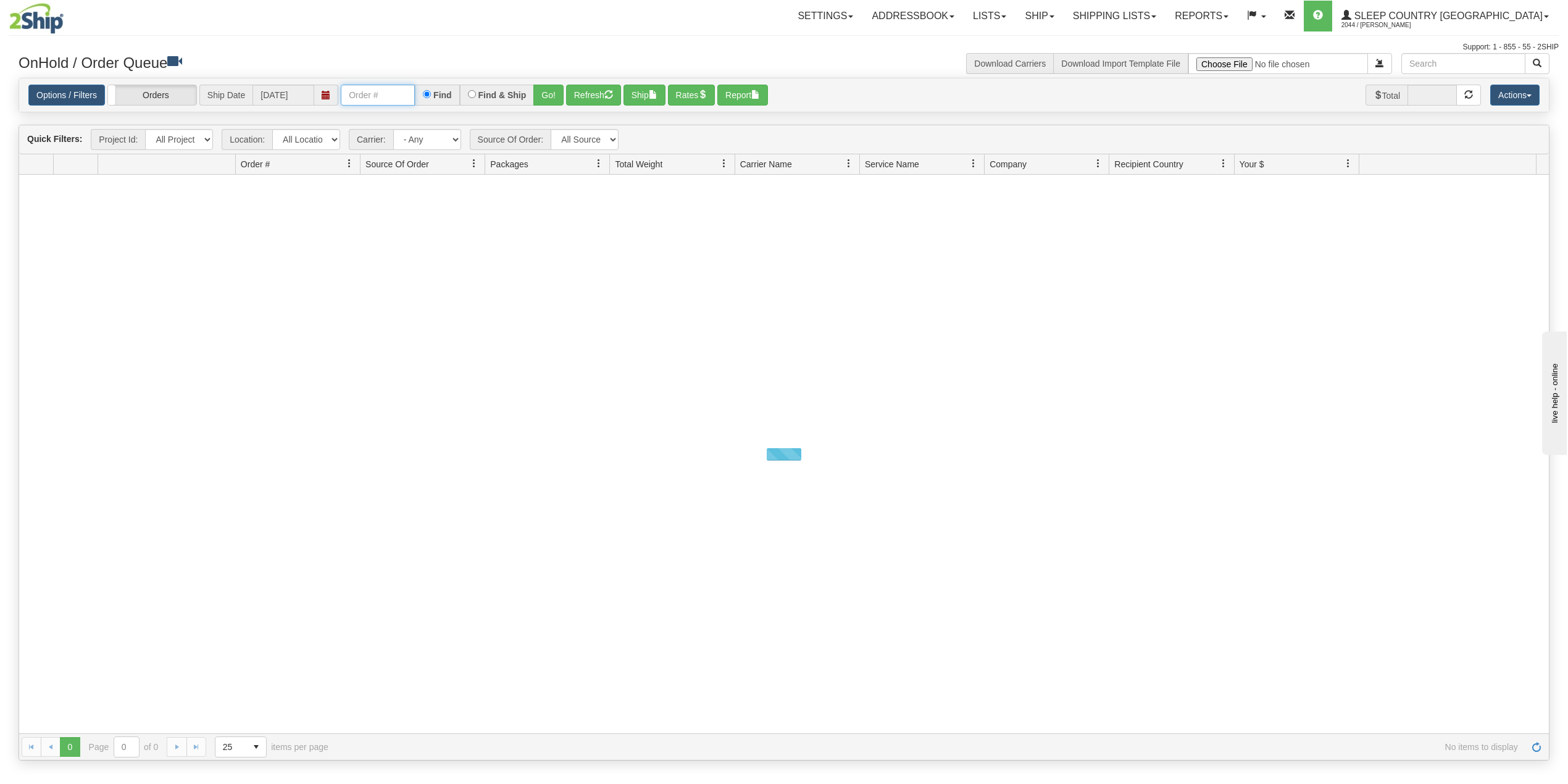
click at [378, 98] on input "text" at bounding box center [377, 95] width 74 height 21
paste input "9000I012349"
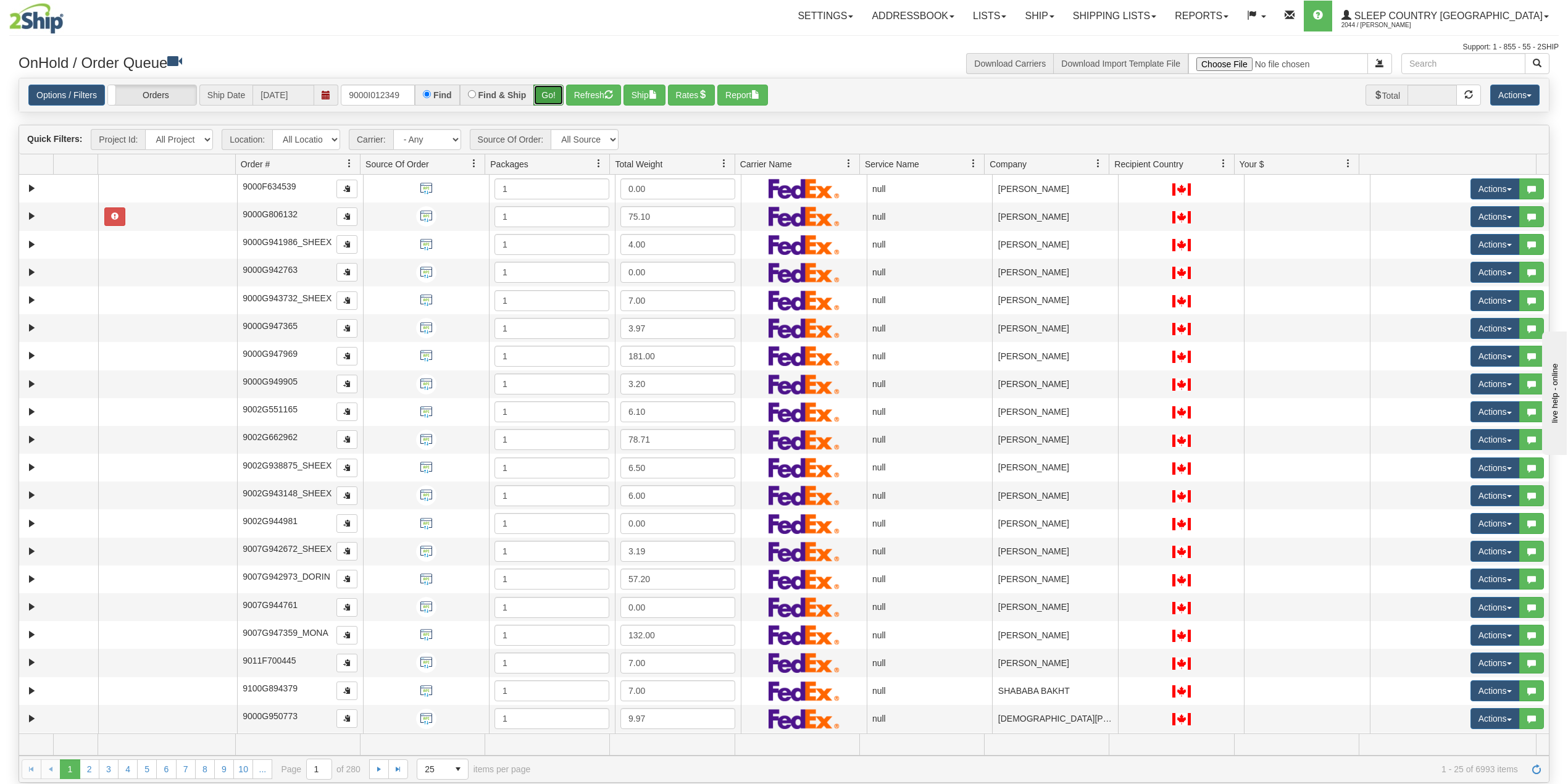
click at [554, 92] on button "Go!" at bounding box center [548, 95] width 30 height 21
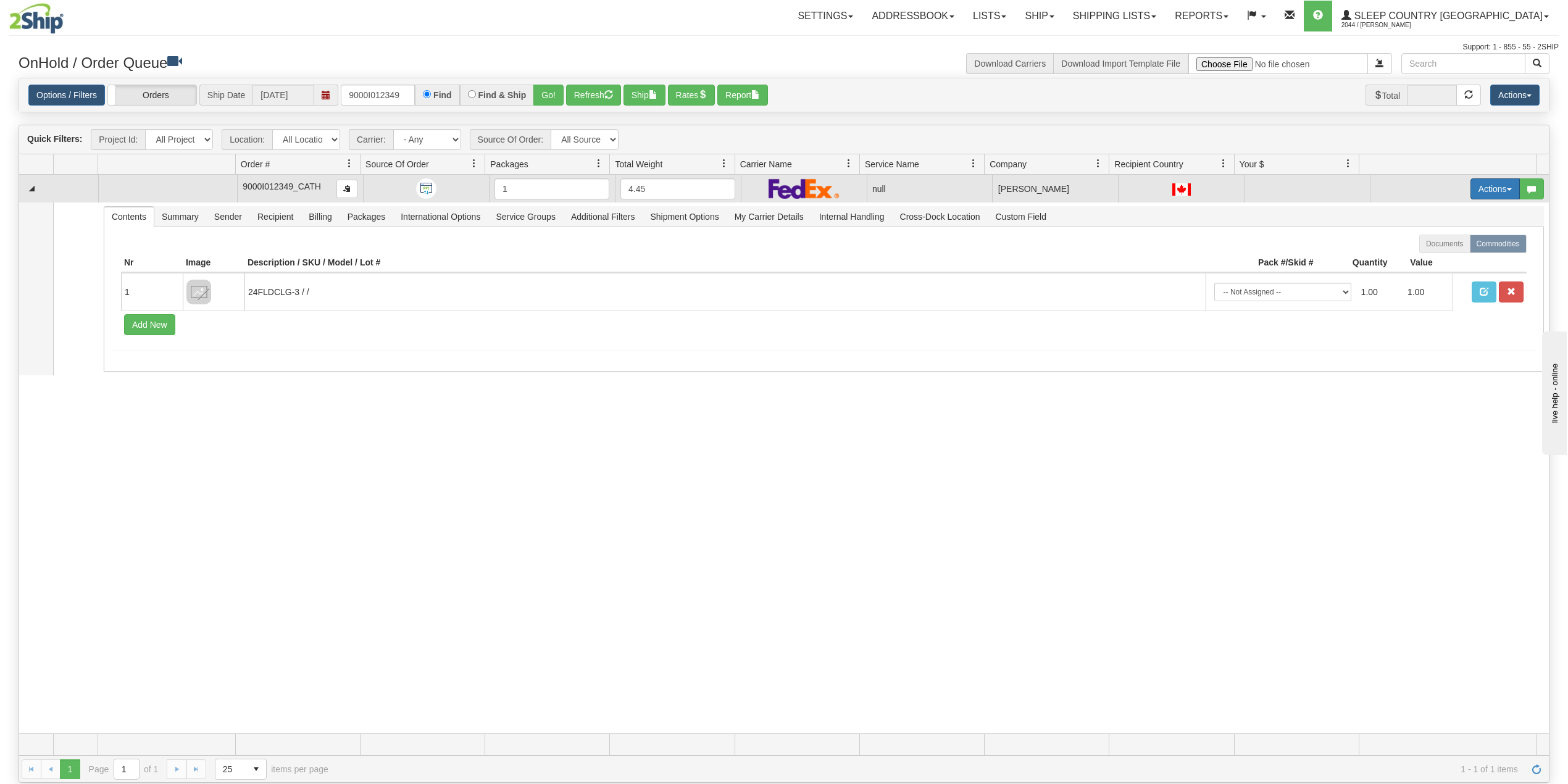
click at [1471, 188] on button "Actions" at bounding box center [1495, 189] width 49 height 21
click at [1427, 280] on span "Delete" at bounding box center [1441, 276] width 33 height 10
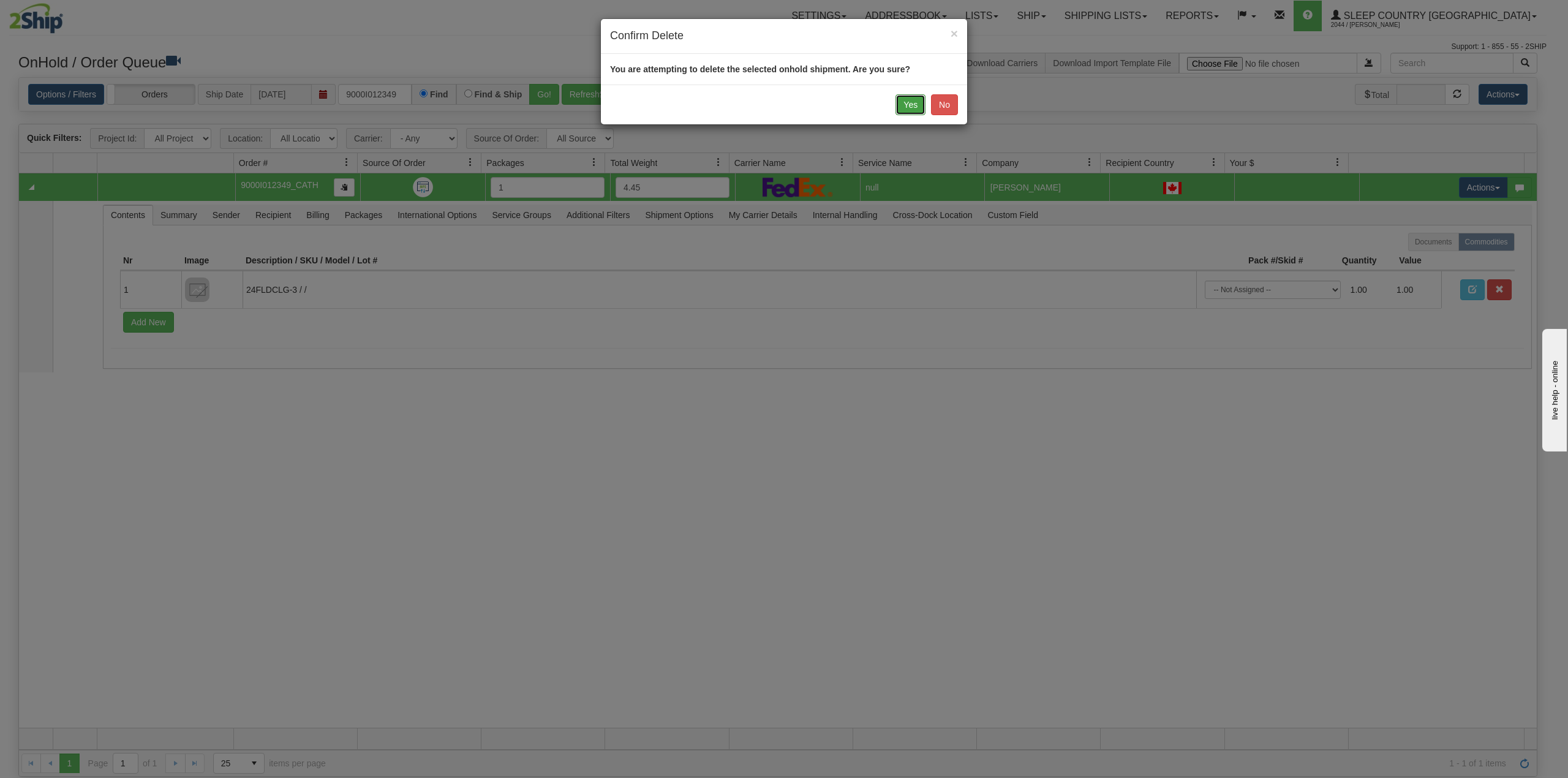
click at [906, 103] on button "Yes" at bounding box center [910, 105] width 30 height 21
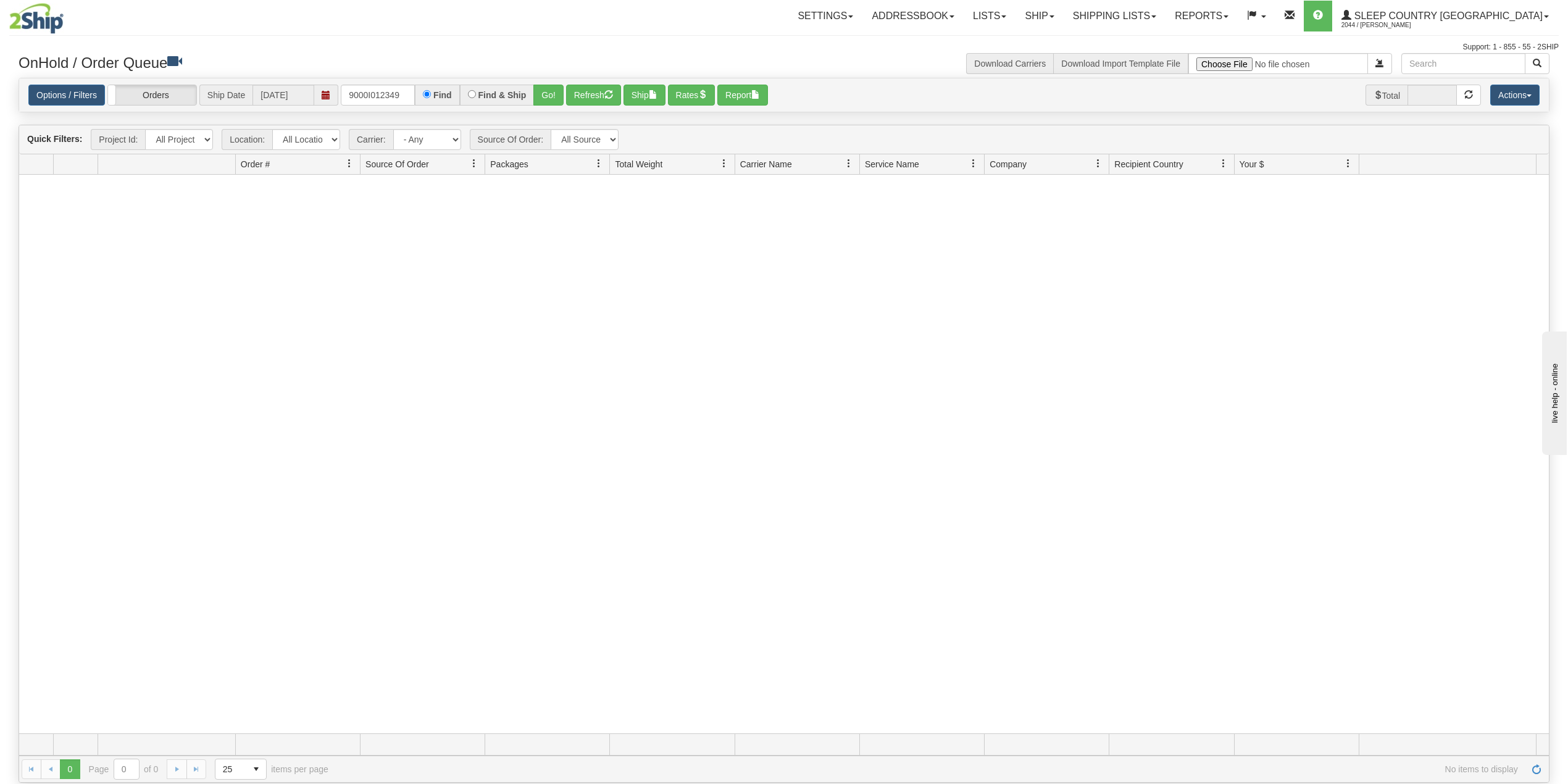
click at [727, 32] on nav "Toggle navigation Settings Shipping Preferences Fields Preferences New Groups" at bounding box center [918, 16] width 1282 height 32
click at [391, 95] on input "9000I012349" at bounding box center [377, 95] width 74 height 21
click at [392, 96] on input "9000I012349" at bounding box center [377, 95] width 74 height 21
paste input "563"
type input "9000I012563"
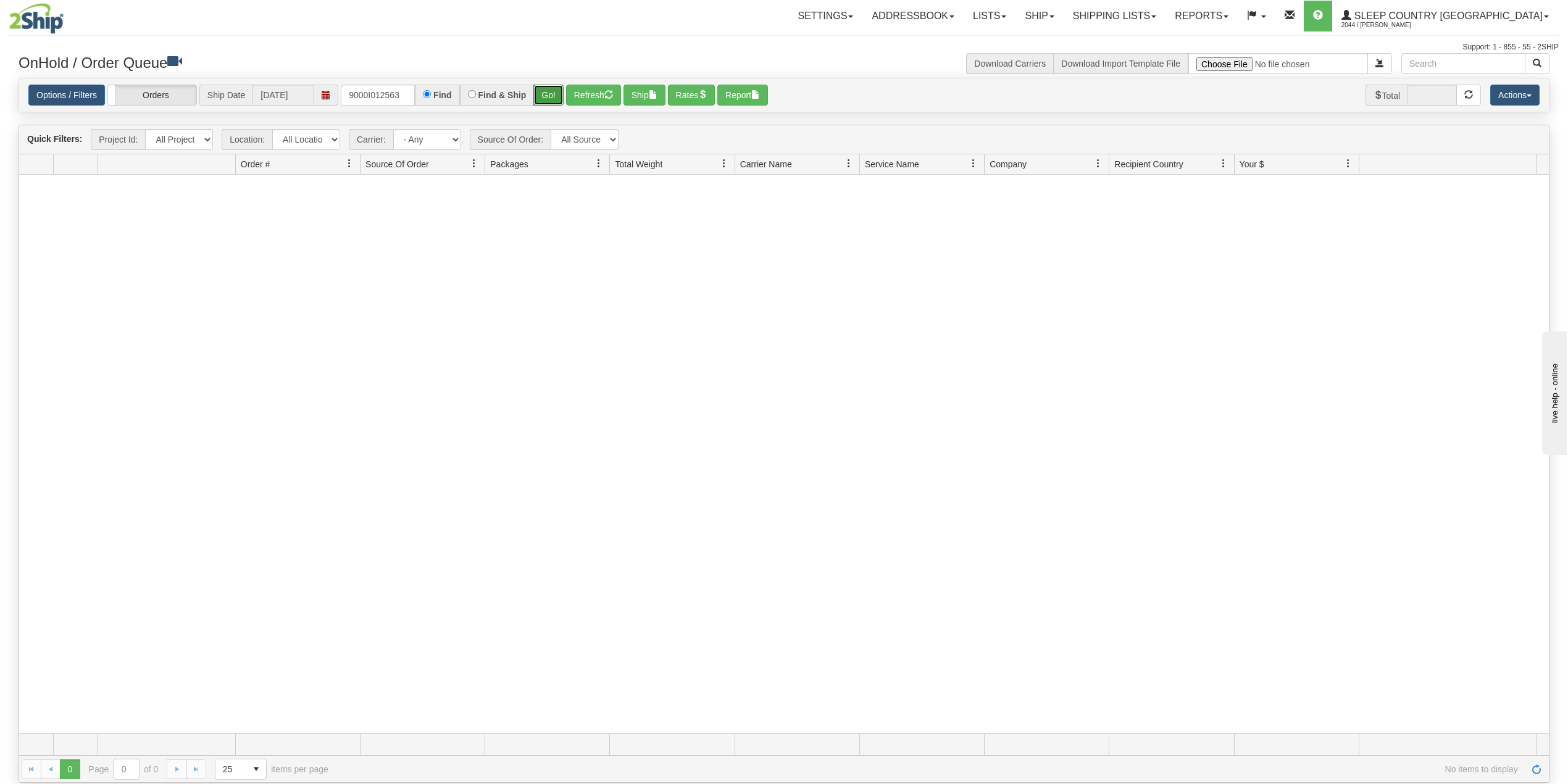
click at [556, 96] on button "Go!" at bounding box center [548, 95] width 30 height 21
click at [406, 93] on input "9000I012563" at bounding box center [377, 95] width 74 height 21
click at [1163, 12] on link "Shipping lists" at bounding box center [1115, 16] width 102 height 31
click at [1134, 56] on span "Search Shipment History" at bounding box center [1104, 59] width 96 height 10
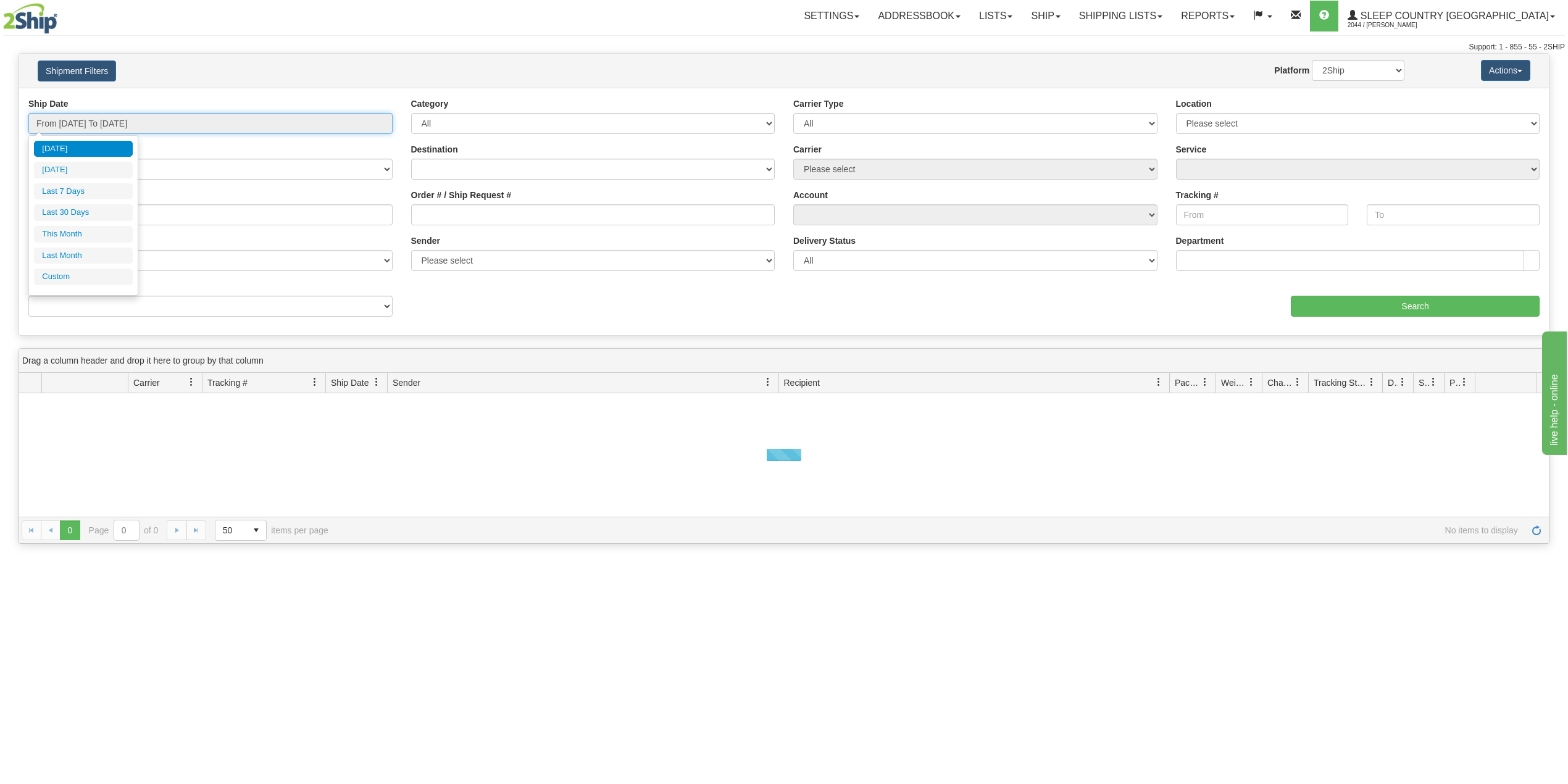
click at [103, 128] on input "From [DATE] To [DATE]" at bounding box center [210, 124] width 364 height 21
click at [68, 215] on li "Last 30 Days" at bounding box center [83, 212] width 99 height 16
type input "From [DATE] To [DATE]"
click at [71, 213] on input "Reference / PO" at bounding box center [210, 215] width 364 height 21
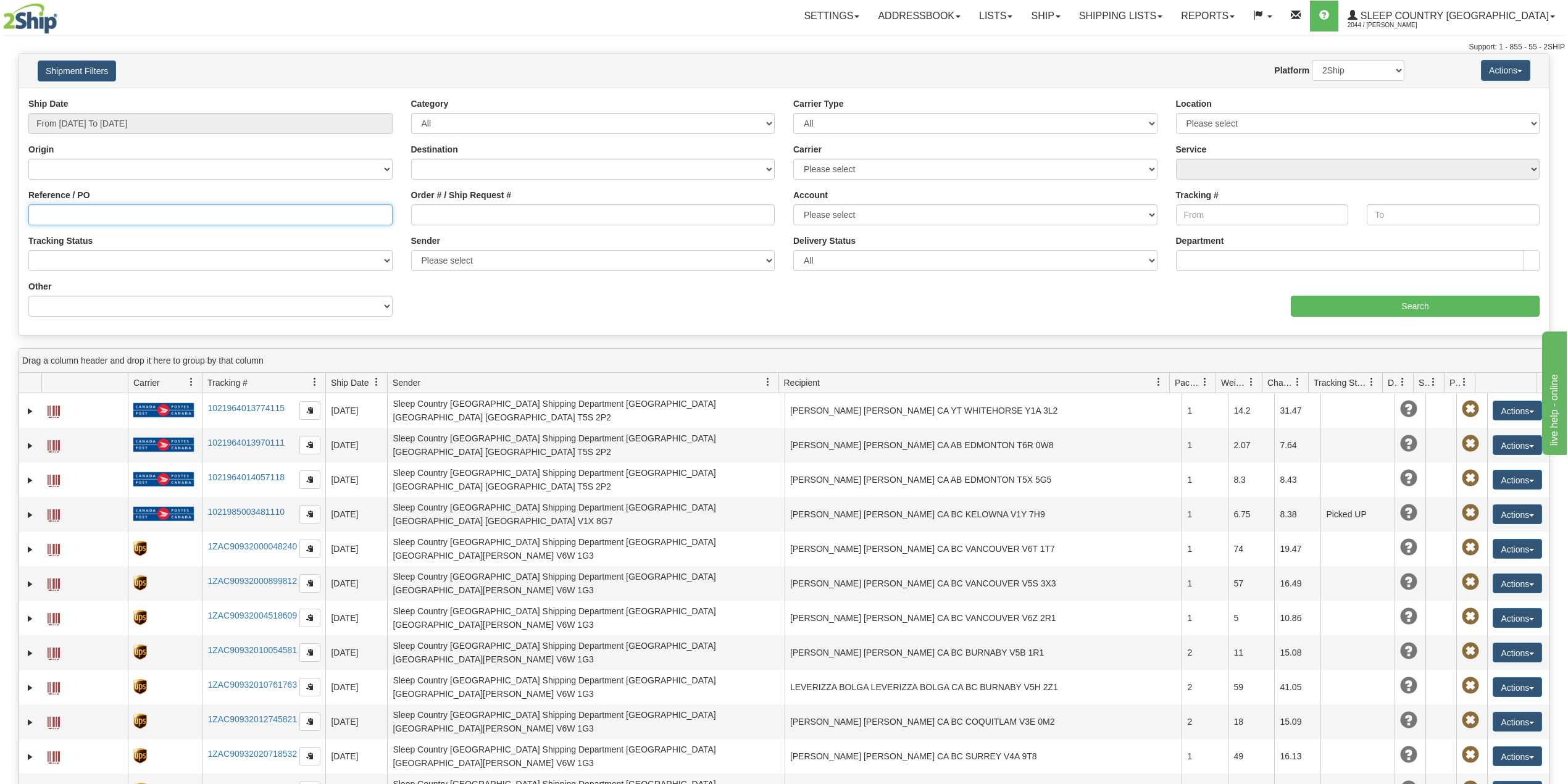
paste input "9000I012563"
type input "9000I012563"
click at [1342, 308] on input "Search" at bounding box center [1415, 306] width 249 height 21
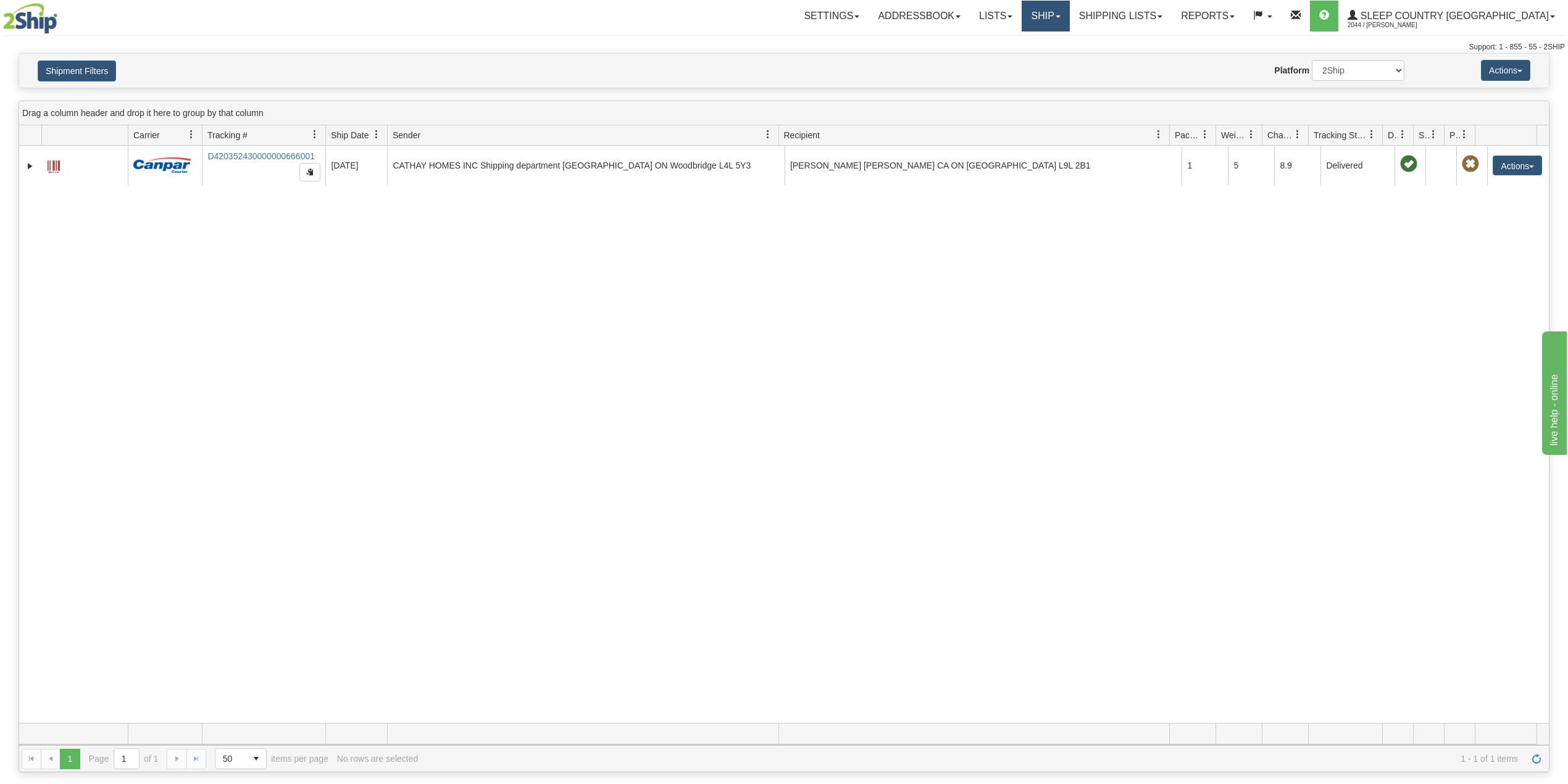
click at [1069, 12] on link "Ship" at bounding box center [1045, 16] width 48 height 31
click at [1056, 62] on span "OnHold / Order Queue" at bounding box center [1013, 59] width 87 height 10
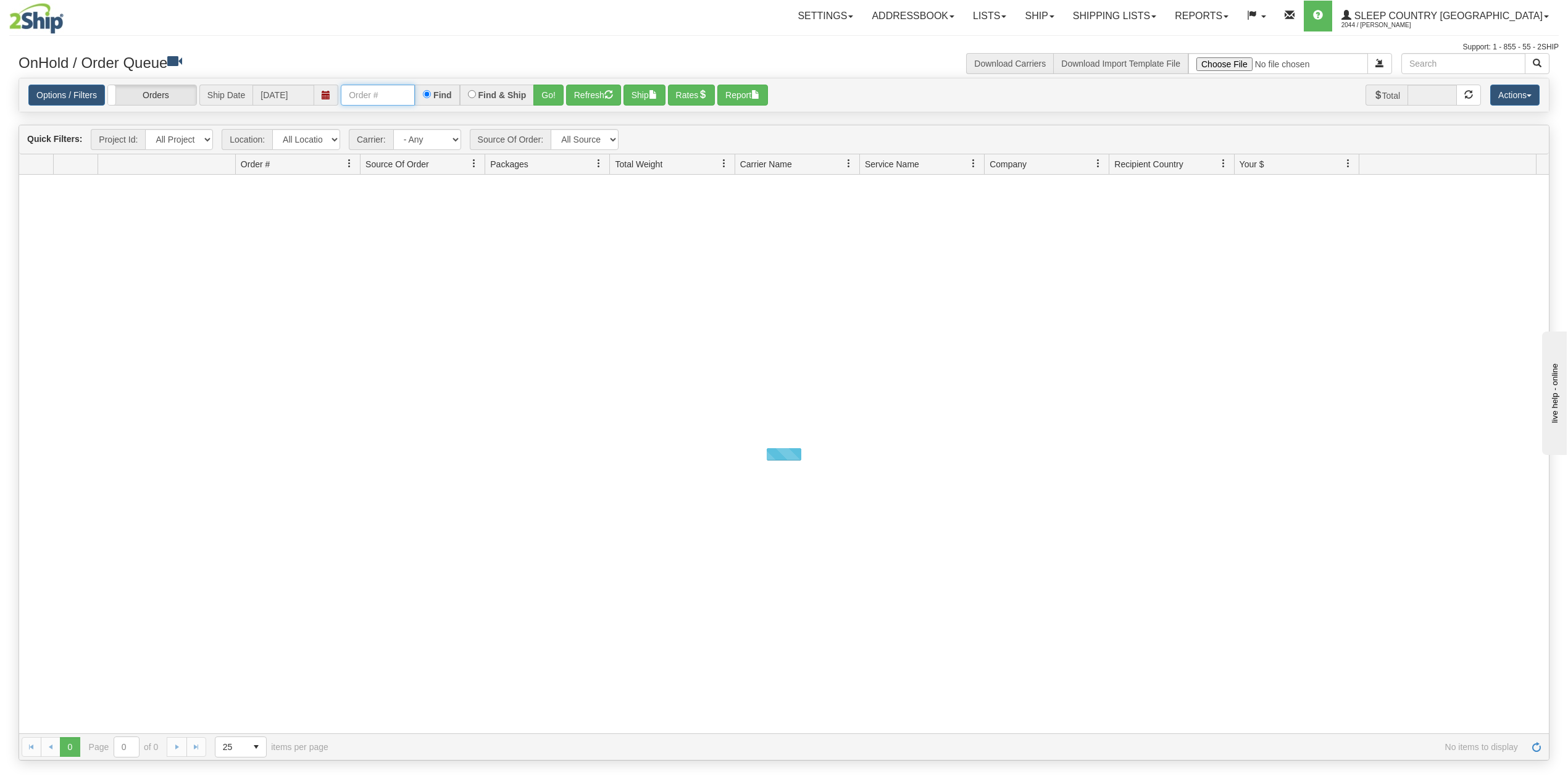
drag, startPoint x: 381, startPoint y: 94, endPoint x: 388, endPoint y: 99, distance: 8.6
click at [381, 94] on input "text" at bounding box center [377, 95] width 74 height 21
paste input "9000I012349"
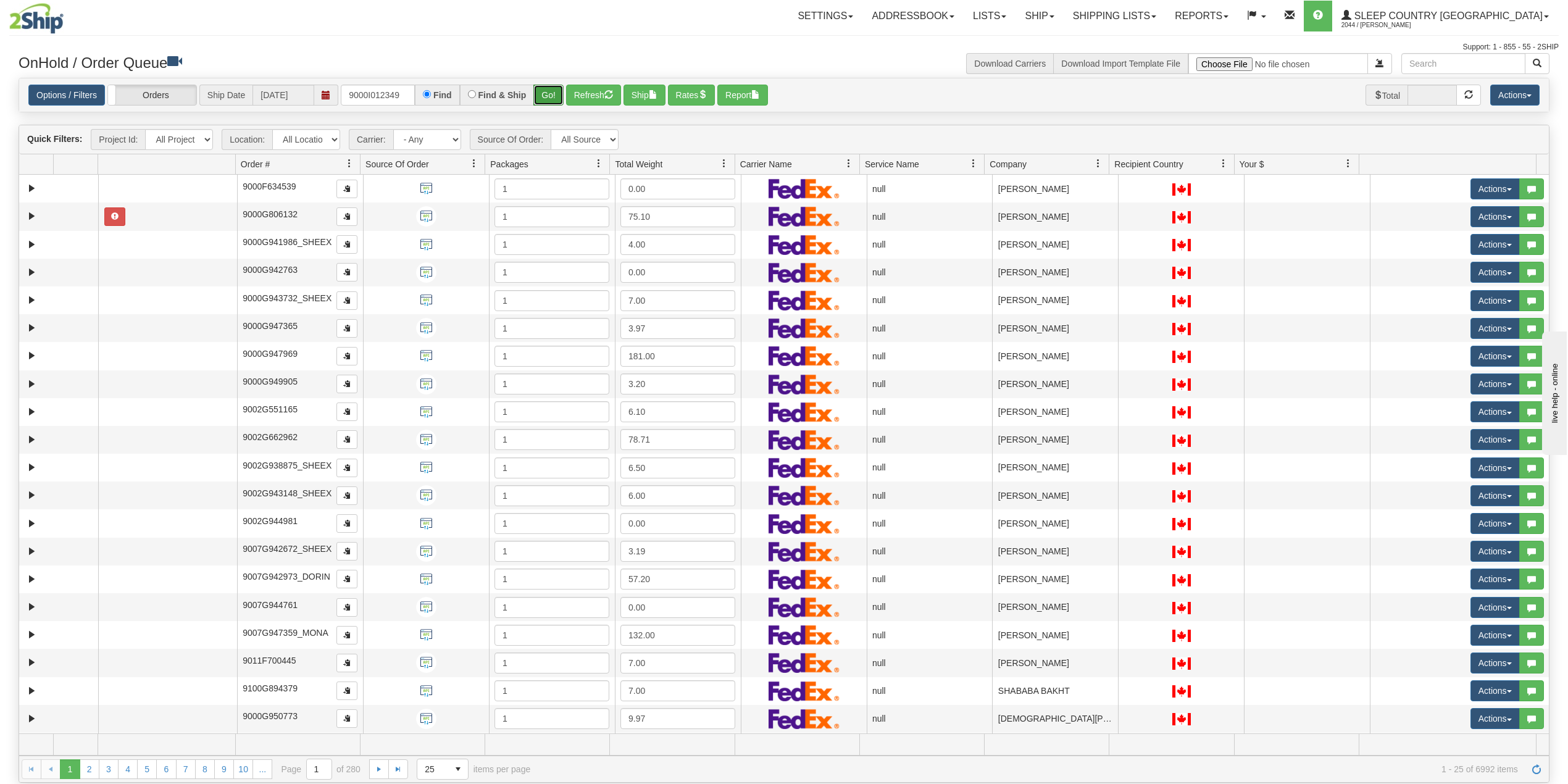
click at [551, 92] on button "Go!" at bounding box center [548, 95] width 30 height 21
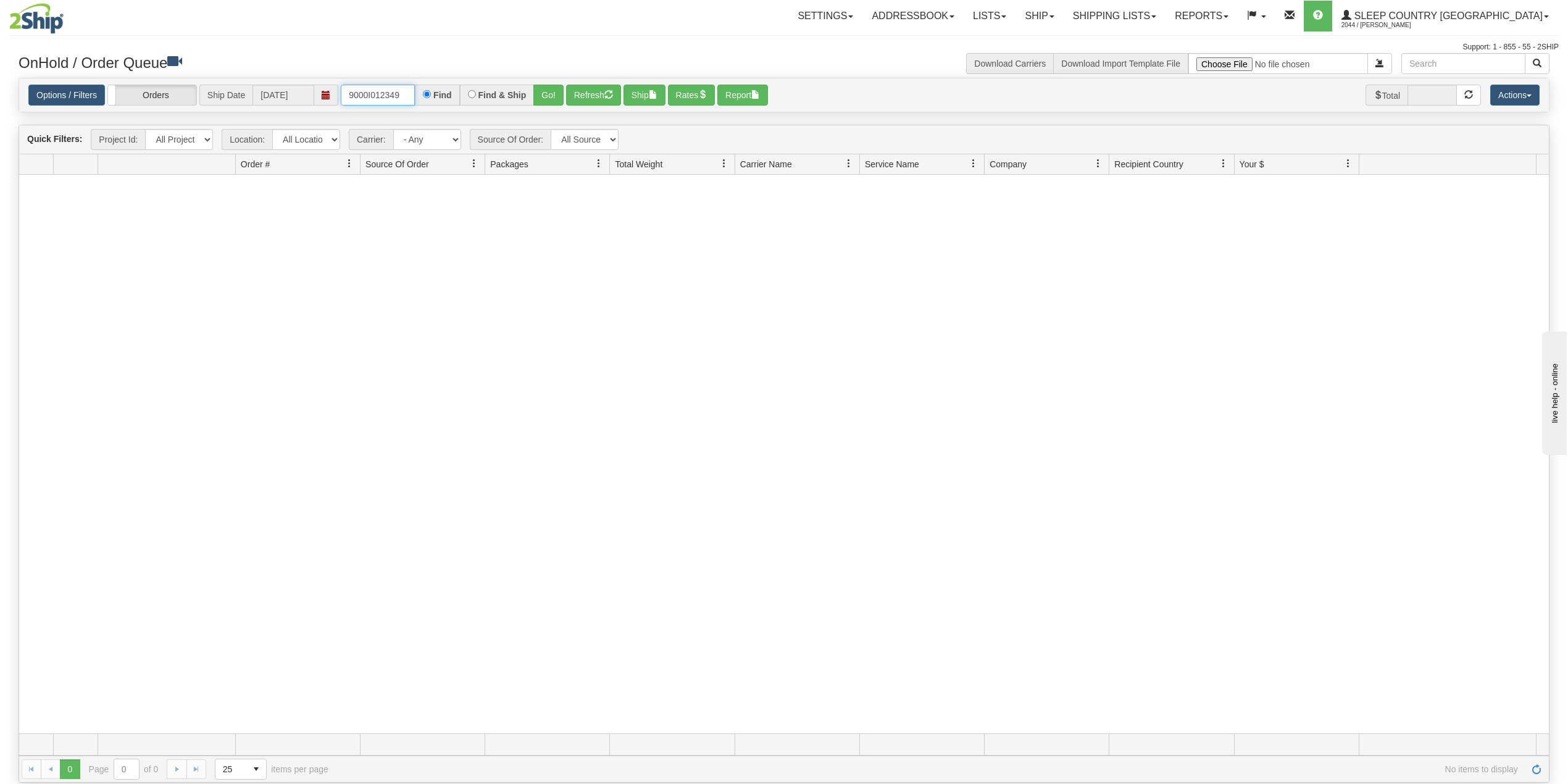
drag, startPoint x: 410, startPoint y: 93, endPoint x: 421, endPoint y: 92, distance: 11.0
click at [410, 93] on input "9000I012349" at bounding box center [377, 95] width 74 height 21
click at [377, 92] on input "9000I012349" at bounding box center [377, 95] width 74 height 21
paste input "08633"
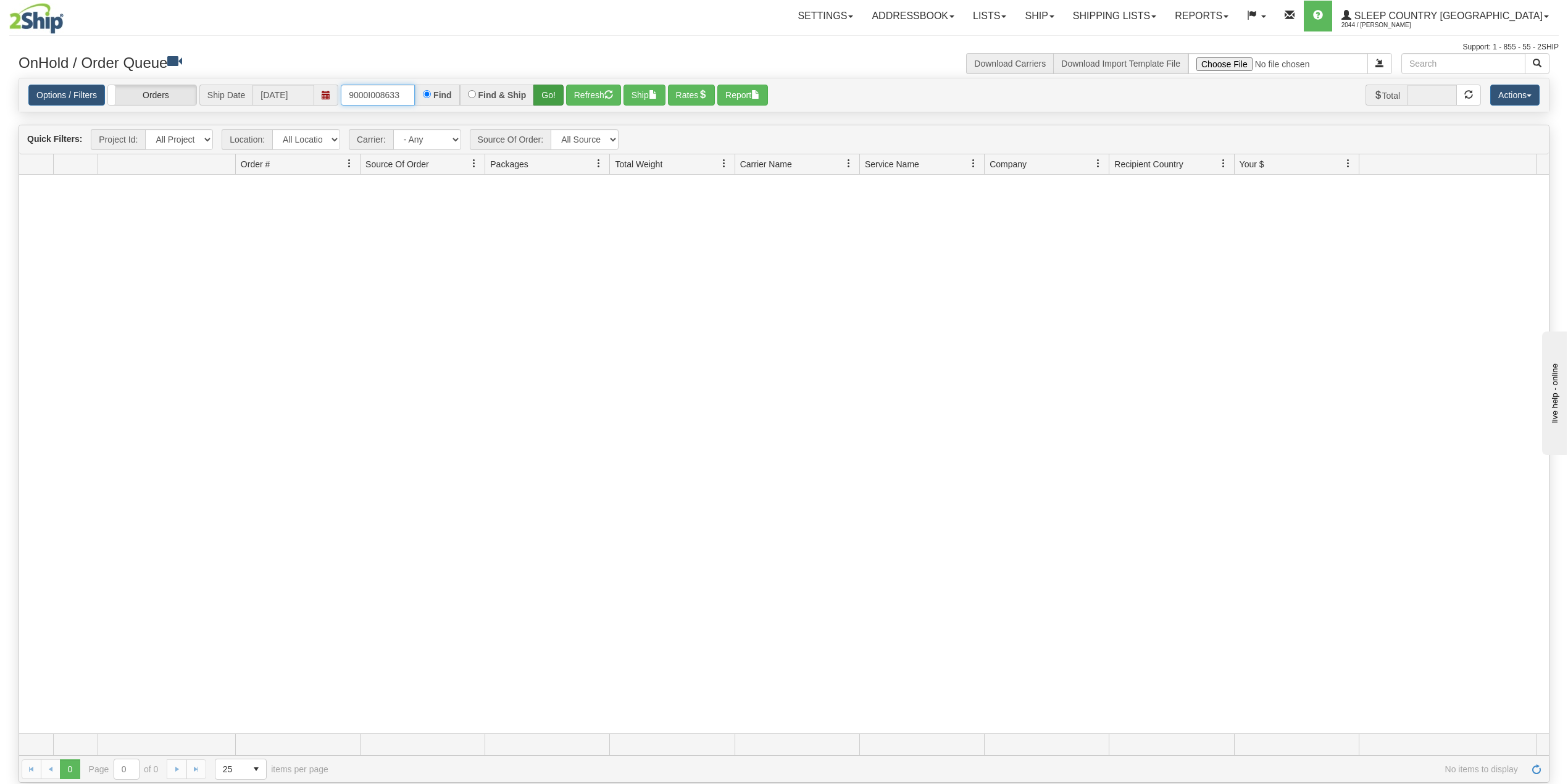
type input "9000I008633"
drag, startPoint x: 548, startPoint y: 95, endPoint x: 541, endPoint y: 147, distance: 52.5
click at [549, 95] on button "Go!" at bounding box center [548, 95] width 30 height 21
click at [1162, 5] on link "Shipping lists" at bounding box center [1115, 16] width 102 height 31
click at [1145, 56] on span "Search Shipment History" at bounding box center [1104, 59] width 96 height 10
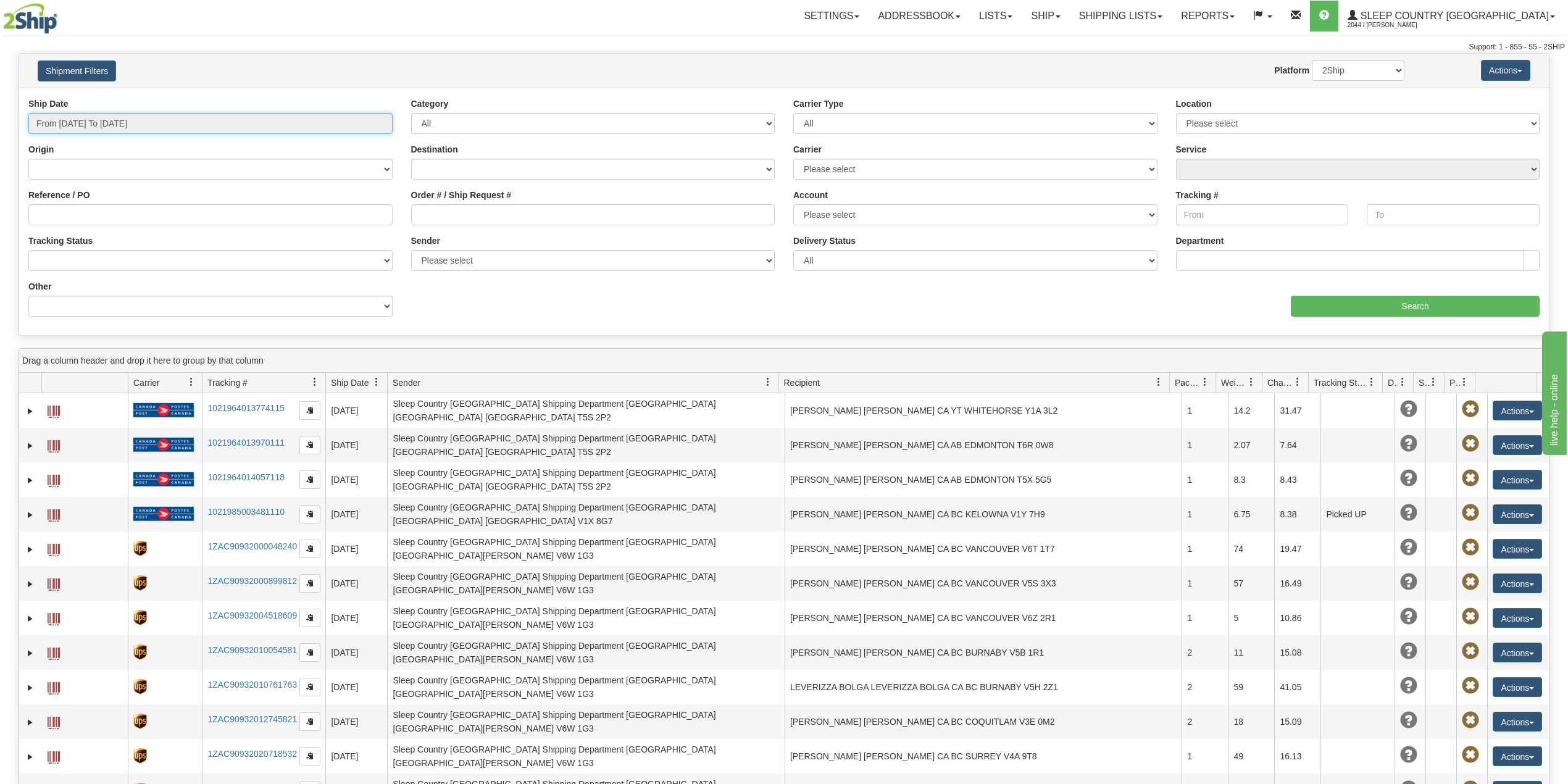
click at [139, 126] on input "From [DATE] To [DATE]" at bounding box center [210, 124] width 364 height 21
click at [77, 216] on li "Last 30 Days" at bounding box center [83, 212] width 99 height 16
type input "From [DATE] To [DATE]"
click at [77, 216] on input "Reference / PO" at bounding box center [210, 215] width 364 height 21
paste input "9000I008633"
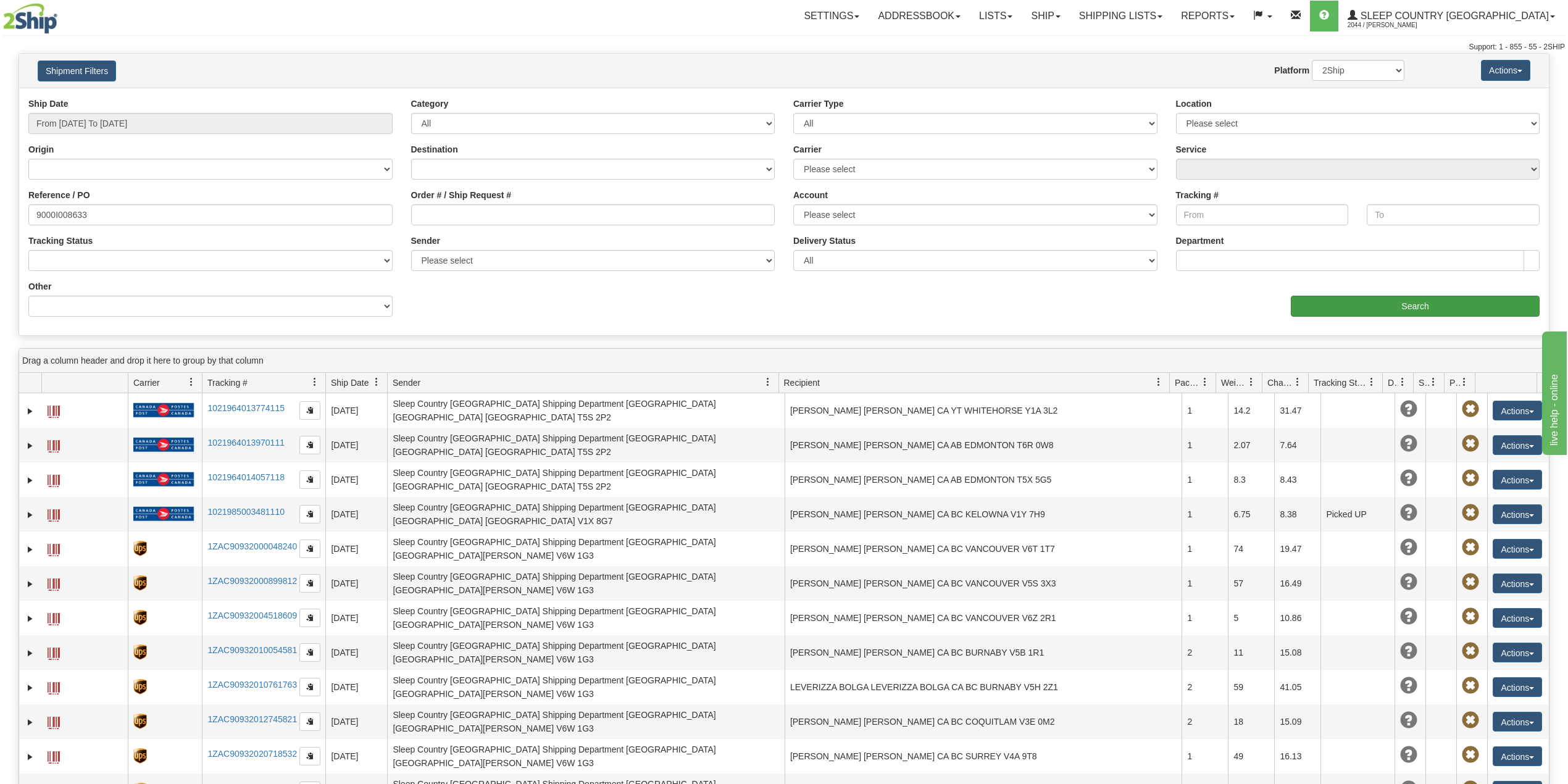
click at [1378, 317] on div "Ship Date From [DATE] To [DATE] Category All Inbound Outbound Carrier Type All …" at bounding box center [784, 211] width 1529 height 228
drag, startPoint x: 1384, startPoint y: 307, endPoint x: 1384, endPoint y: 314, distance: 7.0
click at [1384, 314] on input "Search" at bounding box center [1415, 306] width 249 height 21
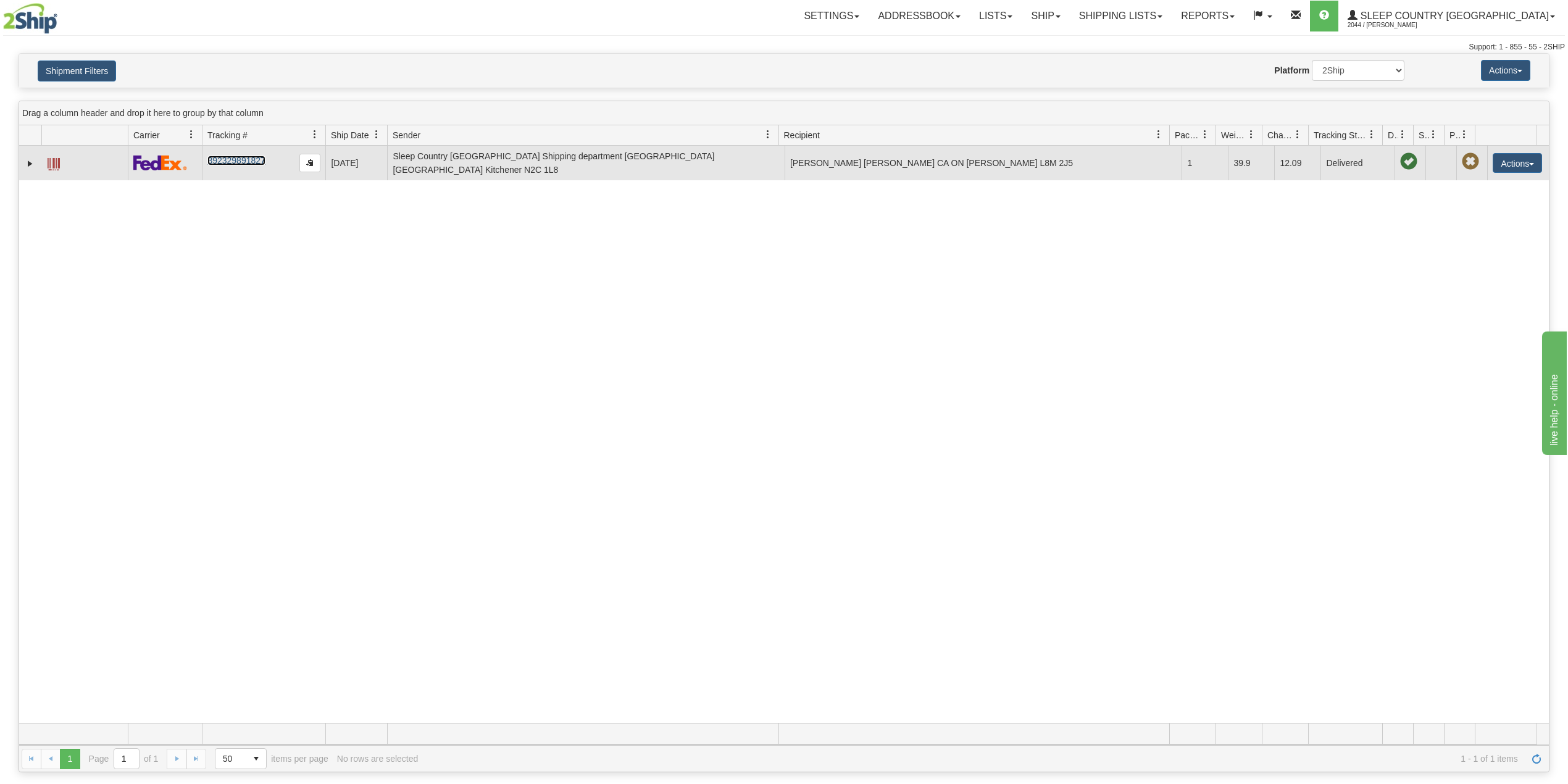
click at [235, 162] on link "392329891827" at bounding box center [236, 160] width 58 height 10
click at [31, 158] on link "Expand" at bounding box center [30, 164] width 12 height 12
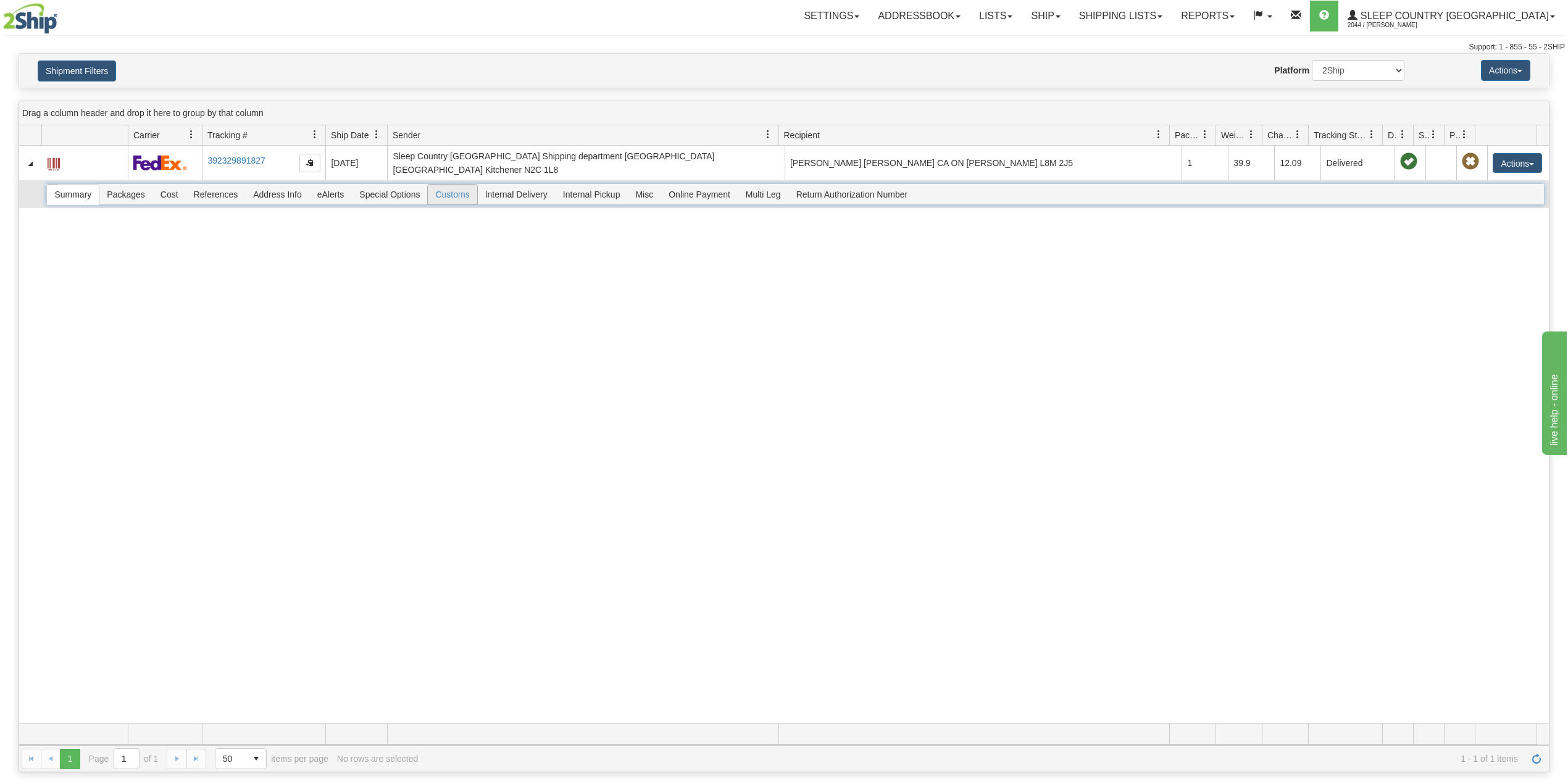
click at [450, 187] on span "Customs" at bounding box center [452, 194] width 49 height 20
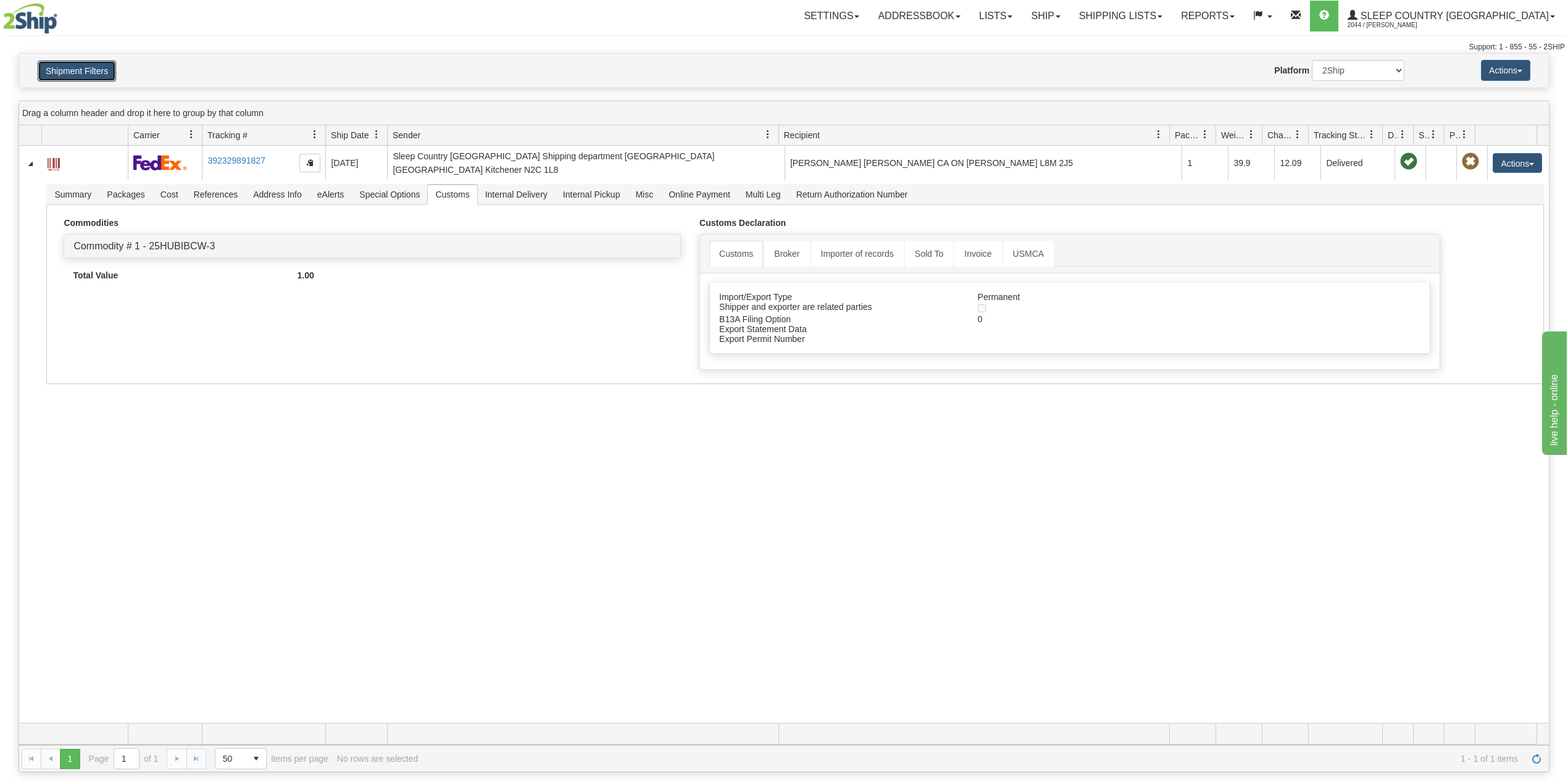
drag, startPoint x: 82, startPoint y: 65, endPoint x: 104, endPoint y: 114, distance: 53.7
click at [82, 67] on button "Shipment Filters" at bounding box center [77, 71] width 78 height 21
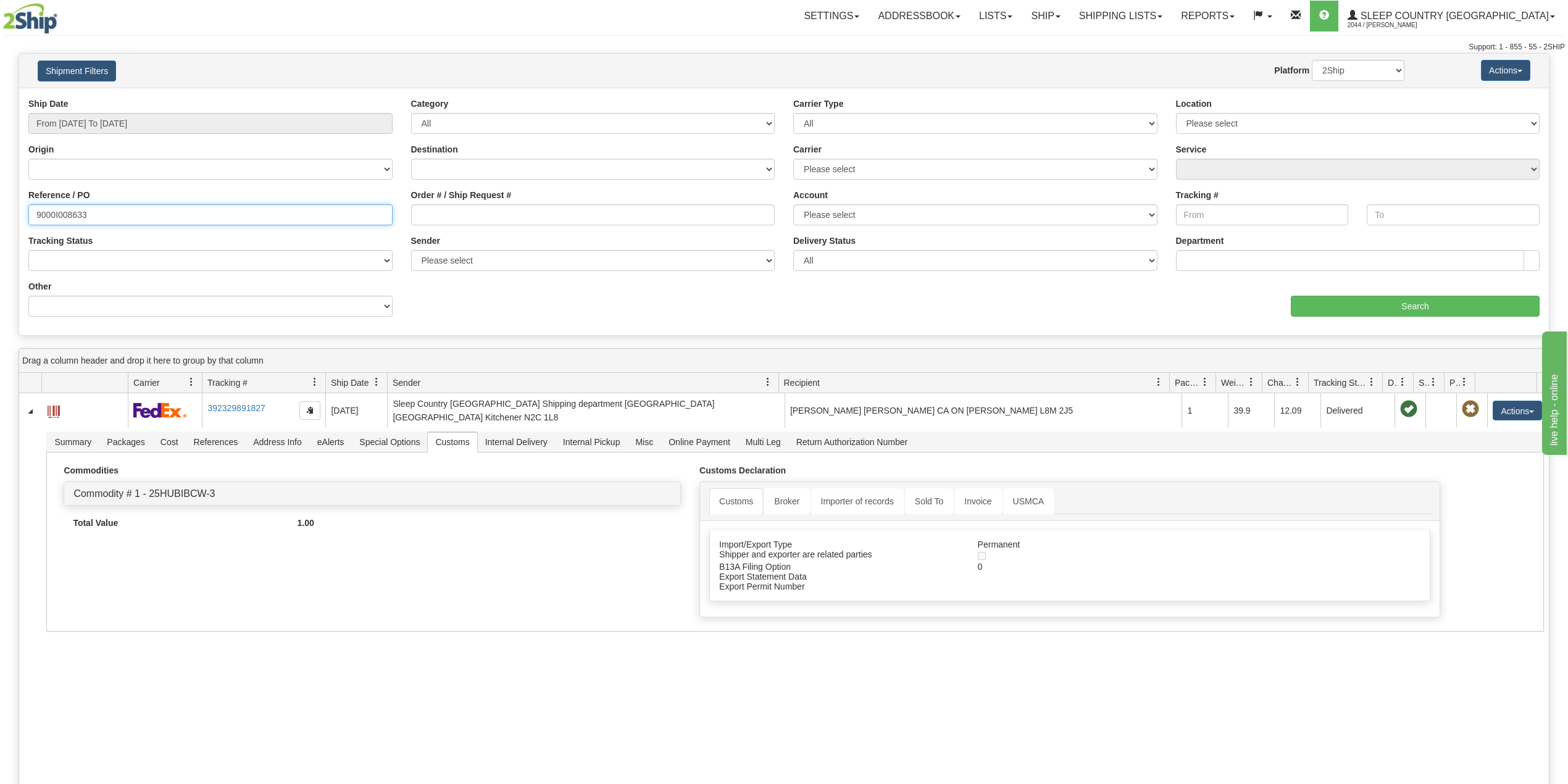
click at [70, 213] on input "9000I008633" at bounding box center [210, 215] width 364 height 21
paste input "17936"
click at [1405, 296] on input "Search" at bounding box center [1415, 306] width 249 height 21
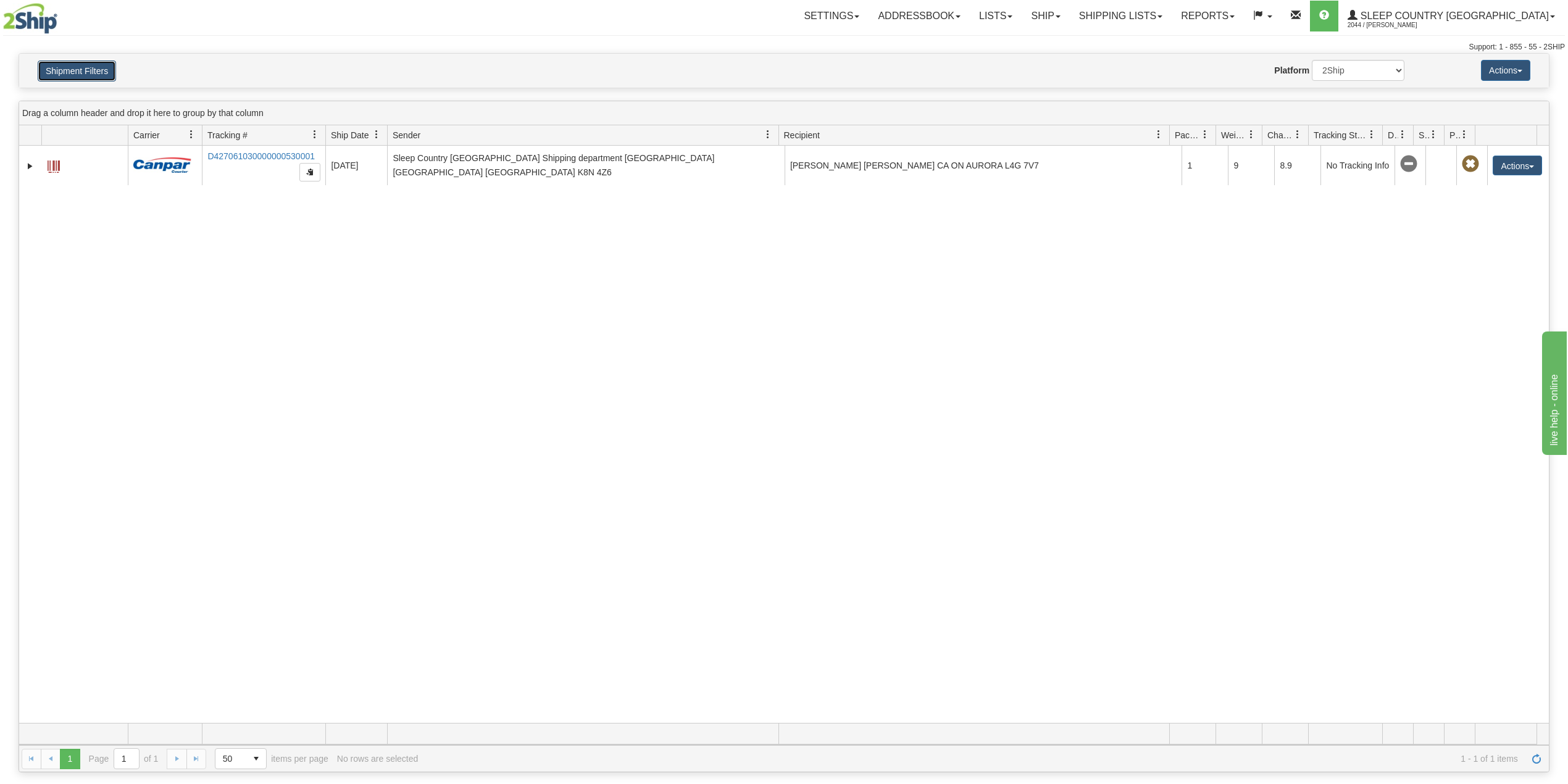
click at [82, 71] on button "Shipment Filters" at bounding box center [77, 71] width 78 height 21
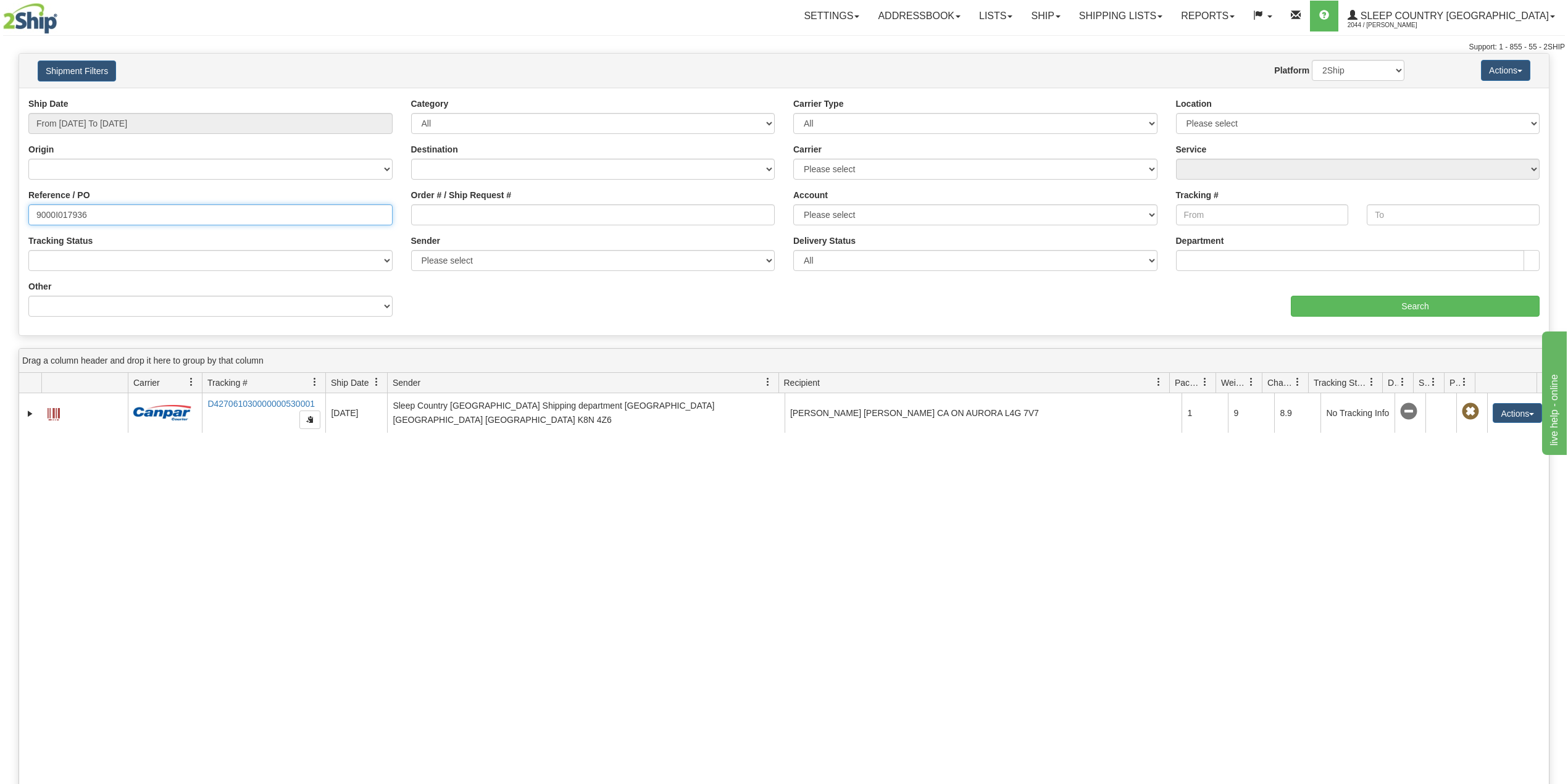
click at [65, 221] on input "9000I017936" at bounding box center [210, 215] width 364 height 21
paste input "2172"
type input "9000I012172"
click at [1374, 304] on input "Search" at bounding box center [1415, 306] width 249 height 21
